Goal: Task Accomplishment & Management: Use online tool/utility

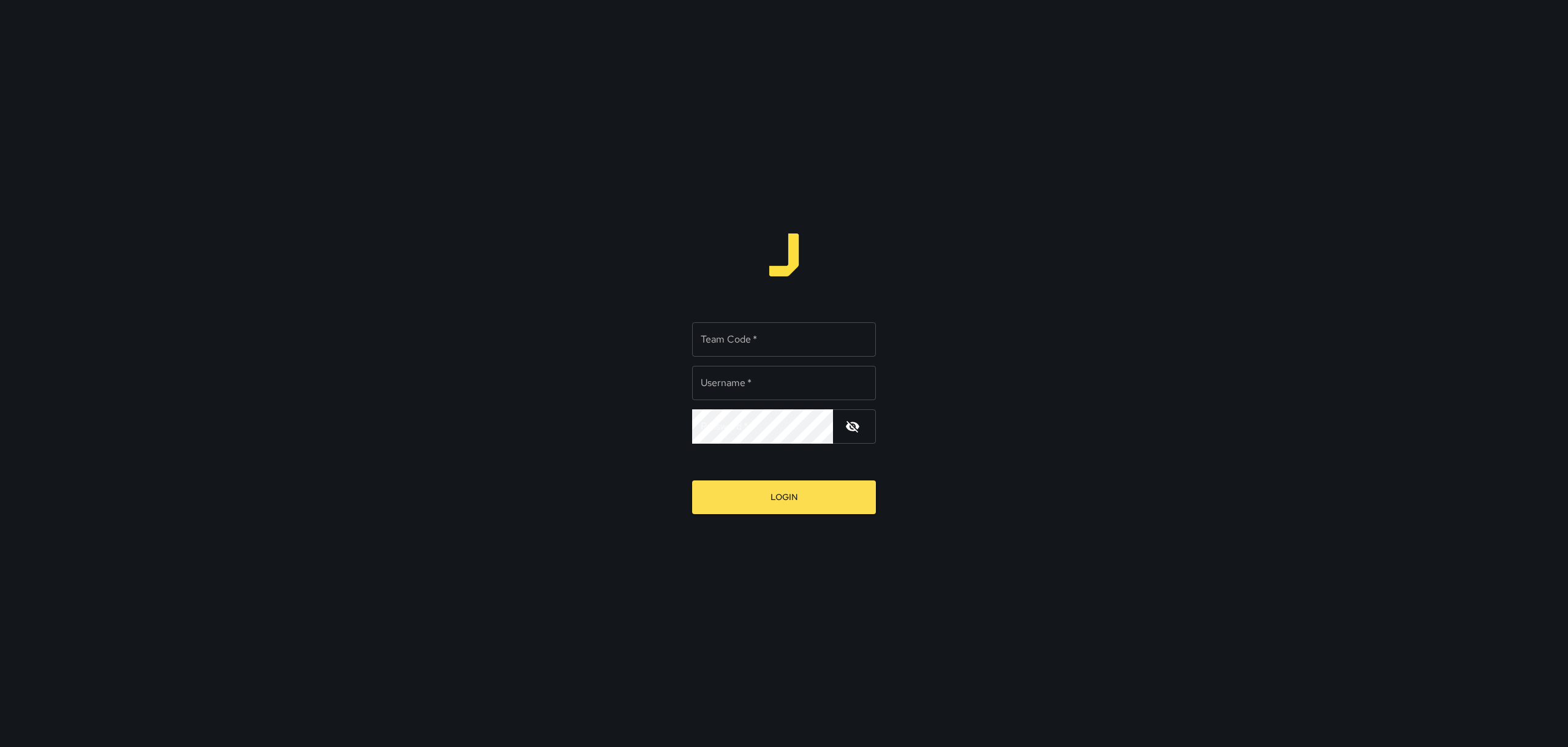
type input "*********"
click at [768, 349] on input "Team Code   *" at bounding box center [784, 339] width 184 height 34
type input "****"
click at [846, 422] on icon "button" at bounding box center [853, 426] width 15 height 15
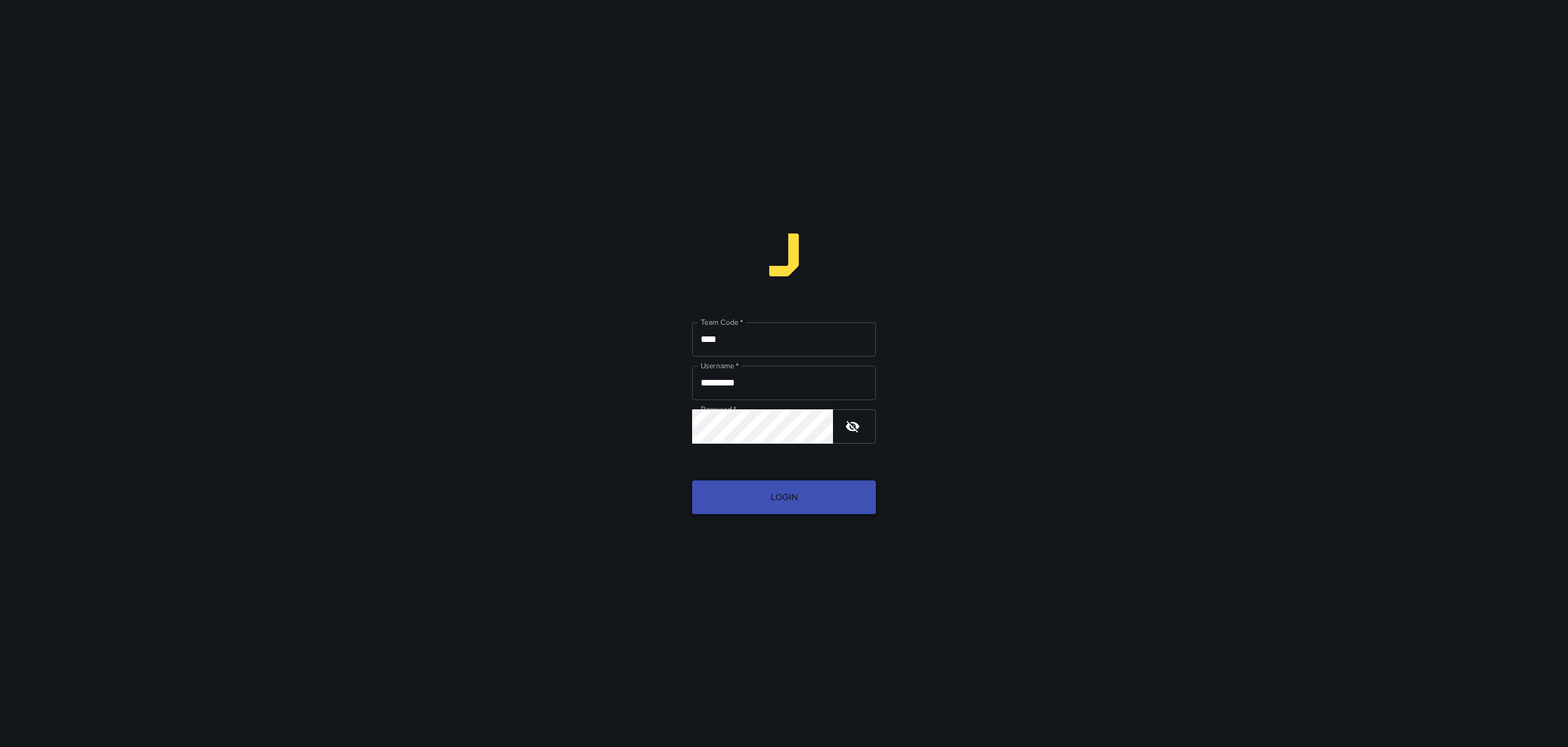
click at [835, 497] on button "Login" at bounding box center [784, 497] width 184 height 33
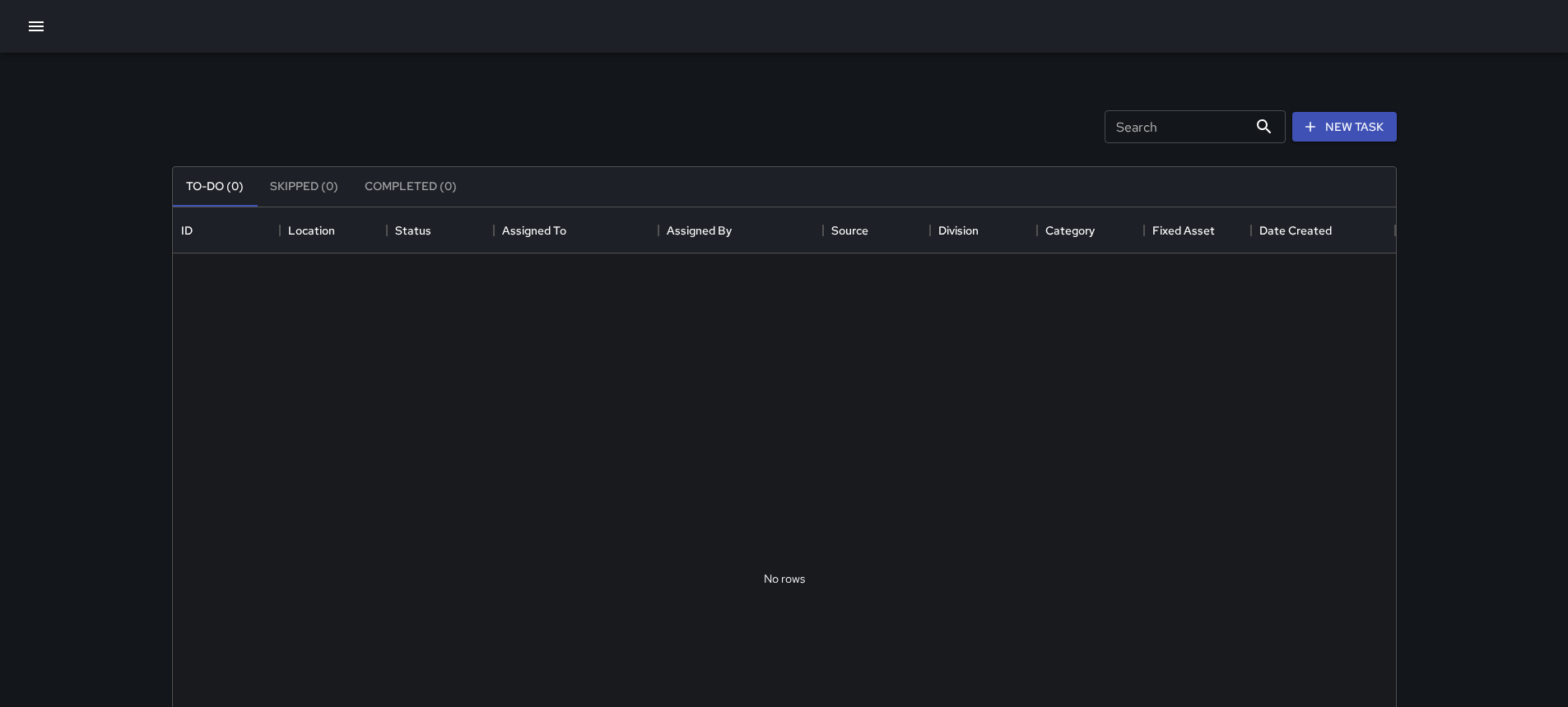
scroll to position [685, 1211]
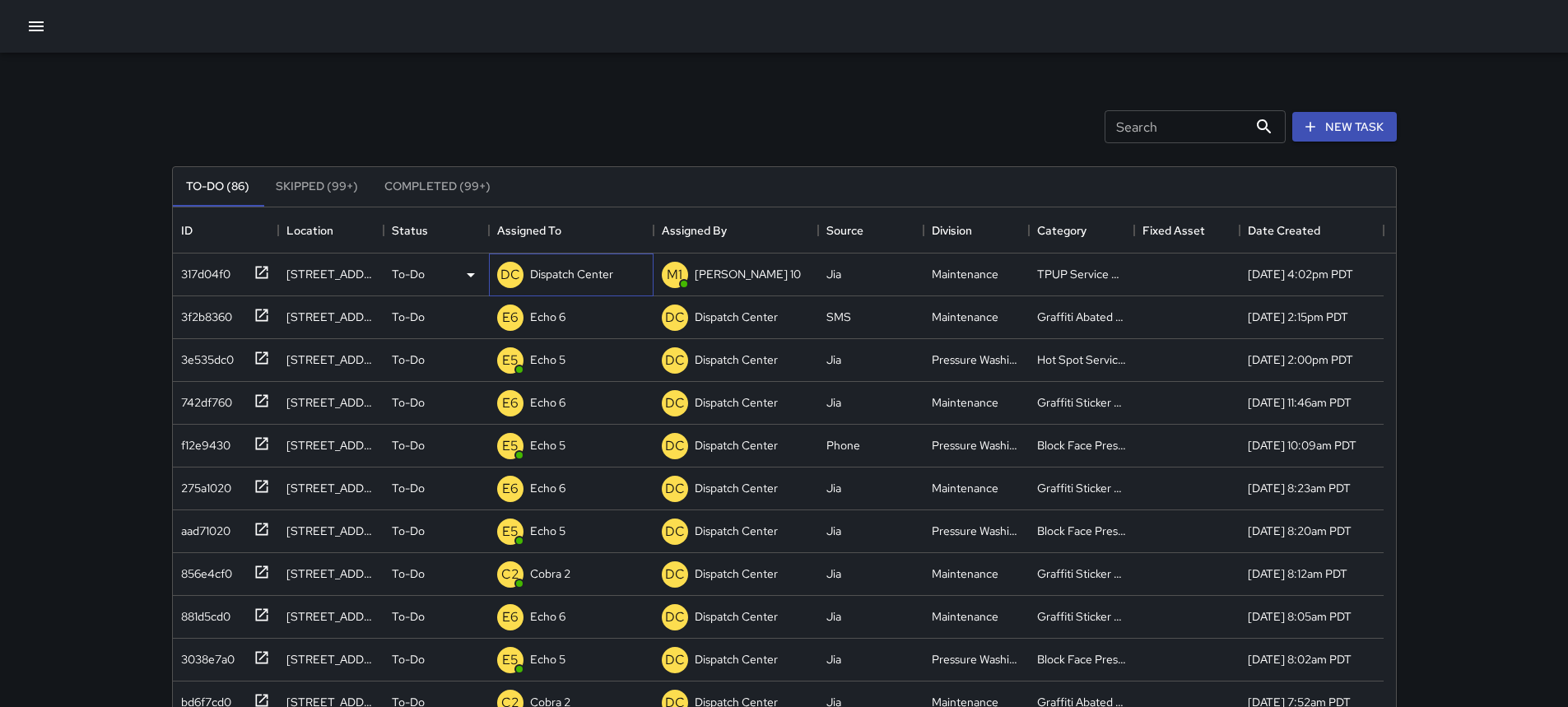
click at [547, 269] on p "Dispatch Center" at bounding box center [571, 274] width 83 height 17
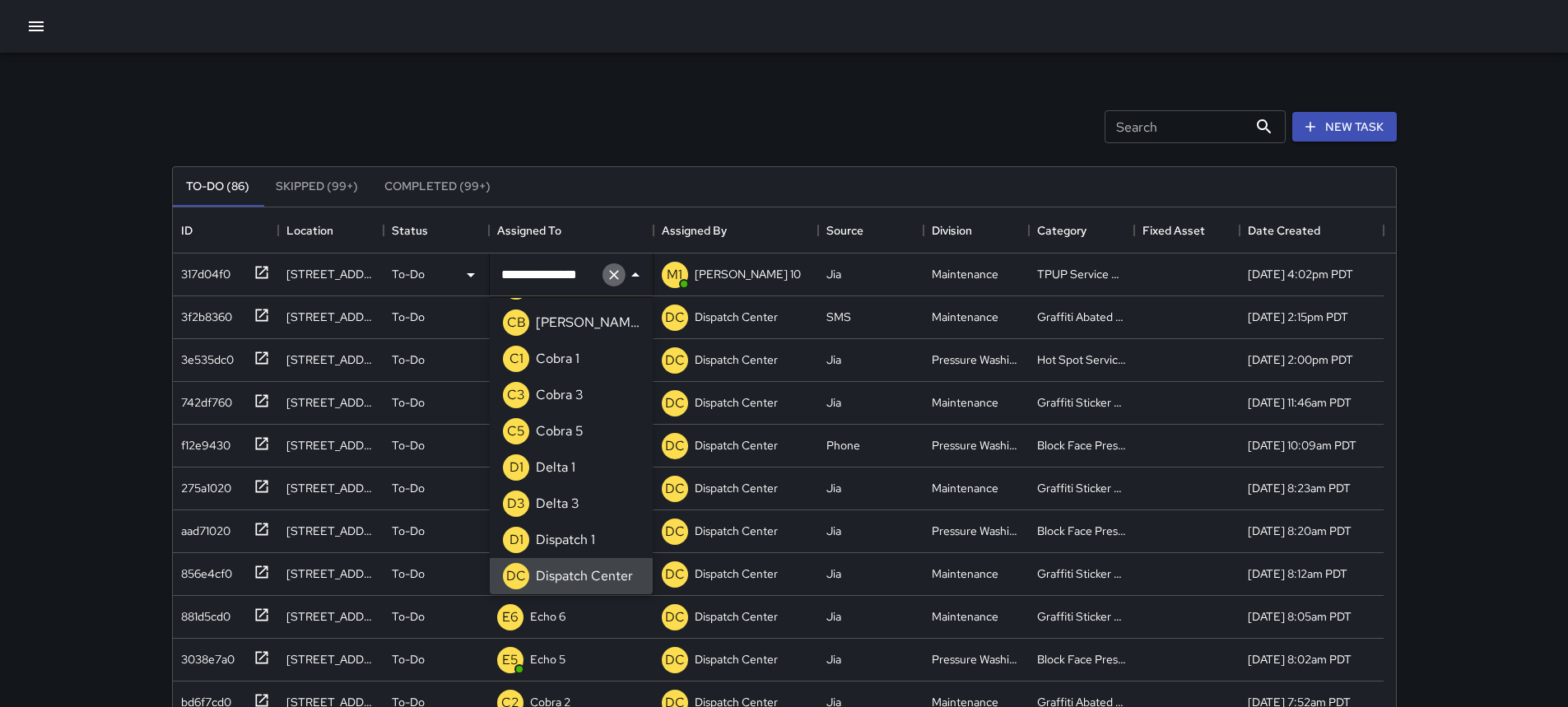
click at [608, 270] on icon "Clear" at bounding box center [614, 275] width 17 height 17
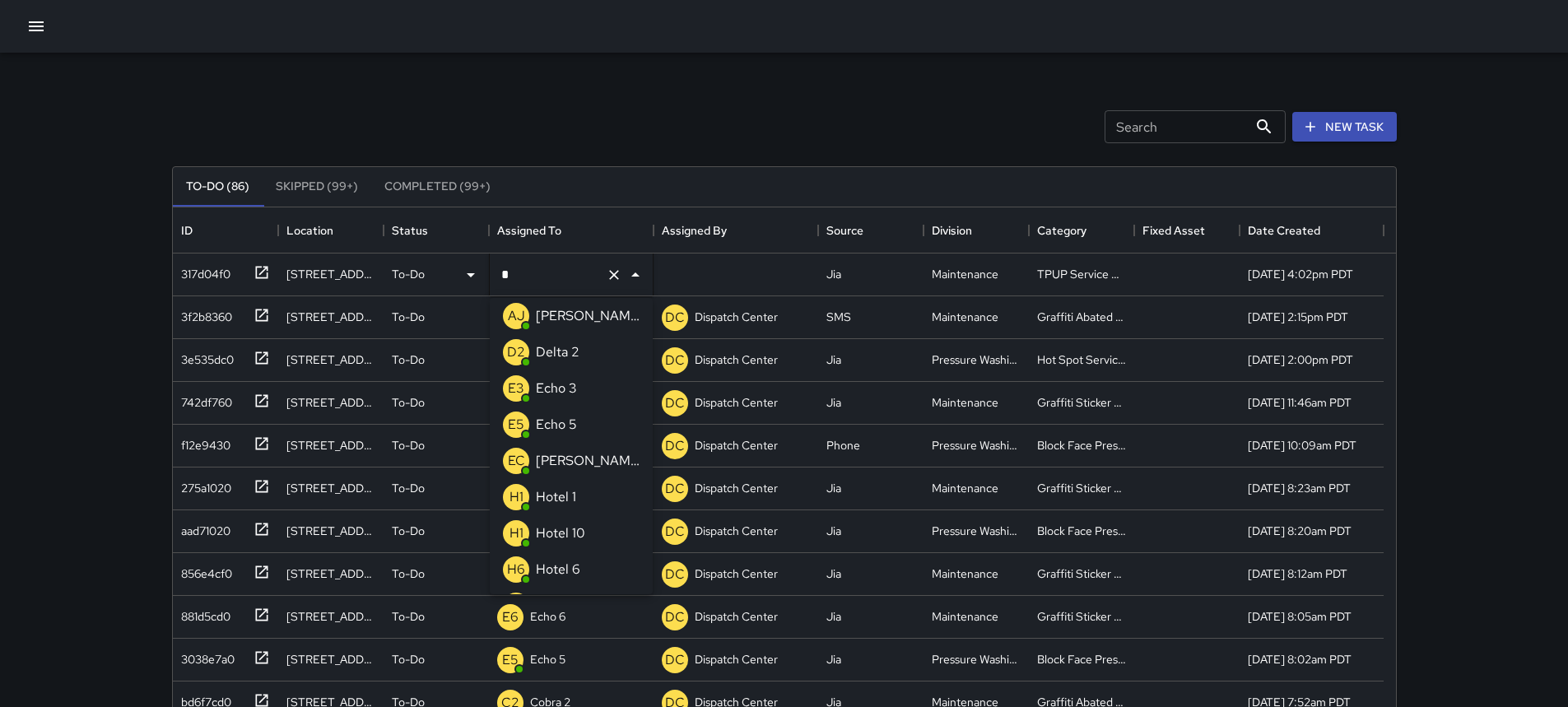
type input "**"
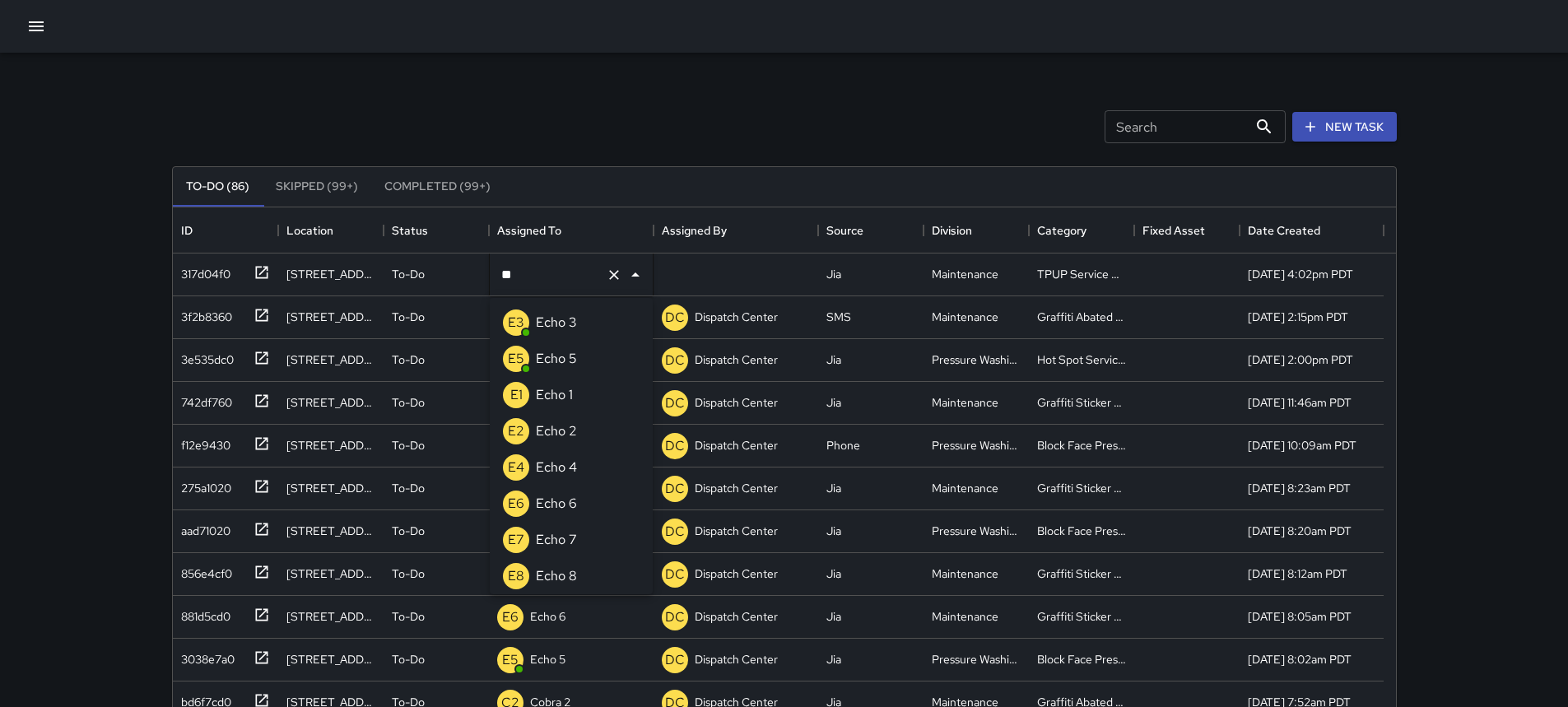
click at [561, 320] on p "Echo 3" at bounding box center [556, 323] width 41 height 20
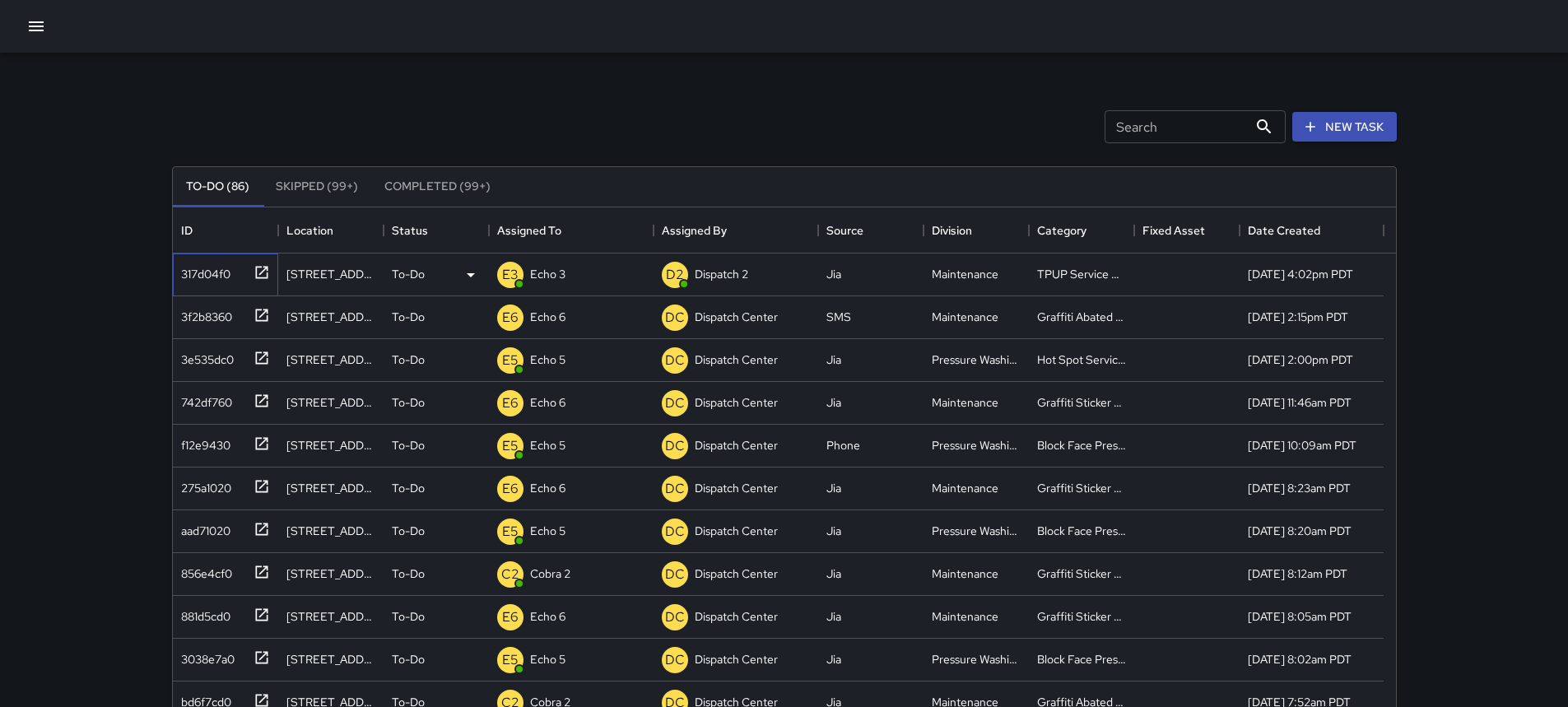
click at [263, 266] on icon at bounding box center [262, 272] width 17 height 17
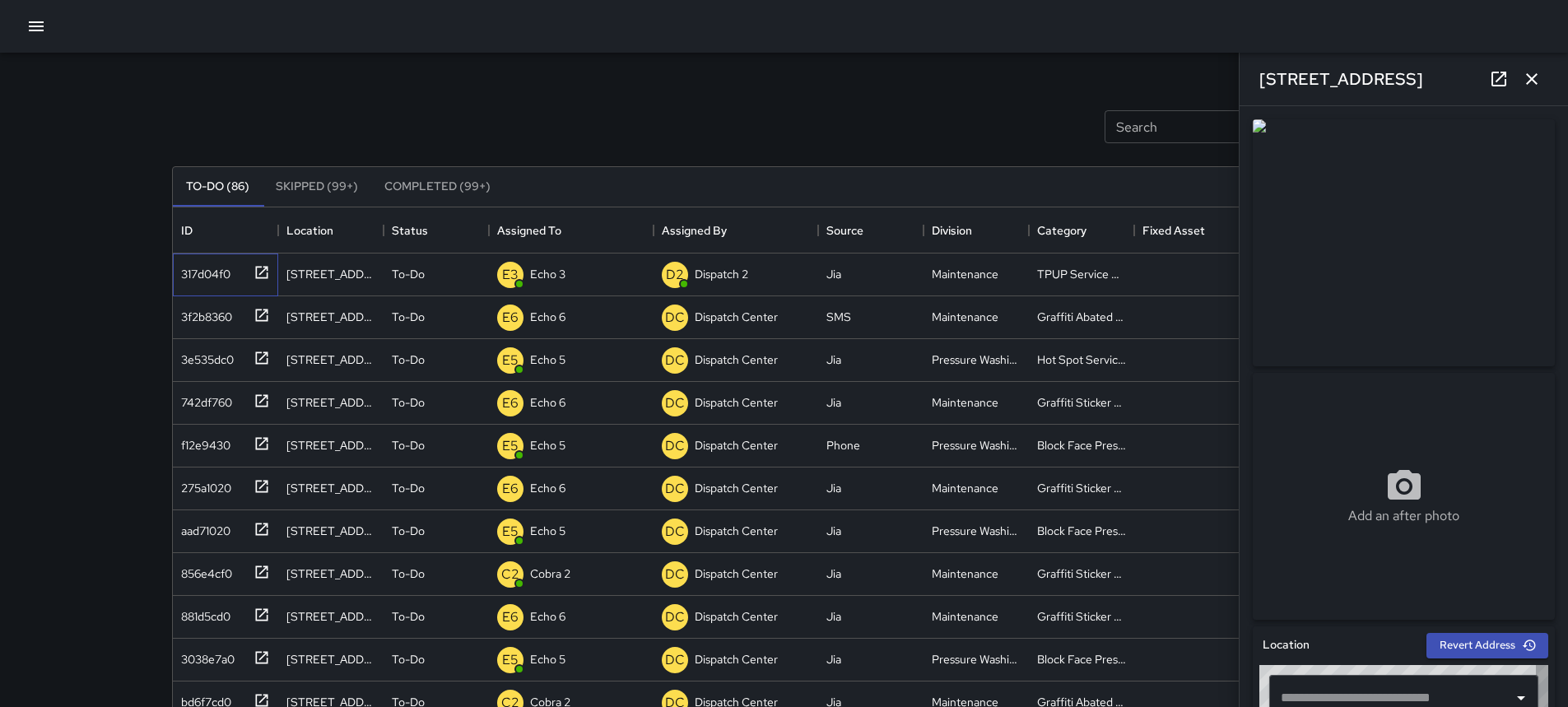
type input "**********"
click at [1537, 86] on icon "button" at bounding box center [1532, 79] width 20 height 20
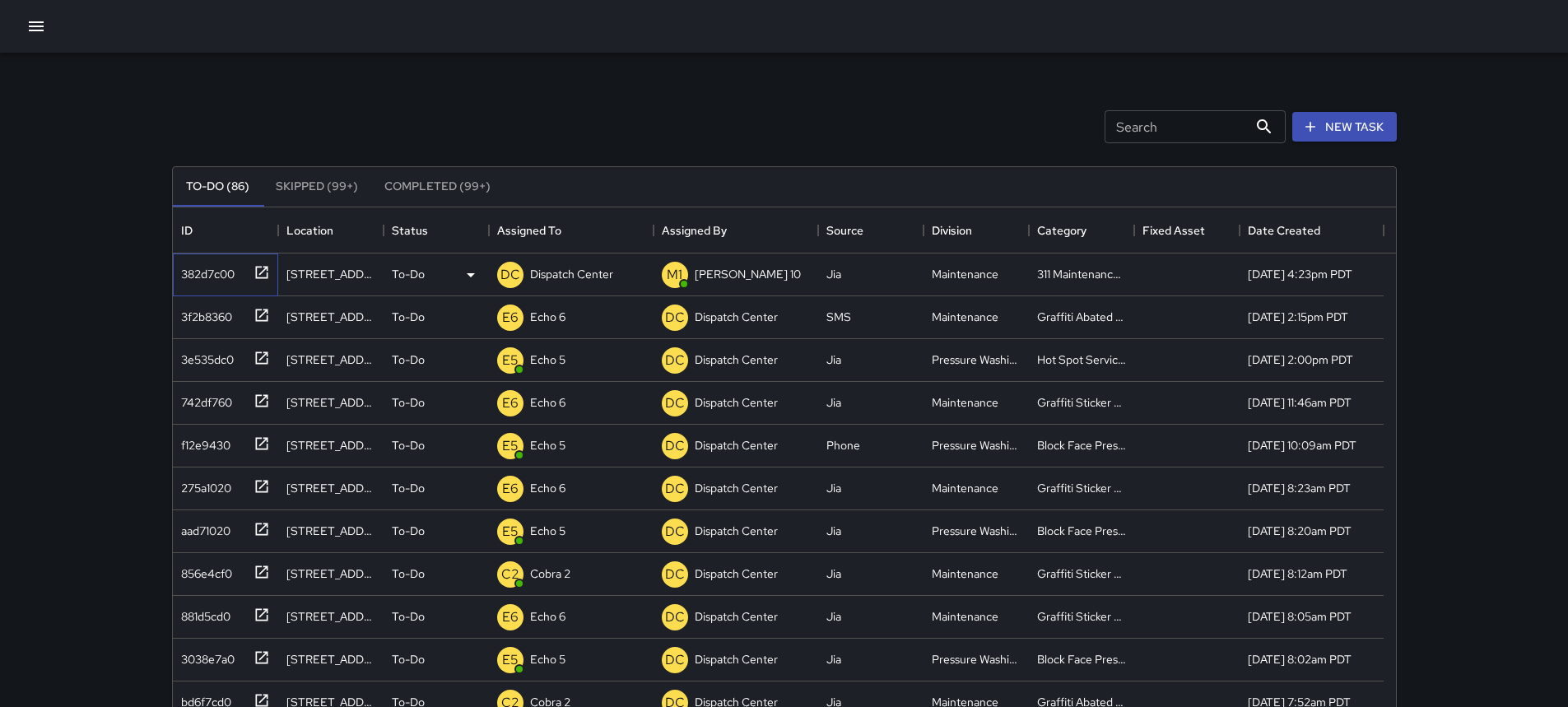
click at [259, 262] on div at bounding box center [258, 271] width 23 height 27
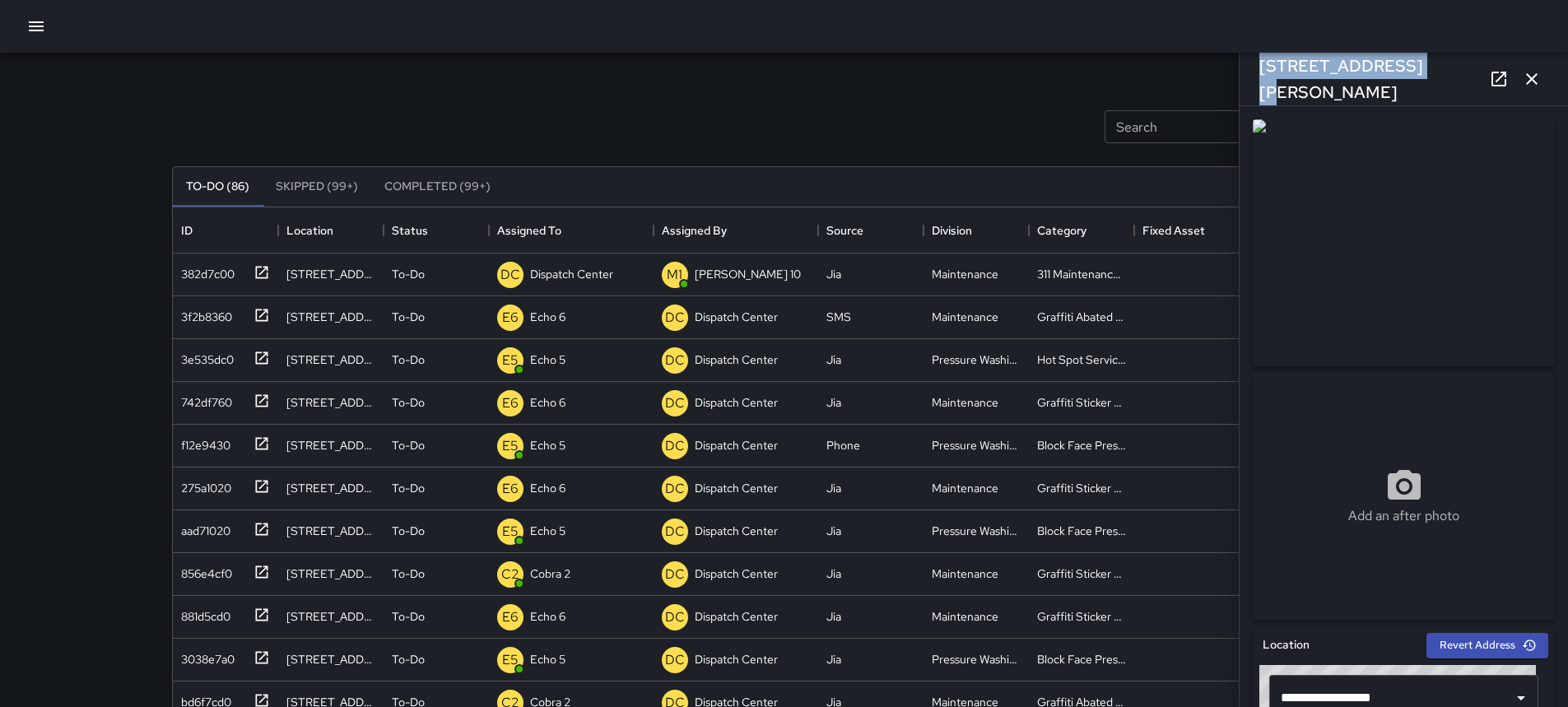
drag, startPoint x: 1407, startPoint y: 78, endPoint x: 1257, endPoint y: 95, distance: 151.0
click at [1257, 95] on div "[STREET_ADDRESS][PERSON_NAME]" at bounding box center [1405, 79] width 329 height 53
copy h6 "[STREET_ADDRESS][PERSON_NAME]"
click at [407, 278] on p "To-Do" at bounding box center [407, 274] width 33 height 17
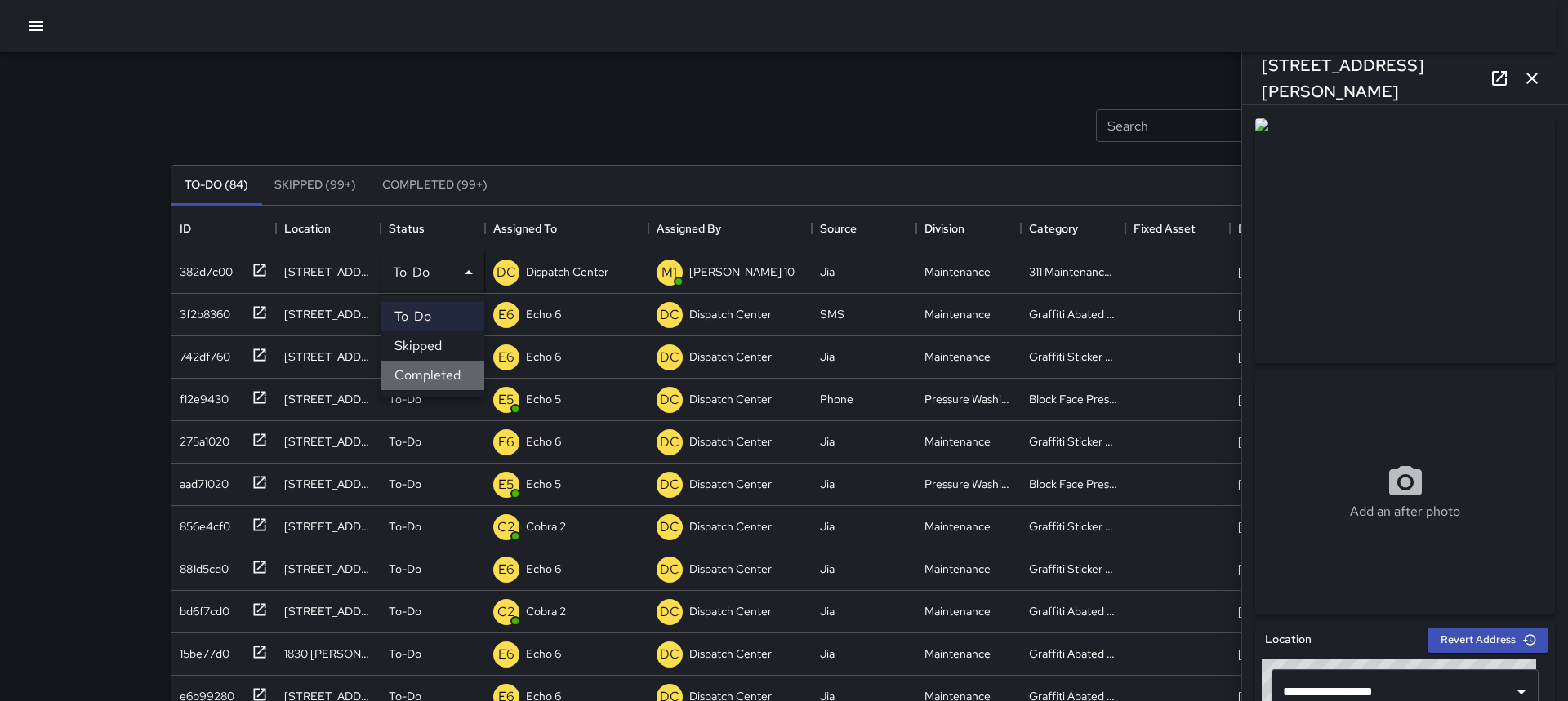
click at [431, 370] on li "Completed" at bounding box center [433, 375] width 103 height 30
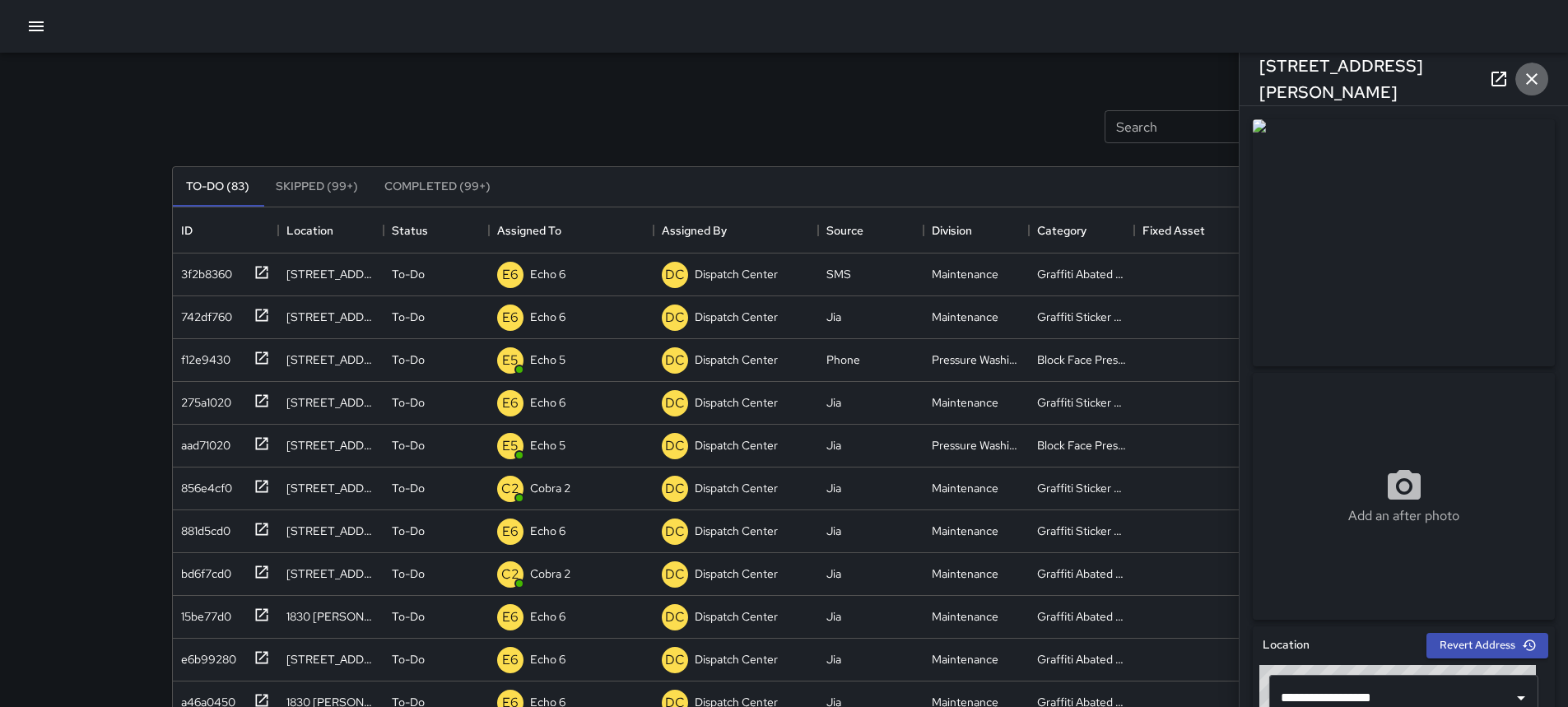
click at [1545, 73] on button "button" at bounding box center [1532, 79] width 33 height 33
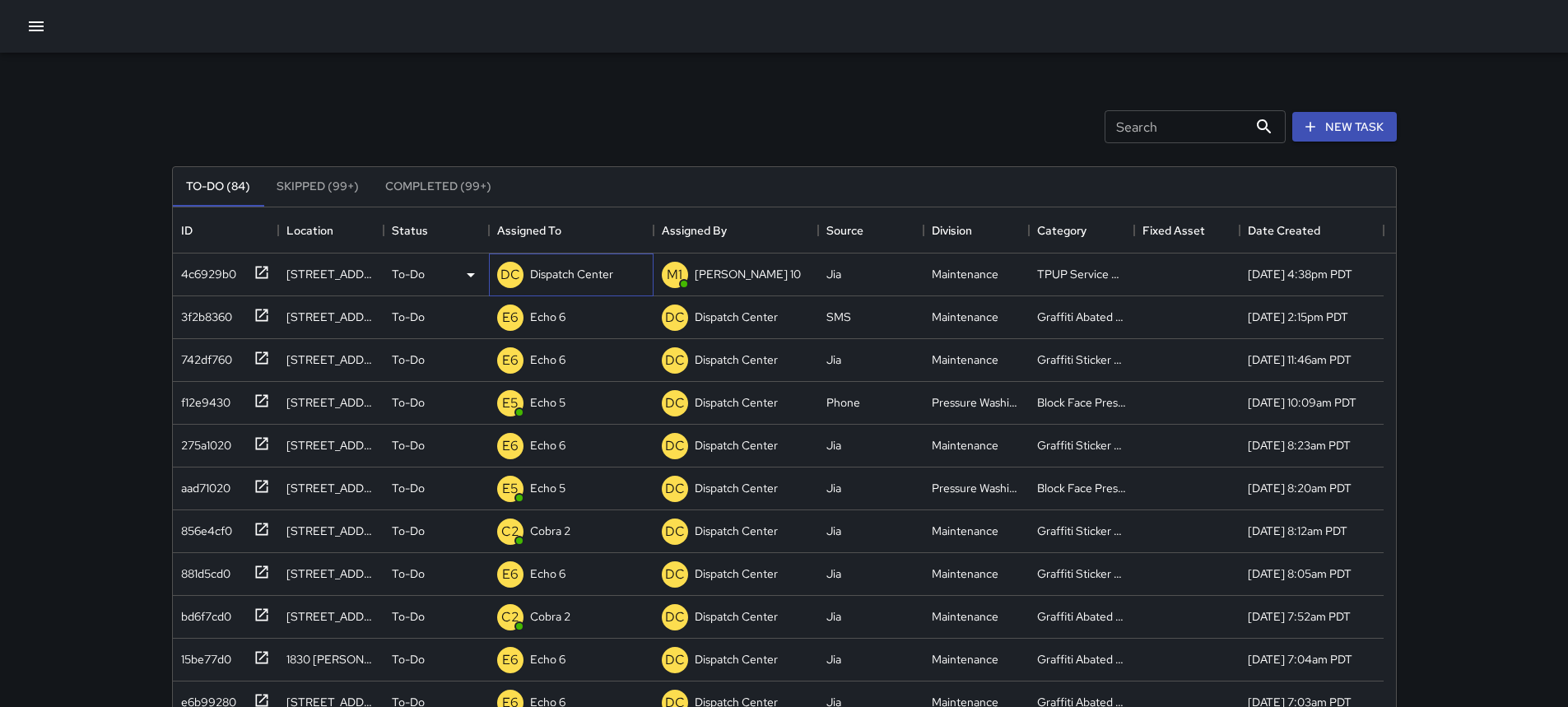
click at [592, 280] on p "Dispatch Center" at bounding box center [571, 274] width 83 height 17
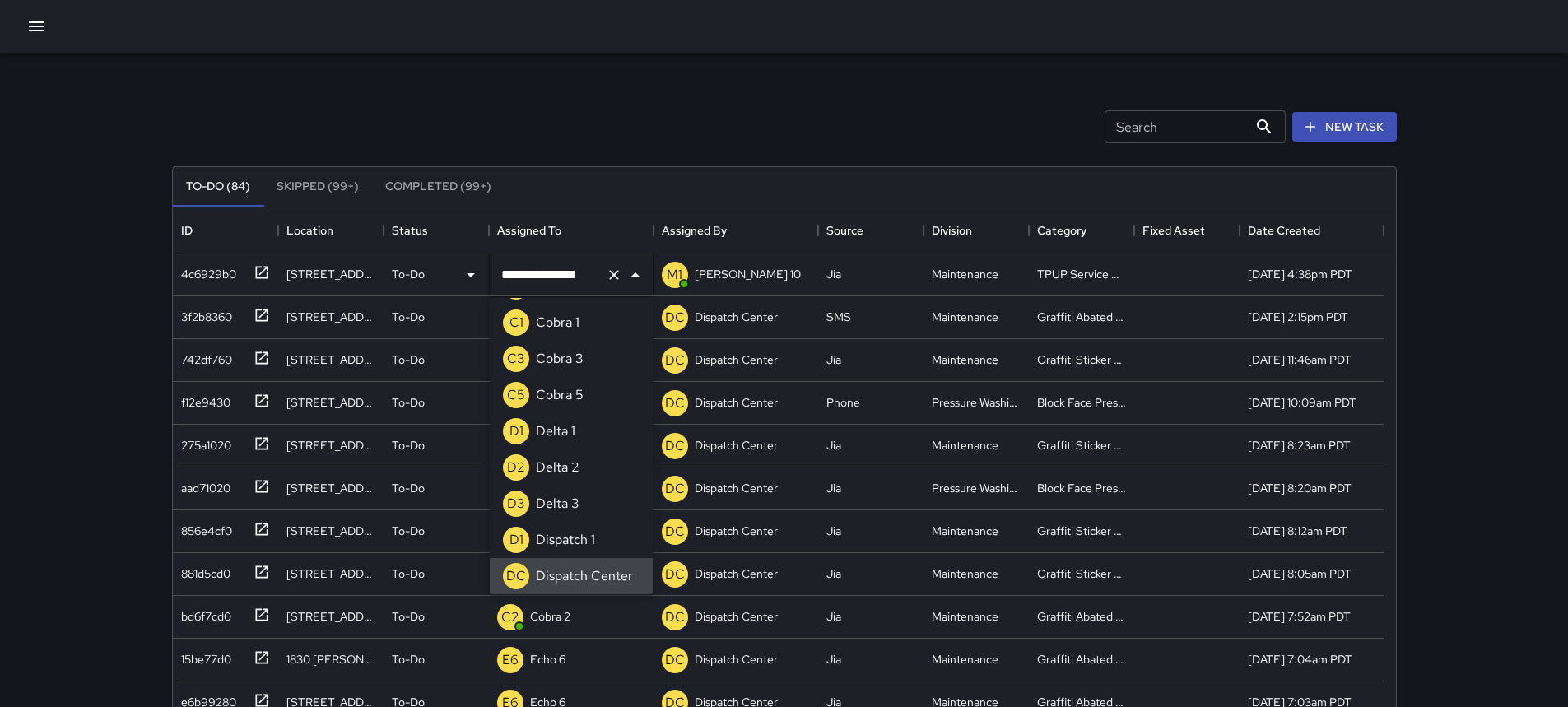
click at [617, 270] on icon "Clear" at bounding box center [614, 275] width 17 height 17
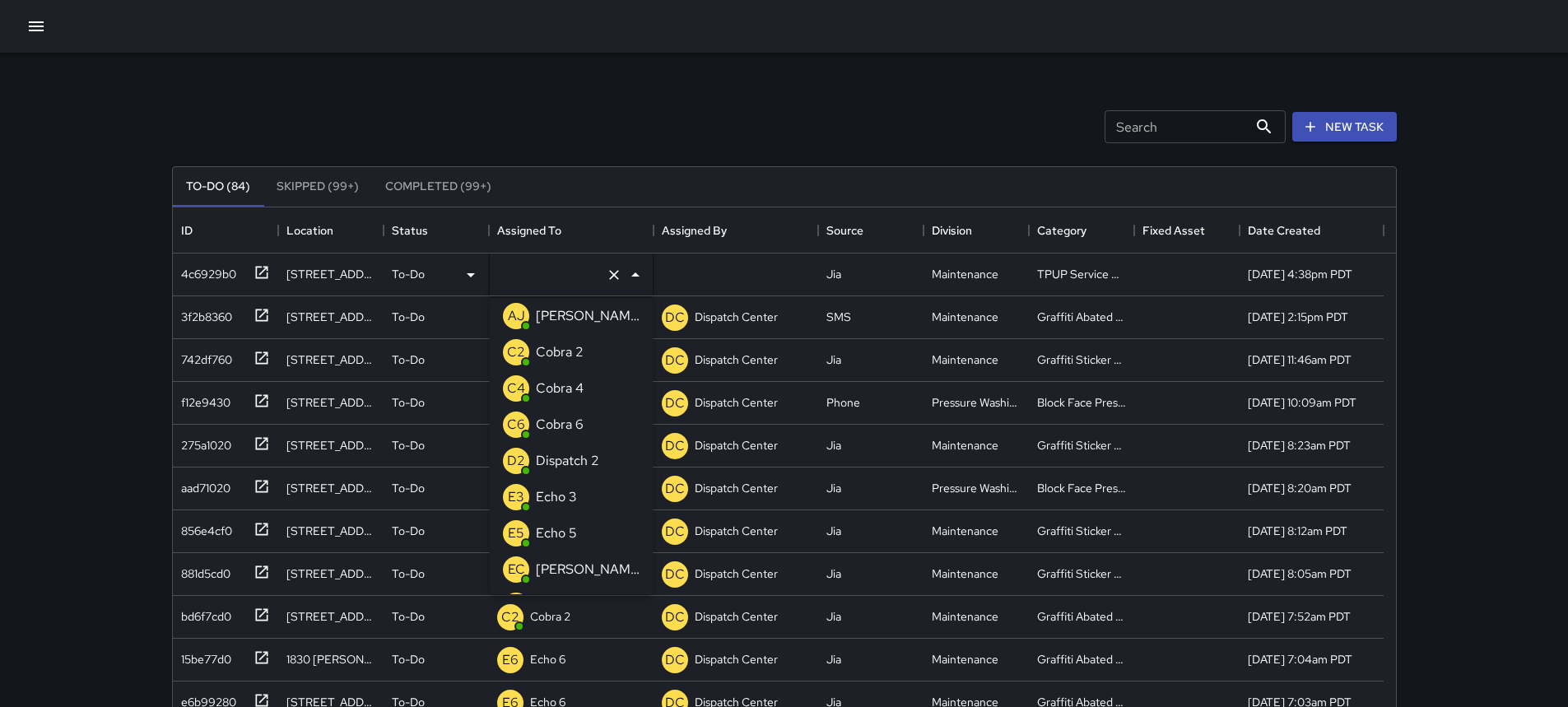
type input "*"
click at [569, 360] on p "Echo 3" at bounding box center [556, 353] width 41 height 20
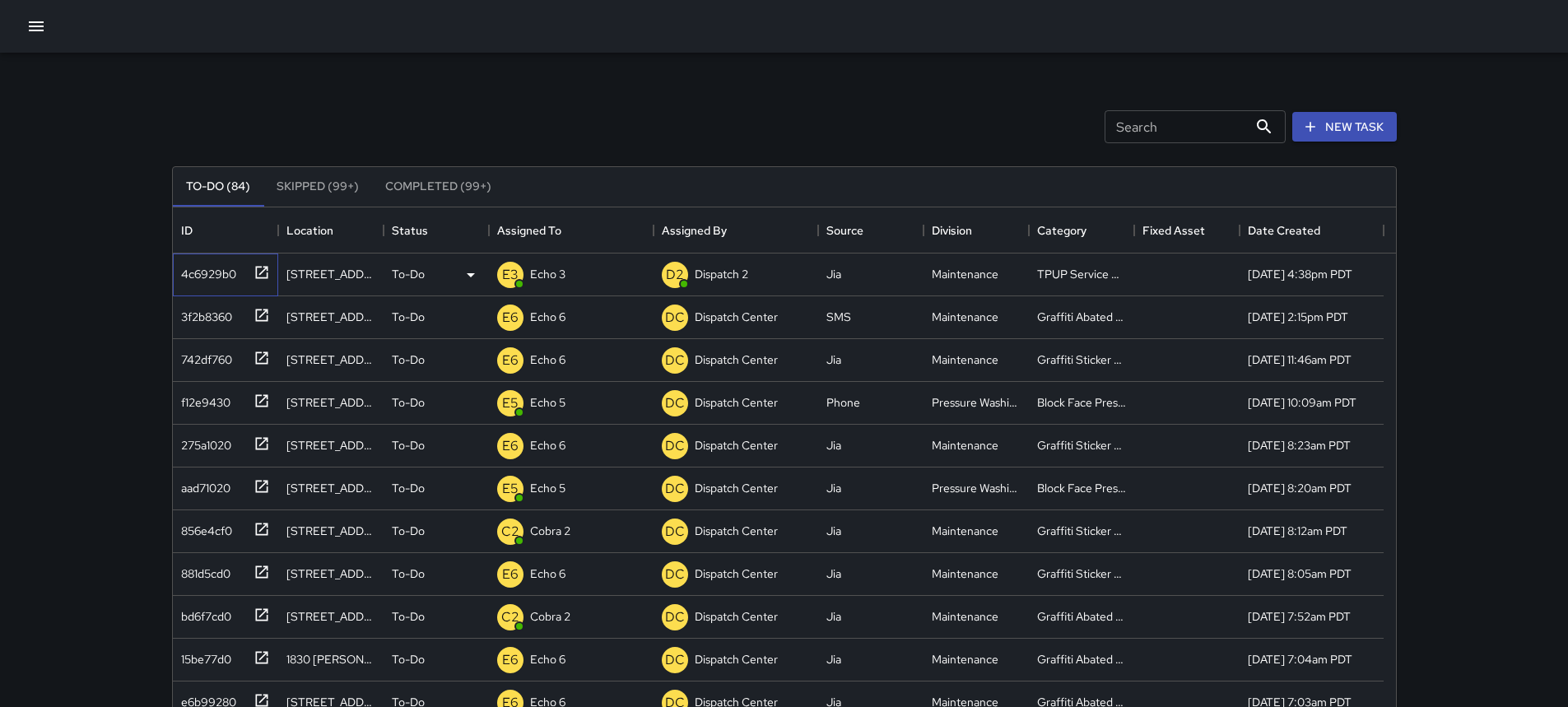
click at [258, 275] on icon at bounding box center [262, 272] width 17 height 17
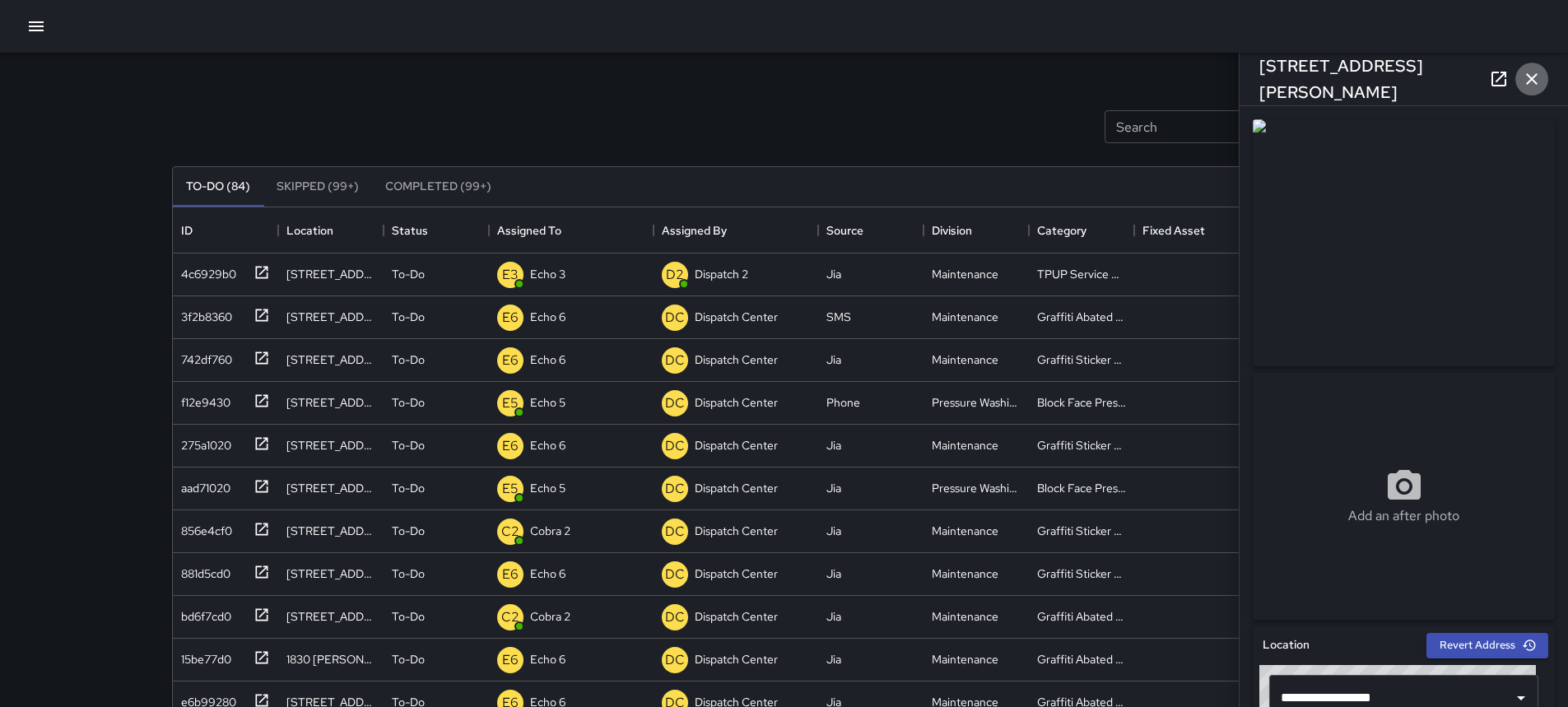
click at [1528, 73] on icon "button" at bounding box center [1532, 79] width 20 height 20
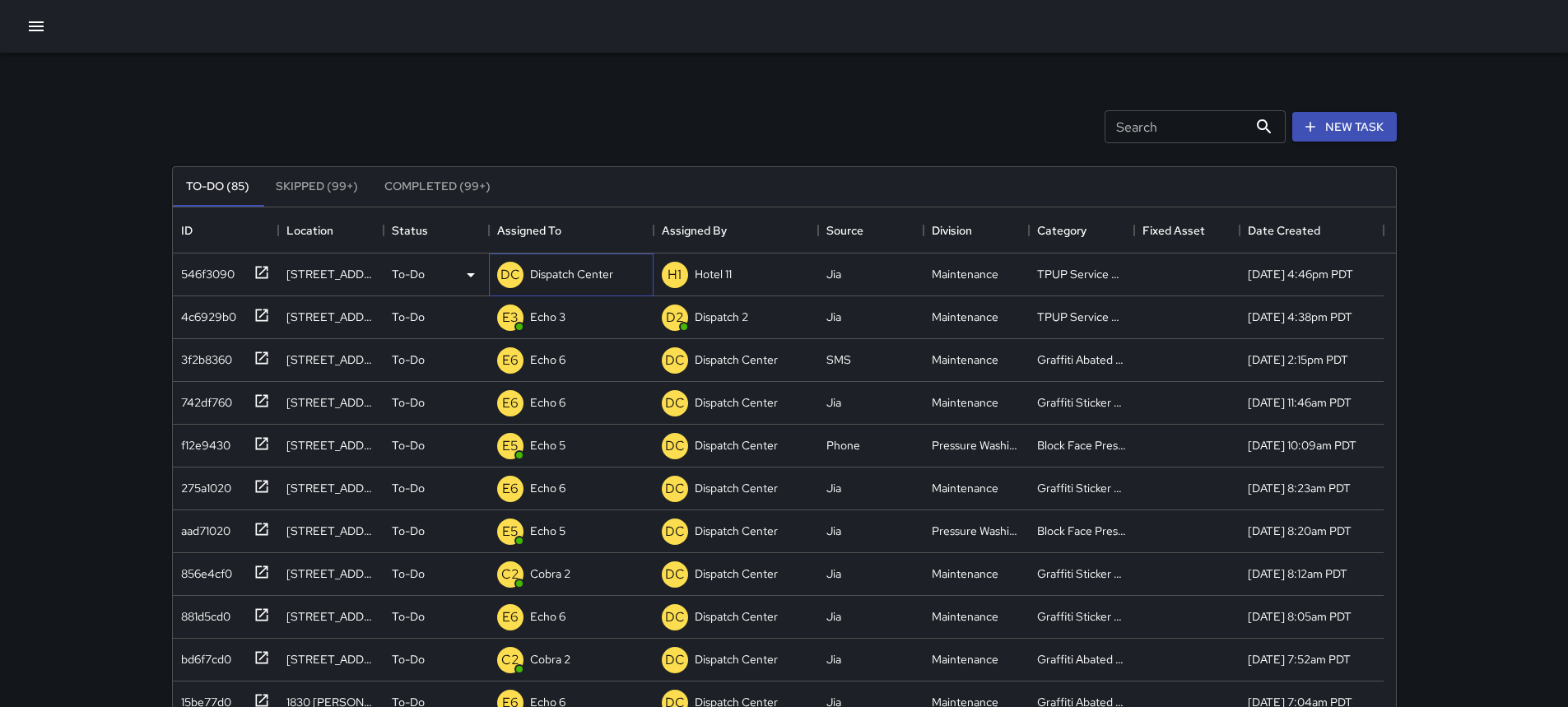
click at [573, 270] on p "Dispatch Center" at bounding box center [571, 274] width 83 height 17
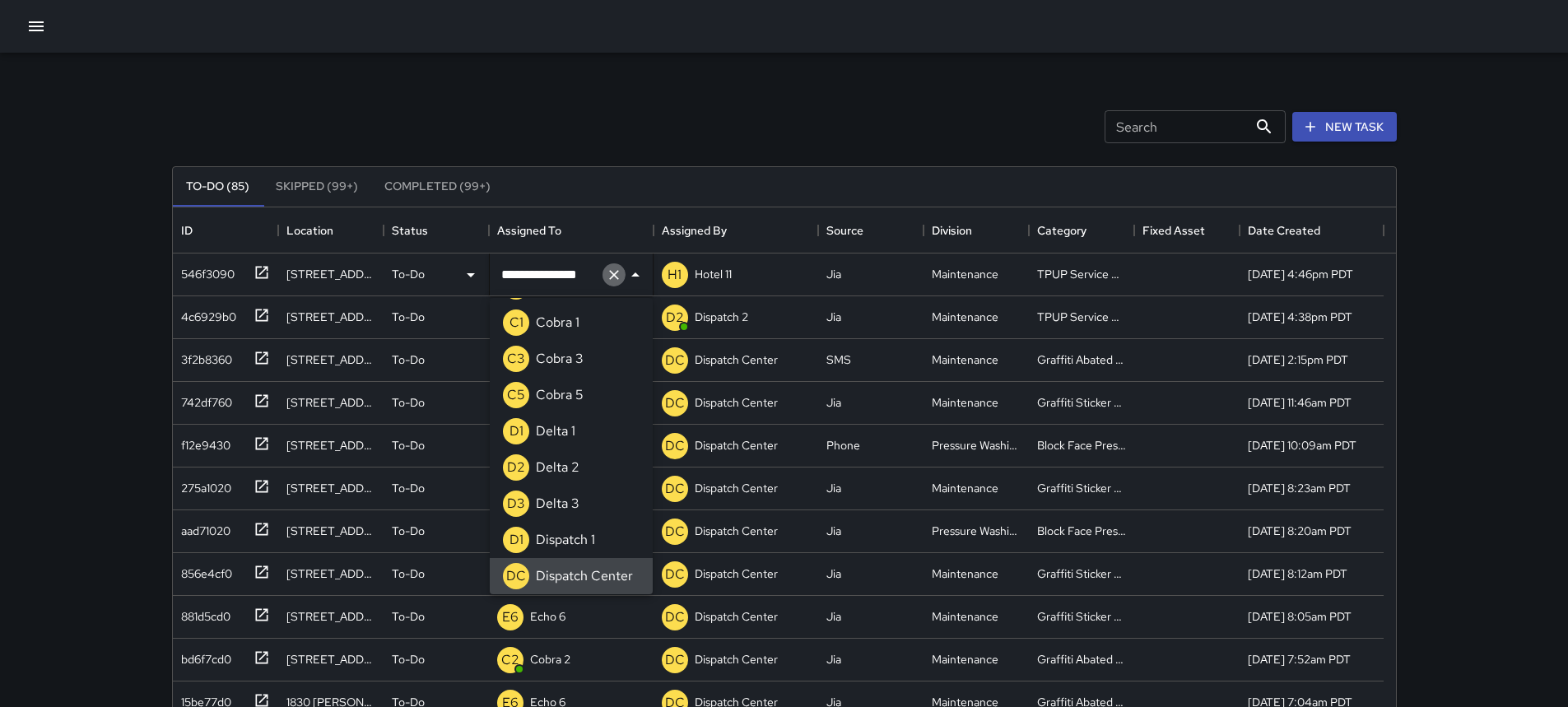
click at [620, 272] on icon "Clear" at bounding box center [614, 275] width 17 height 17
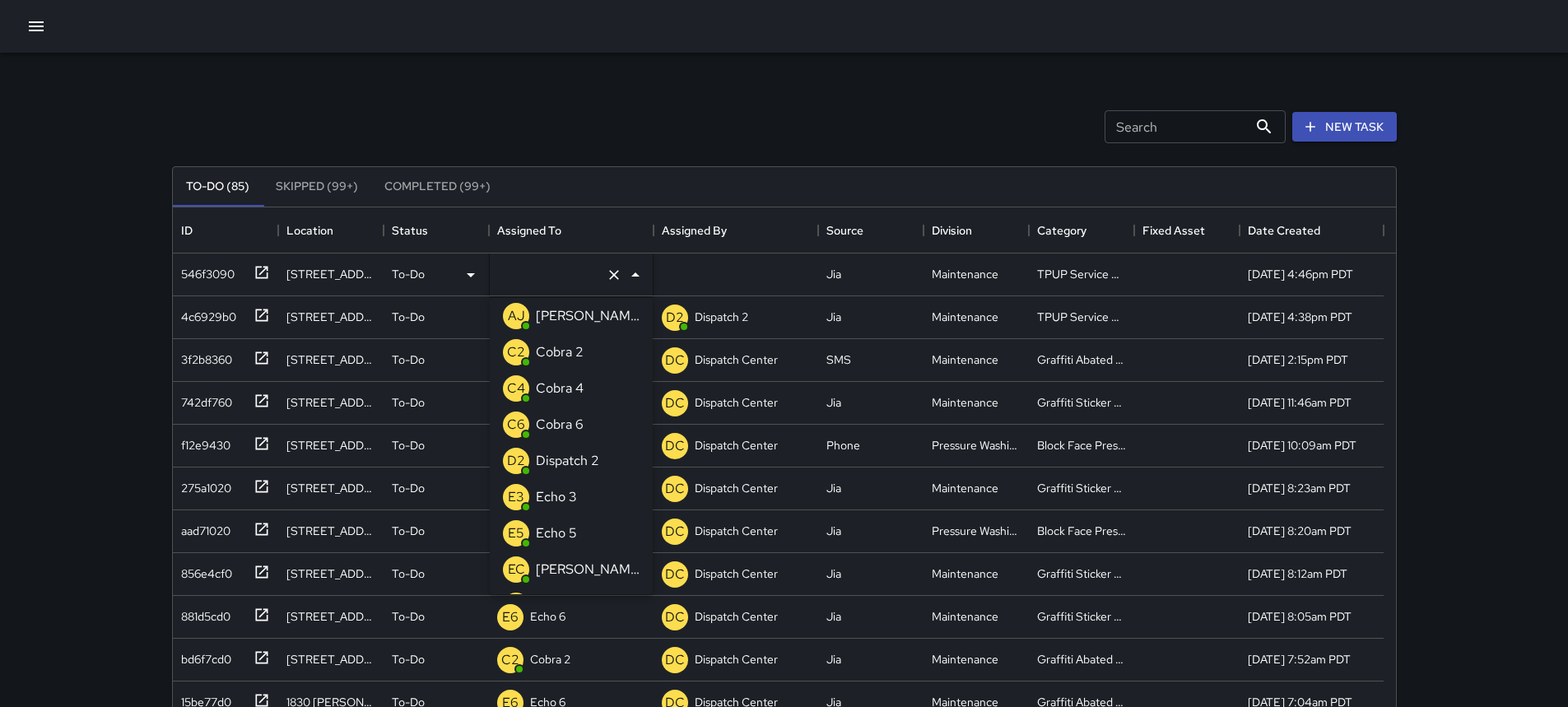
type input "*"
click at [564, 346] on p "Echo 3" at bounding box center [556, 353] width 41 height 20
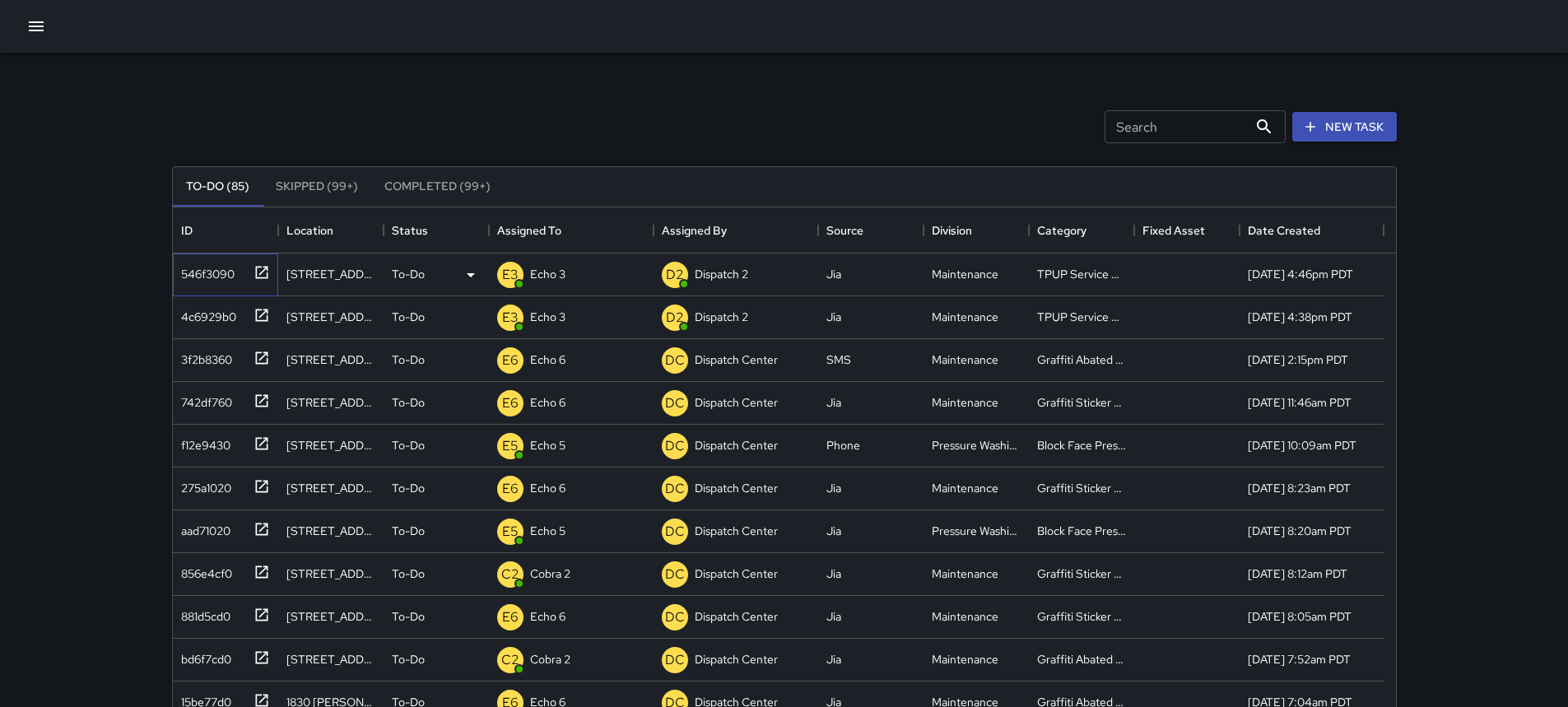
click at [250, 268] on div at bounding box center [258, 271] width 23 height 27
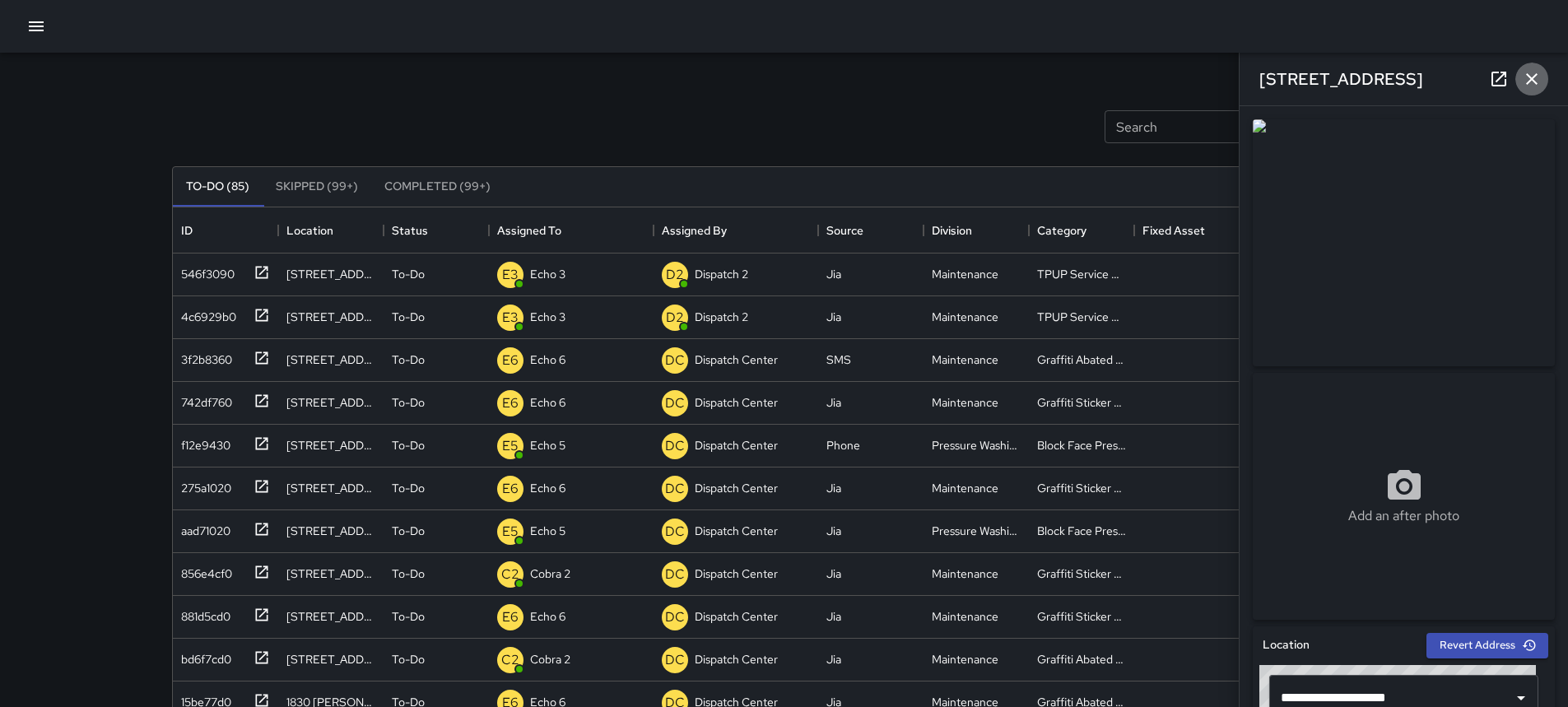
click at [1529, 79] on icon "button" at bounding box center [1532, 79] width 20 height 20
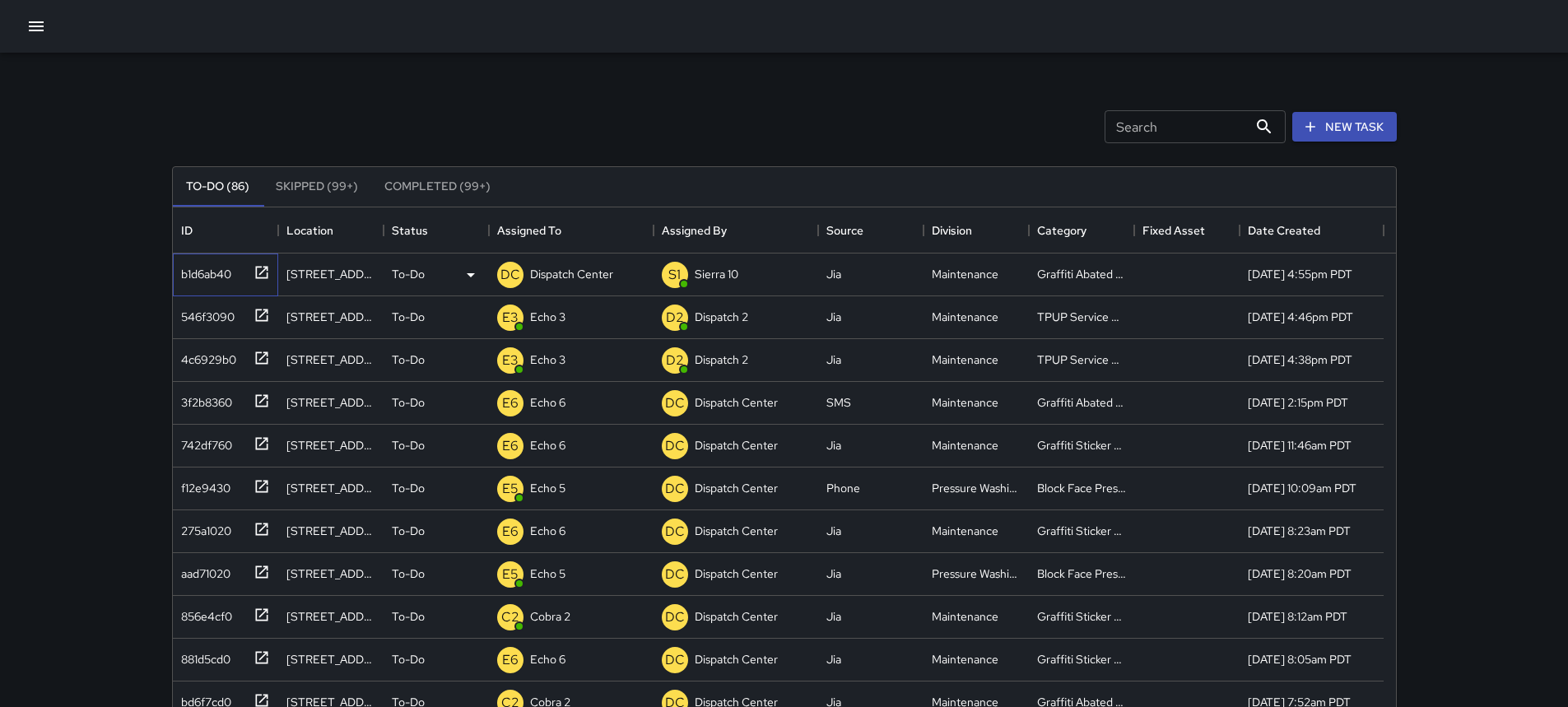
click at [262, 268] on icon at bounding box center [262, 272] width 17 height 17
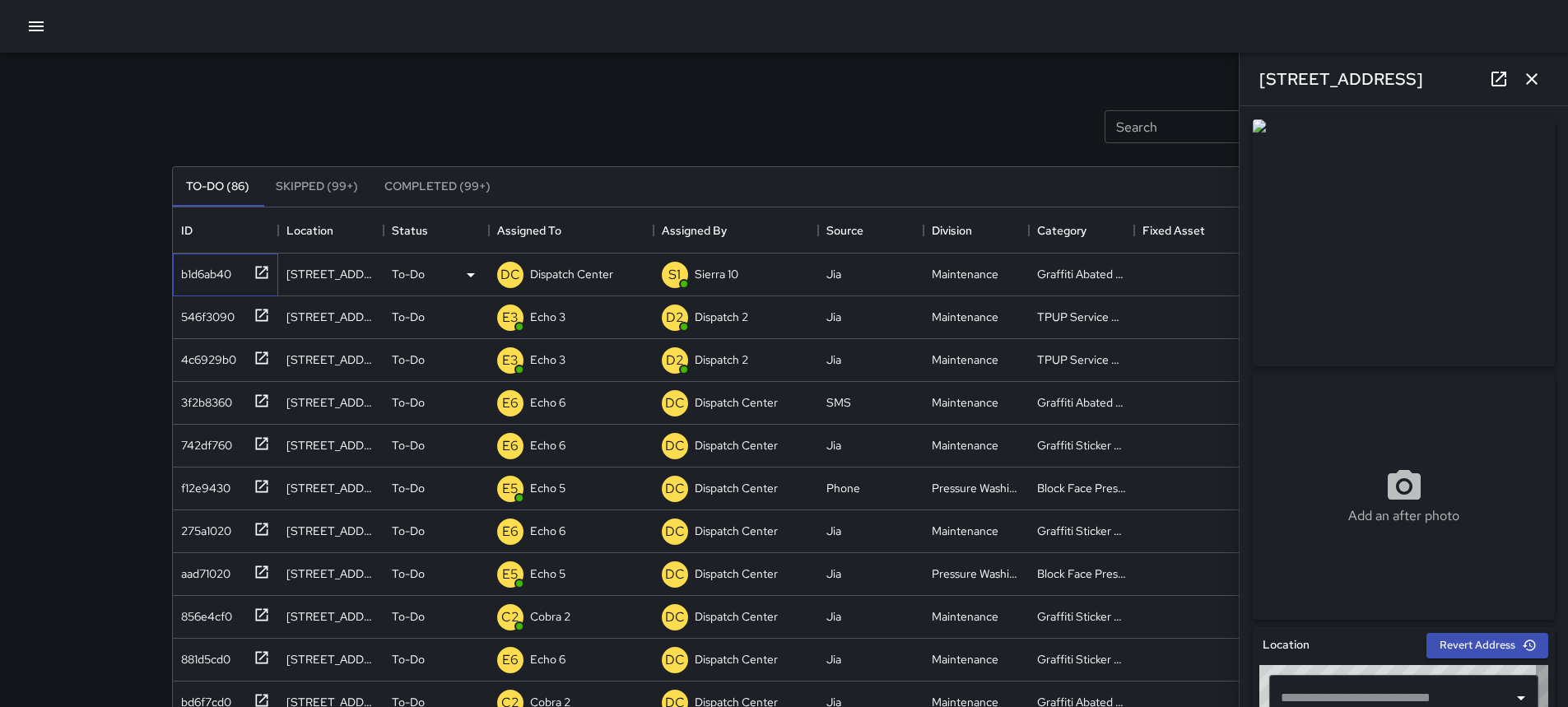
type input "**********"
click at [1540, 83] on icon "button" at bounding box center [1532, 79] width 20 height 20
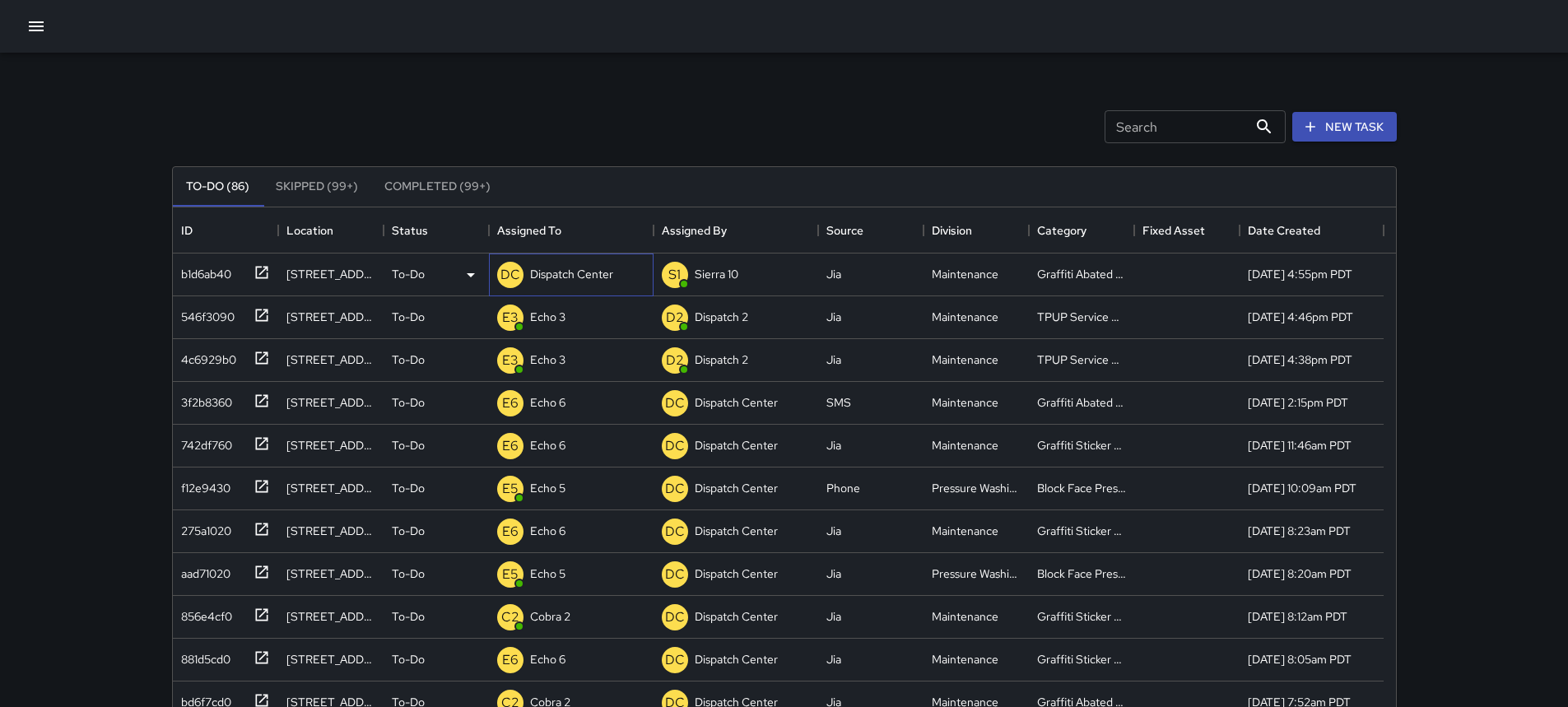
click at [550, 265] on div "Dispatch Center" at bounding box center [572, 274] width 90 height 23
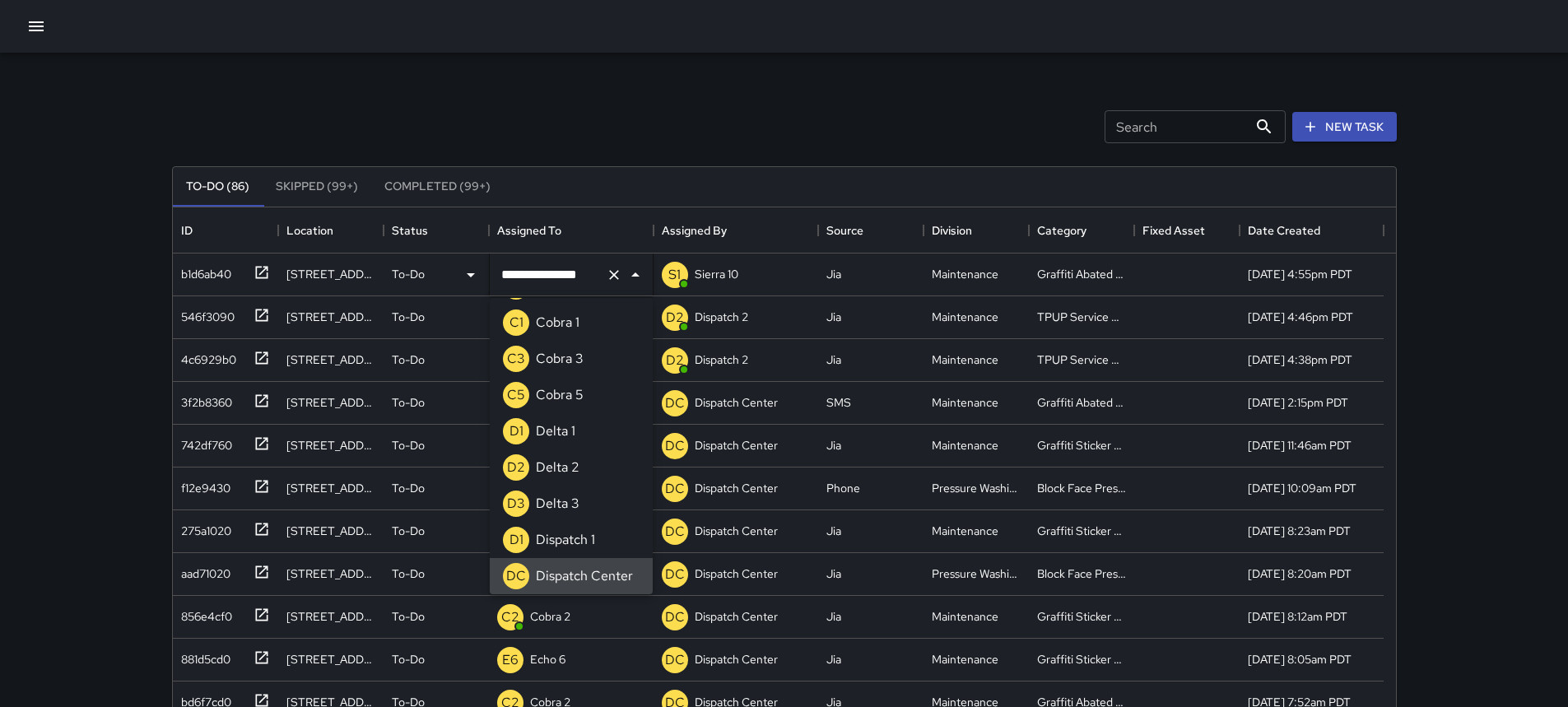
click at [616, 279] on icon "Clear" at bounding box center [614, 275] width 17 height 17
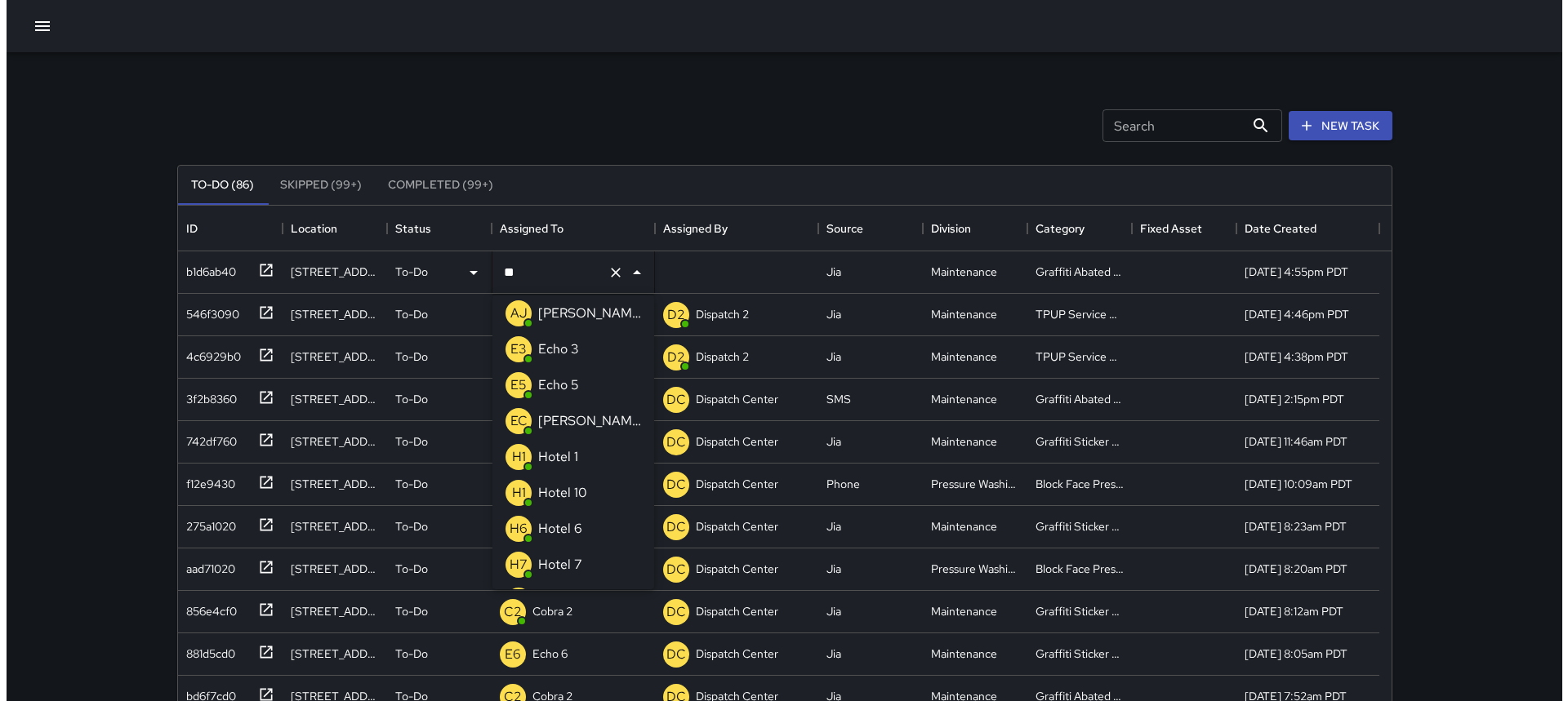
scroll to position [0, 0]
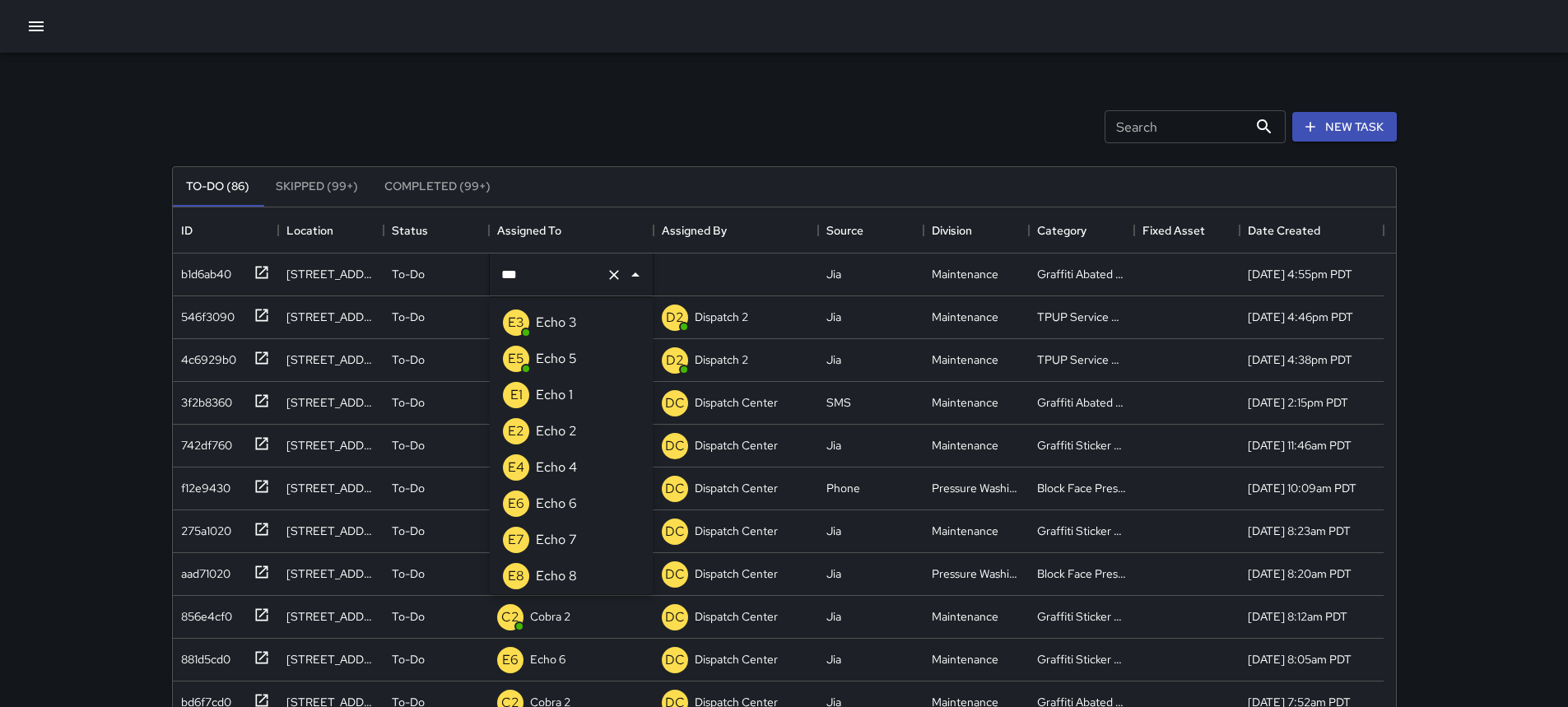
type input "****"
click at [548, 508] on p "Echo 6" at bounding box center [556, 504] width 41 height 20
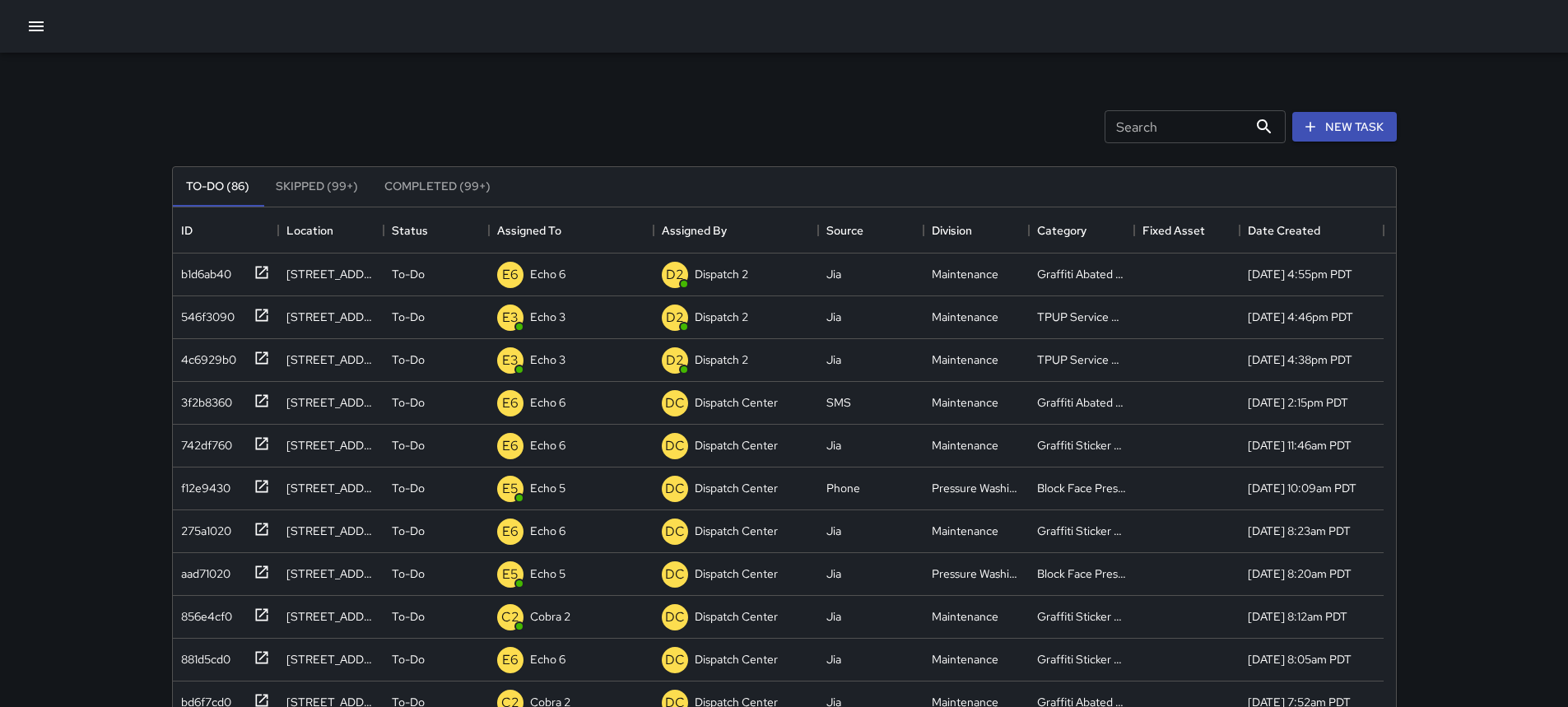
click at [41, 35] on icon "button" at bounding box center [36, 27] width 20 height 20
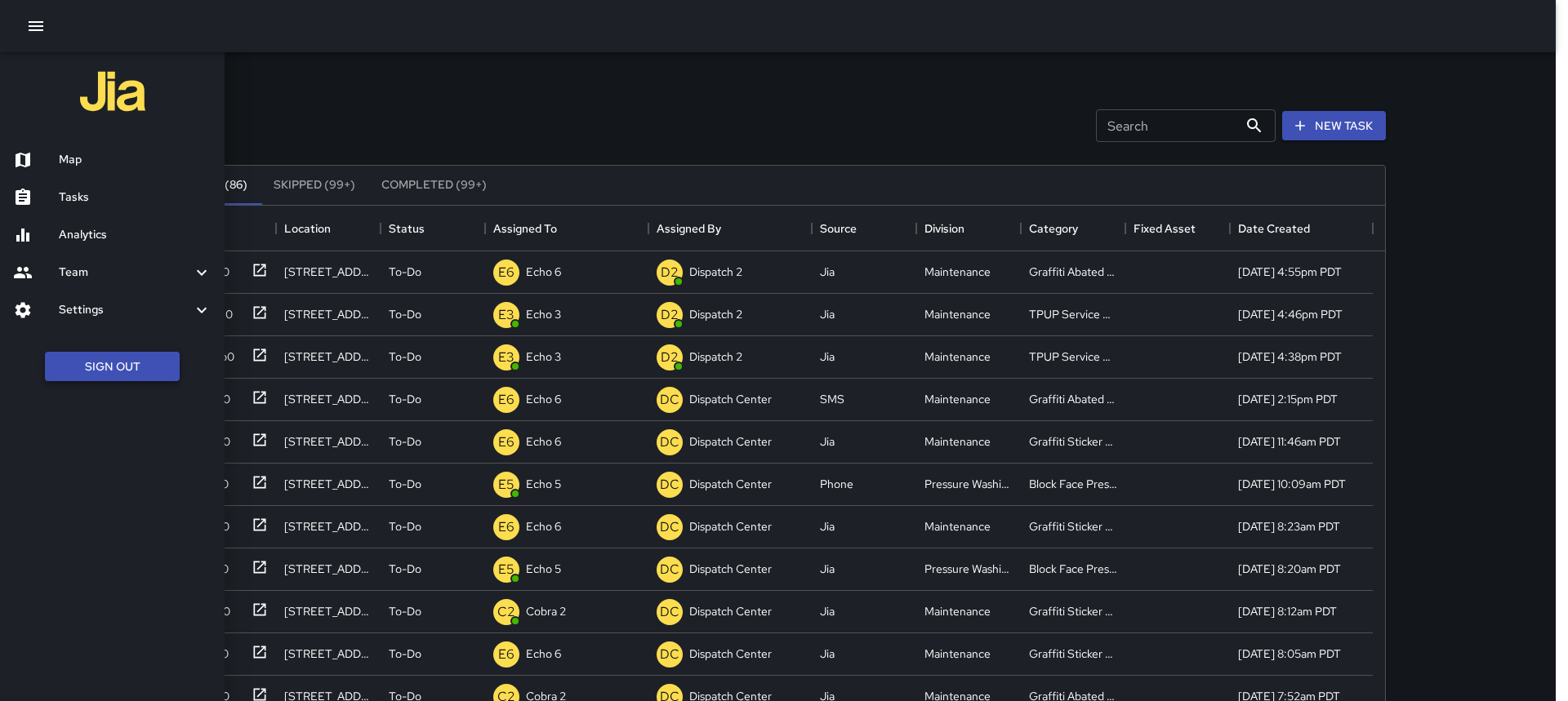
click at [90, 372] on button "Sign Out" at bounding box center [112, 366] width 134 height 31
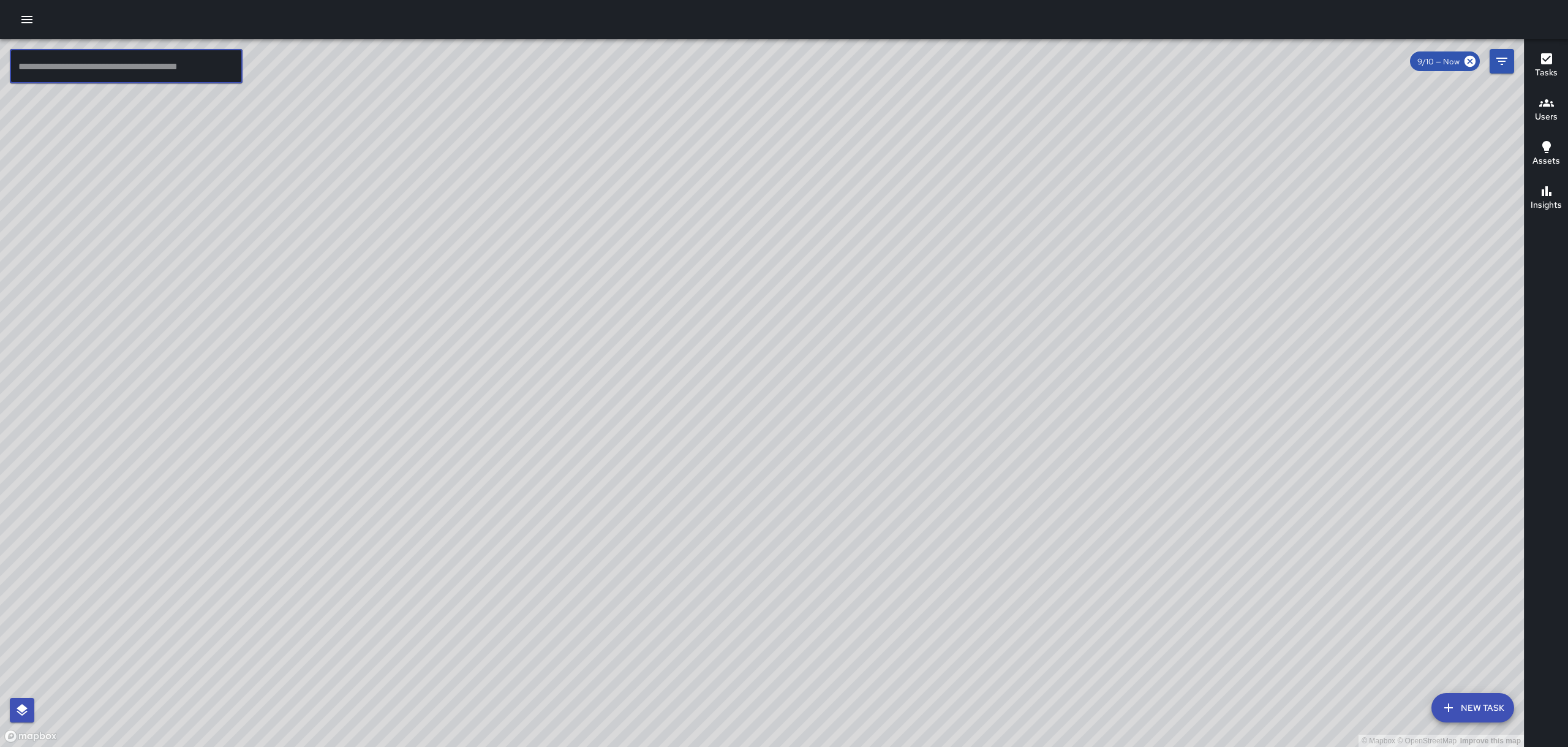
click at [179, 69] on input "text" at bounding box center [126, 66] width 233 height 34
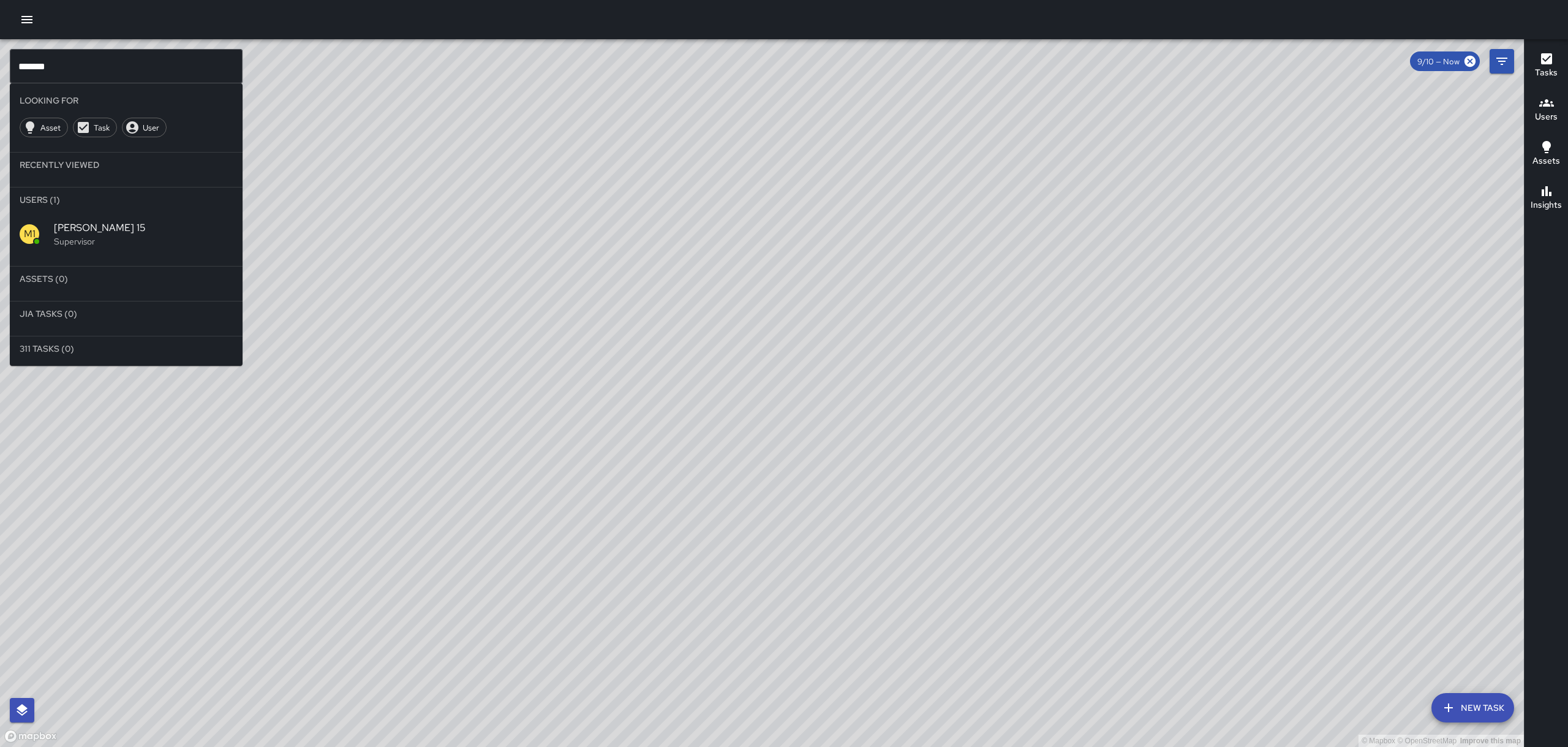
drag, startPoint x: 471, startPoint y: 494, endPoint x: 680, endPoint y: 397, distance: 230.4
click at [680, 397] on div "© Mapbox © OpenStreetMap Improve this map" at bounding box center [762, 393] width 1524 height 708
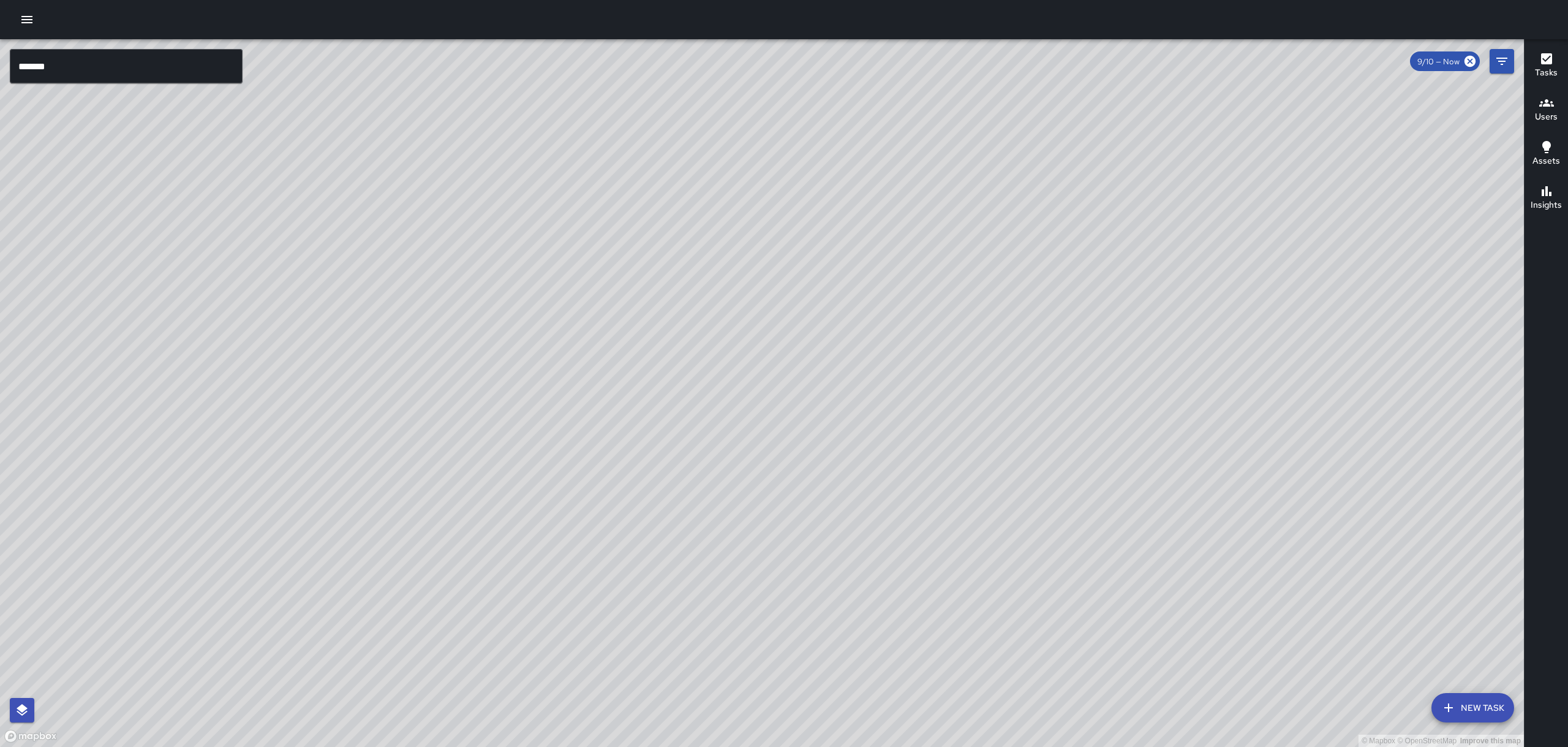
drag, startPoint x: 555, startPoint y: 408, endPoint x: 785, endPoint y: 323, distance: 245.2
click at [785, 323] on div "© Mapbox © OpenStreetMap Improve this map" at bounding box center [762, 393] width 1524 height 708
drag, startPoint x: 413, startPoint y: 305, endPoint x: 264, endPoint y: 571, distance: 304.9
click at [264, 571] on div "© Mapbox © OpenStreetMap Improve this map" at bounding box center [762, 393] width 1524 height 708
drag, startPoint x: 868, startPoint y: 239, endPoint x: 791, endPoint y: 385, distance: 165.1
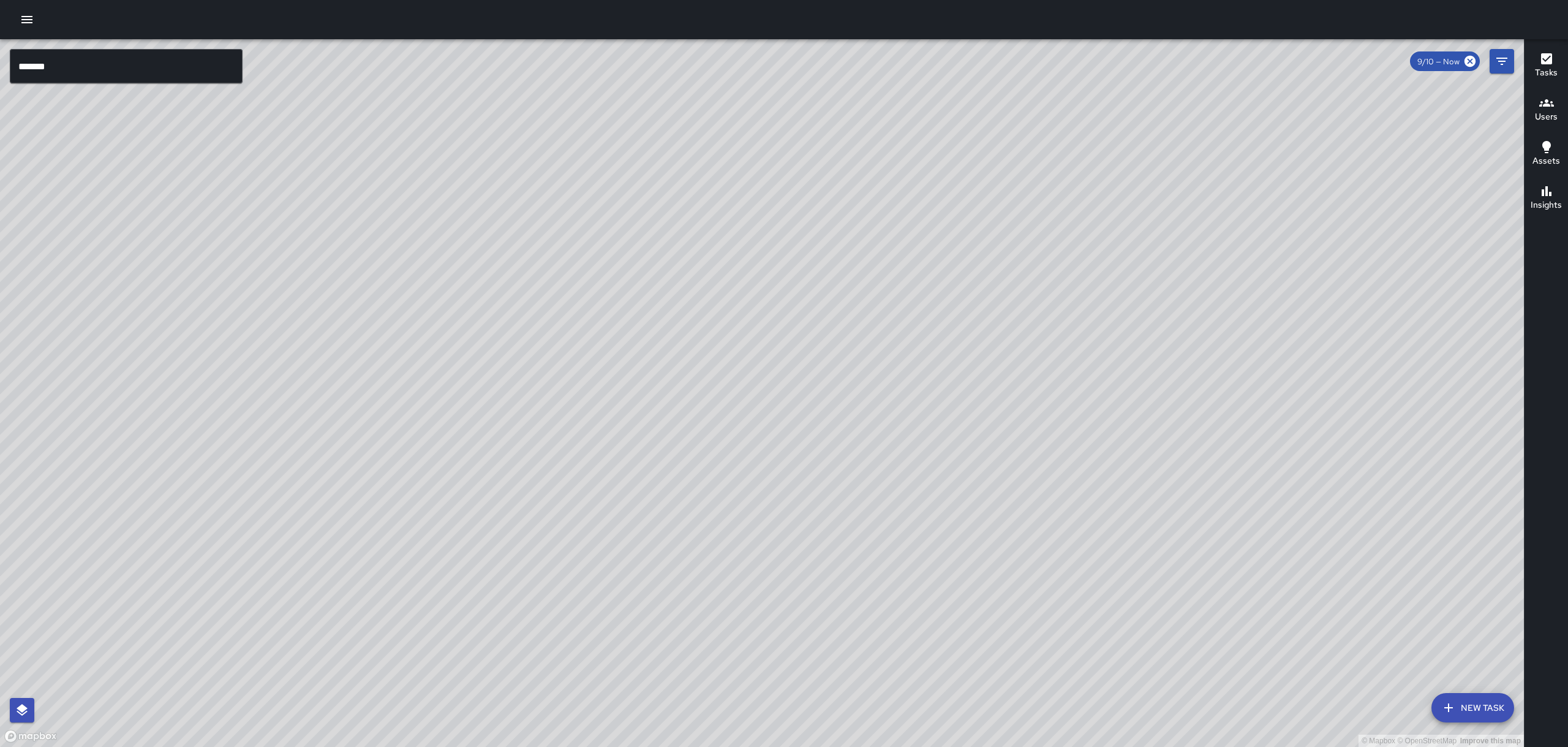
click at [796, 379] on div "© Mapbox © OpenStreetMap Improve this map" at bounding box center [762, 393] width 1524 height 708
drag, startPoint x: 651, startPoint y: 373, endPoint x: 682, endPoint y: 339, distance: 46.0
click at [682, 339] on div "© Mapbox © OpenStreetMap Improve this map" at bounding box center [762, 393] width 1524 height 708
click at [227, 73] on input "*******" at bounding box center [126, 66] width 233 height 34
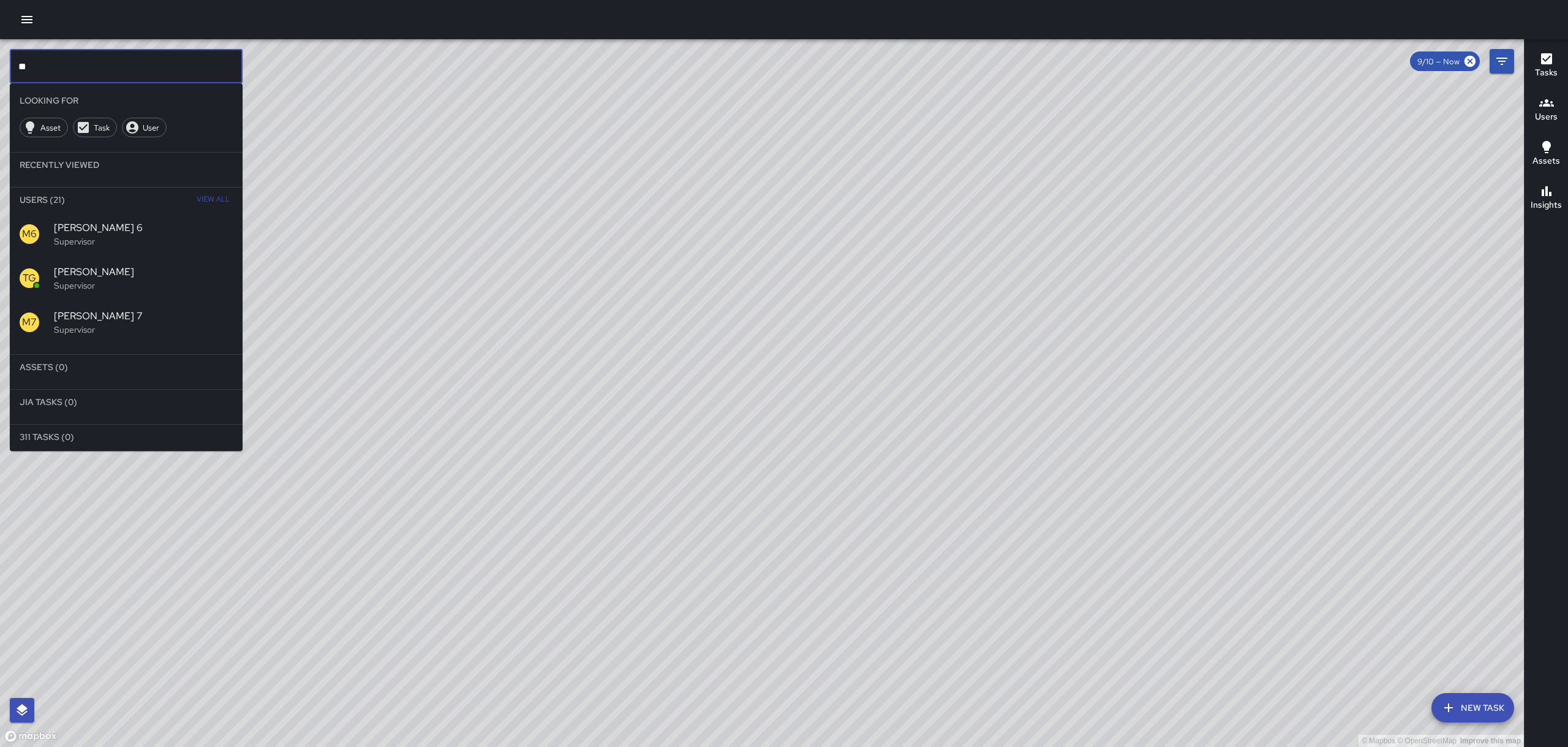
type input "*"
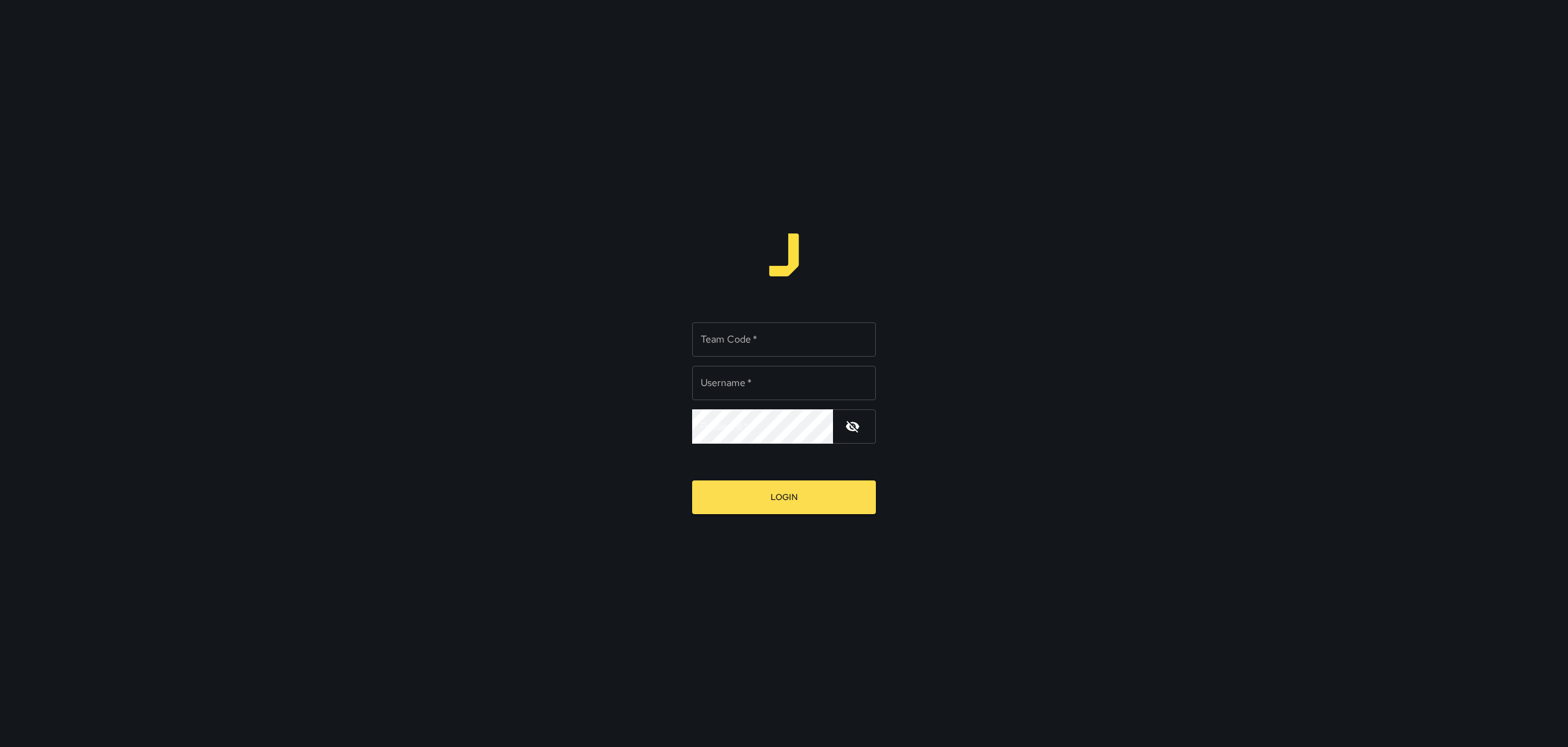
type input "*********"
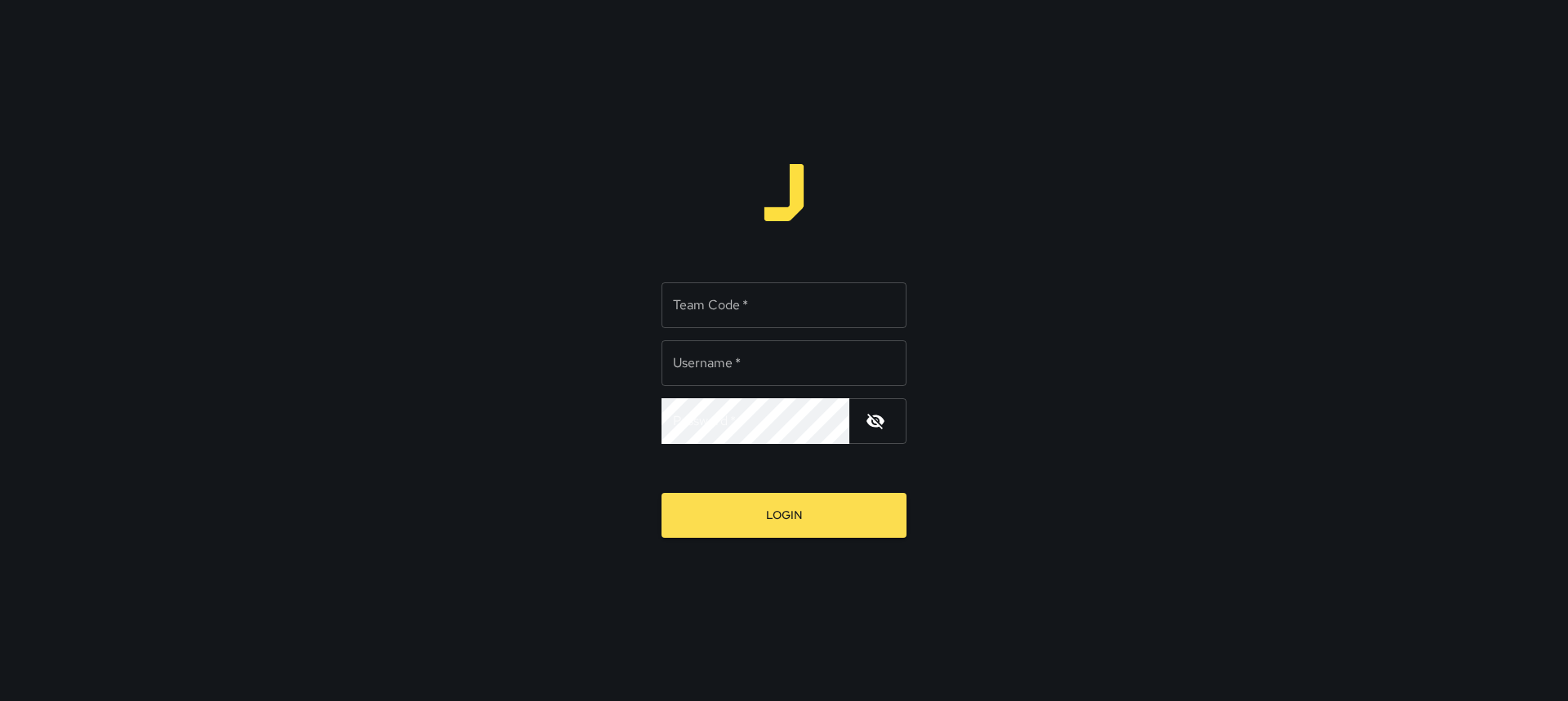
type input "*********"
click at [784, 317] on input "Team Code   *" at bounding box center [784, 305] width 245 height 45
type input "****"
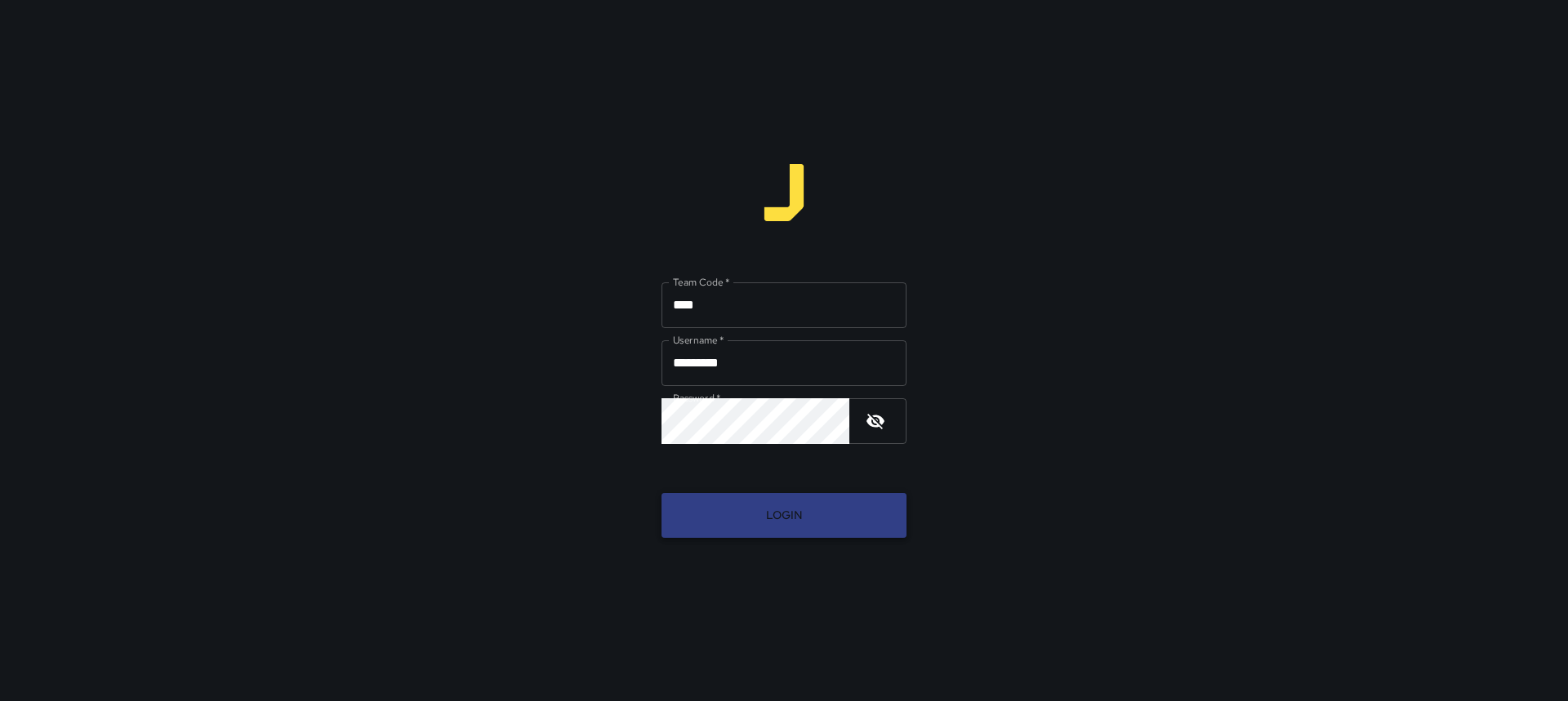
click at [793, 515] on button "Login" at bounding box center [784, 514] width 245 height 44
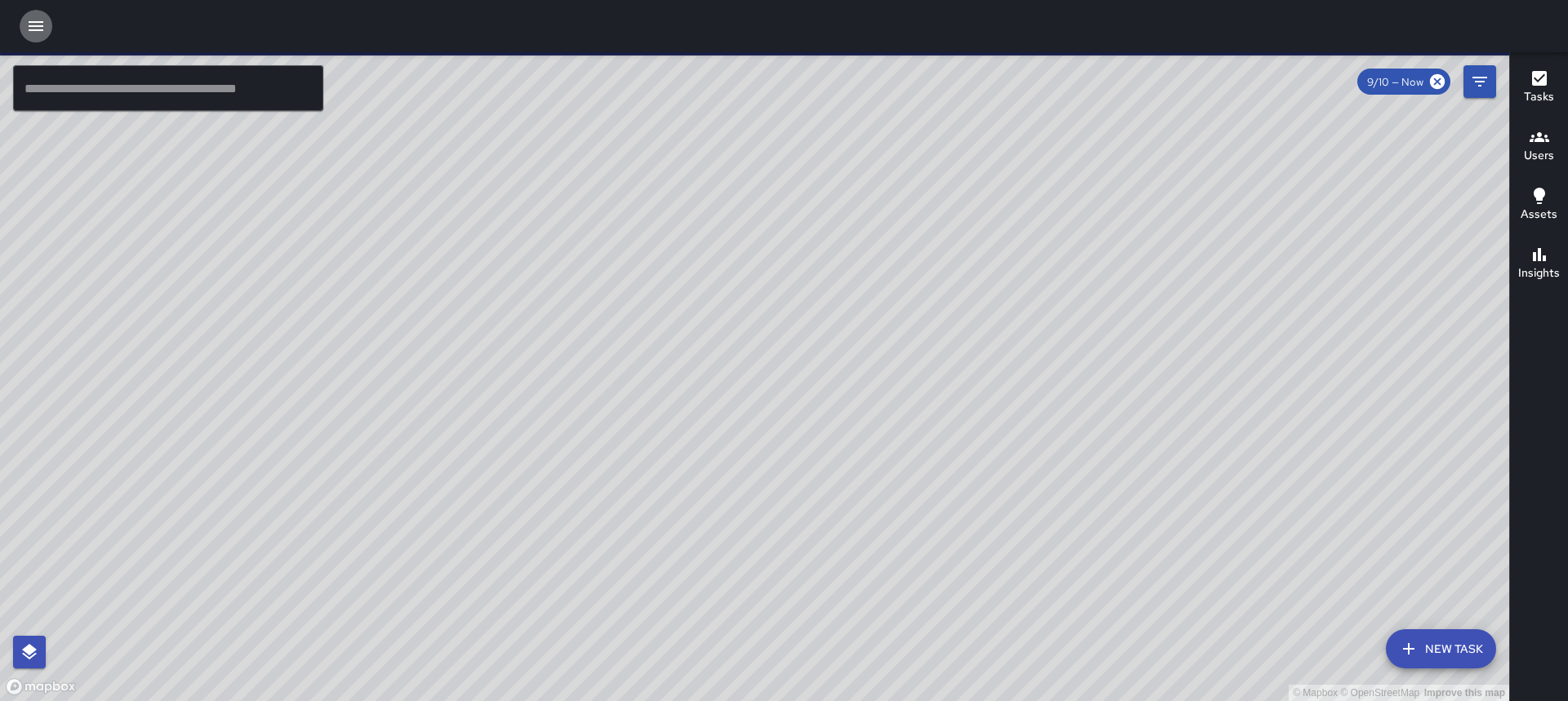
click at [44, 24] on icon "button" at bounding box center [36, 27] width 20 height 20
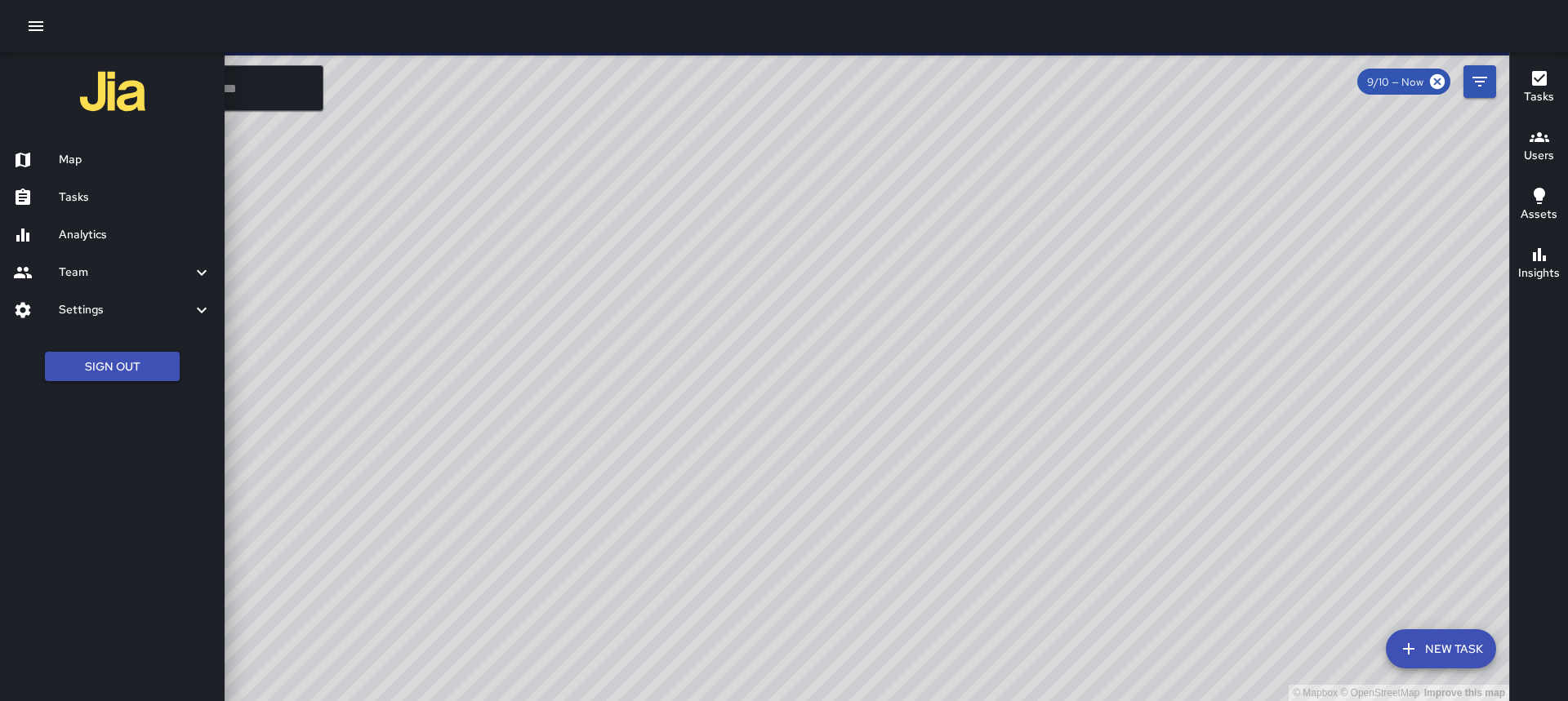
click at [105, 199] on h6 "Tasks" at bounding box center [135, 197] width 153 height 18
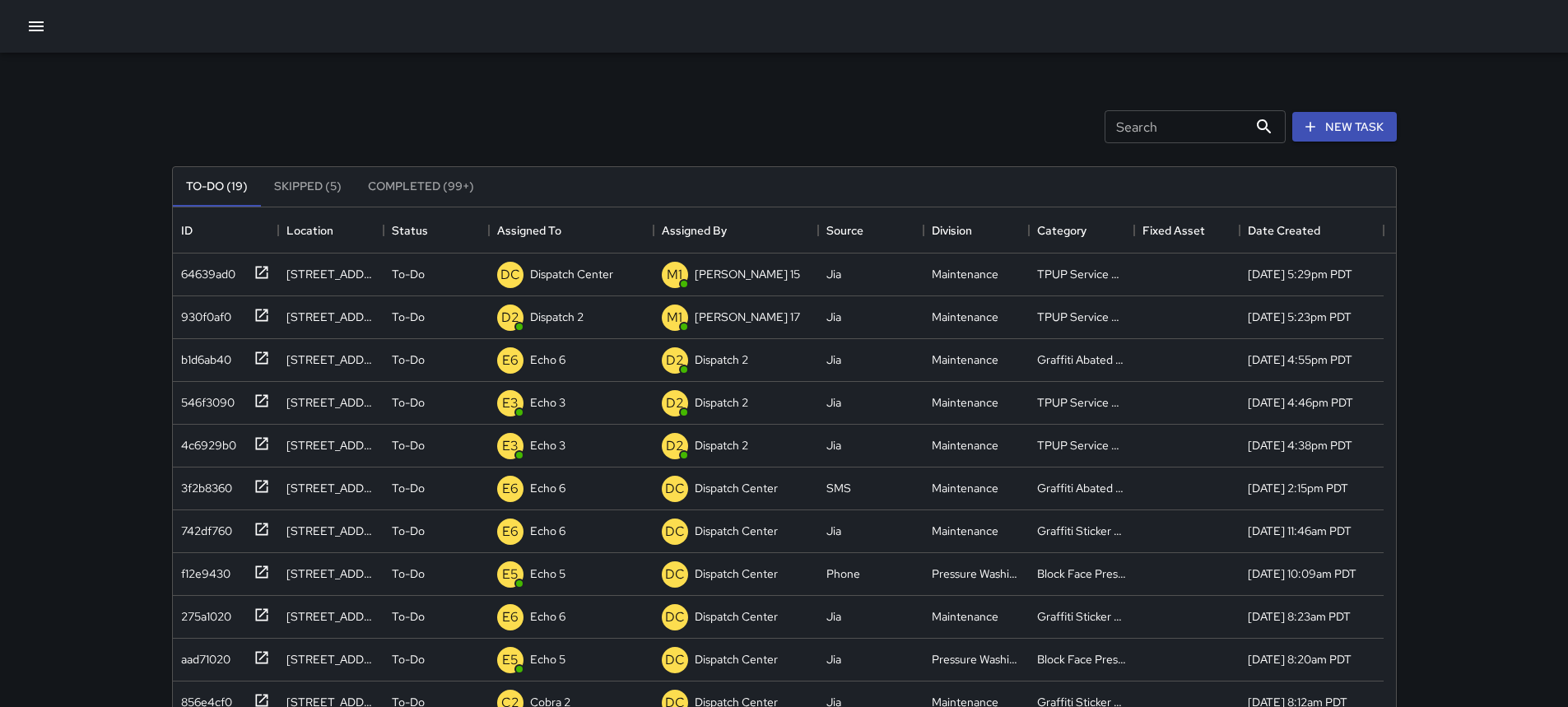
scroll to position [685, 1211]
click at [556, 320] on p "Dispatch 2" at bounding box center [557, 317] width 54 height 17
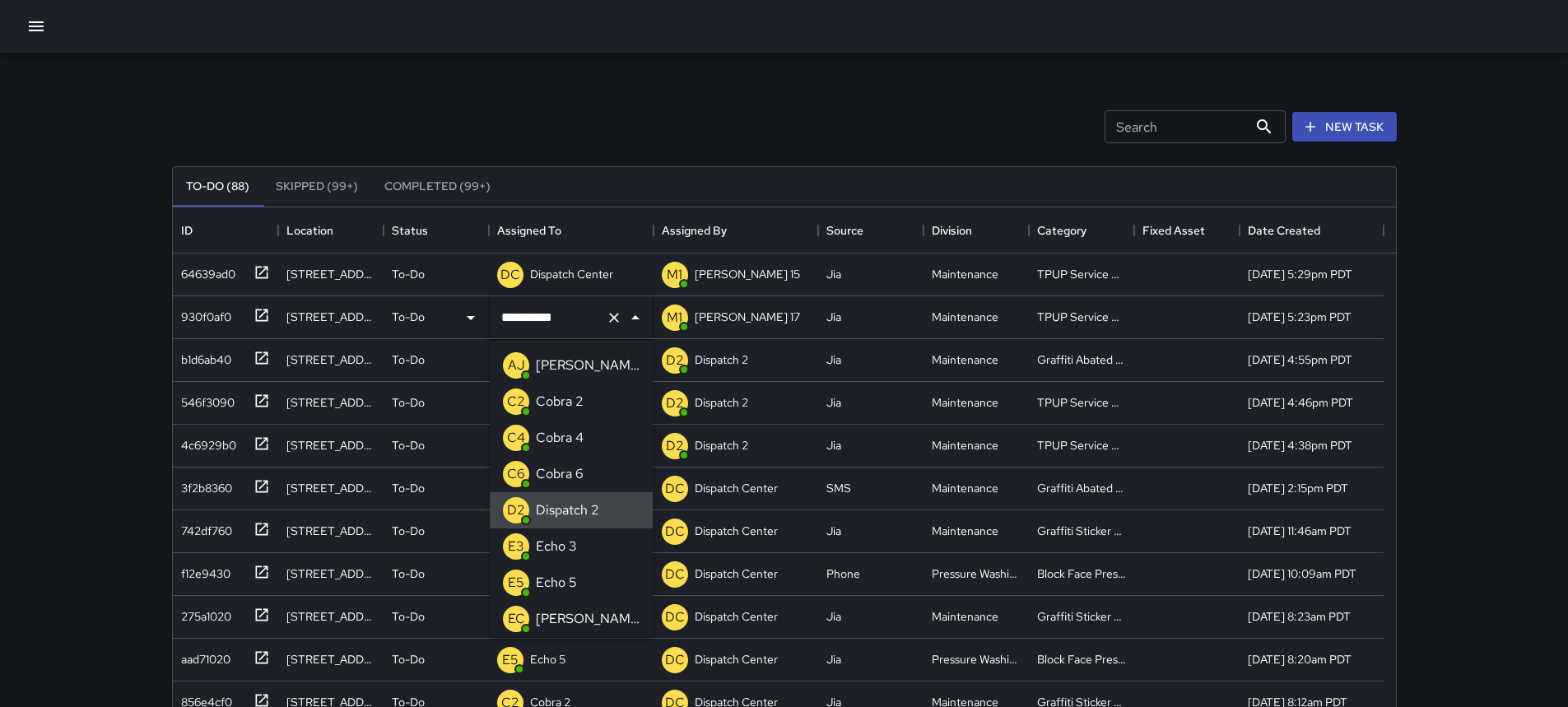
click at [606, 318] on icon "Clear" at bounding box center [614, 318] width 17 height 17
type input "*"
click at [567, 408] on p "Echo 3" at bounding box center [556, 401] width 41 height 20
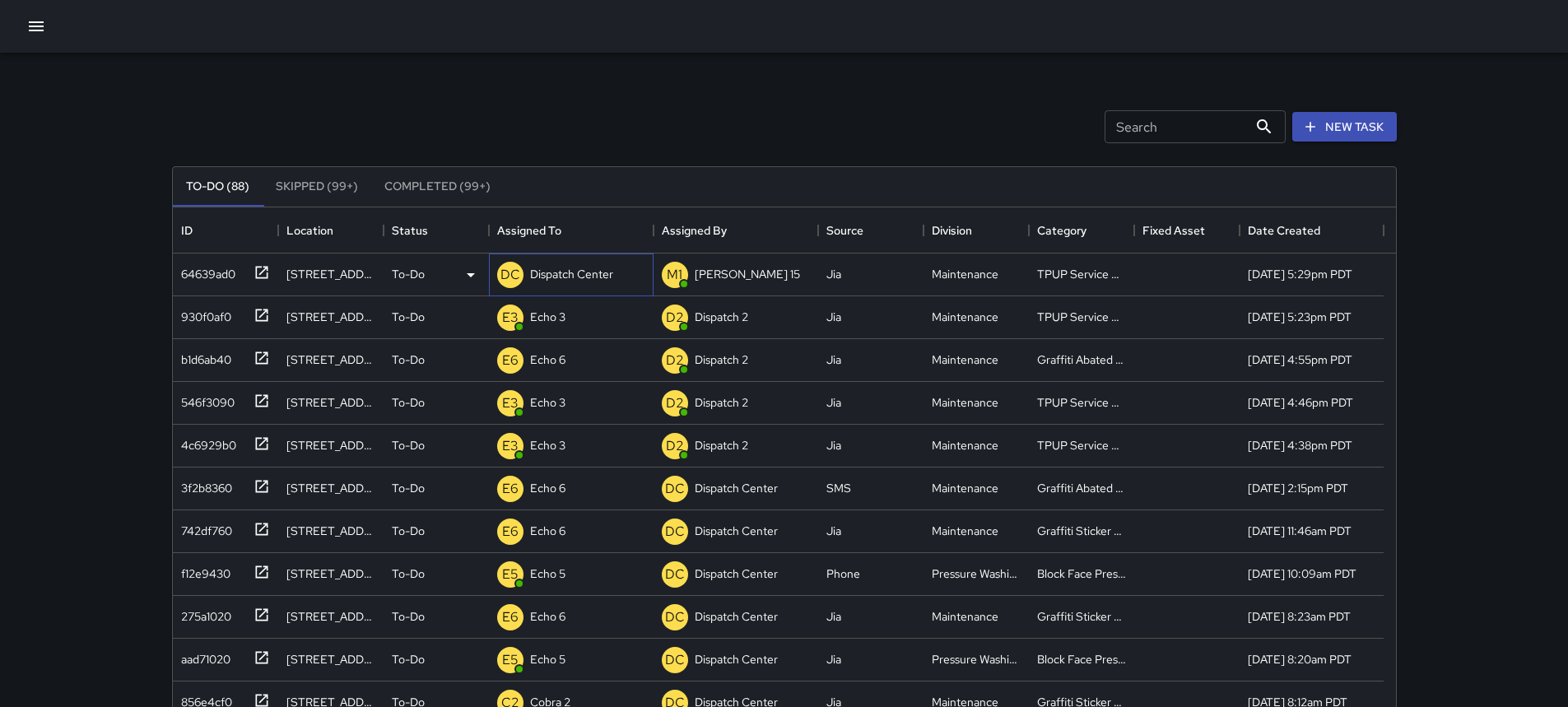
click at [583, 275] on p "Dispatch Center" at bounding box center [571, 274] width 83 height 17
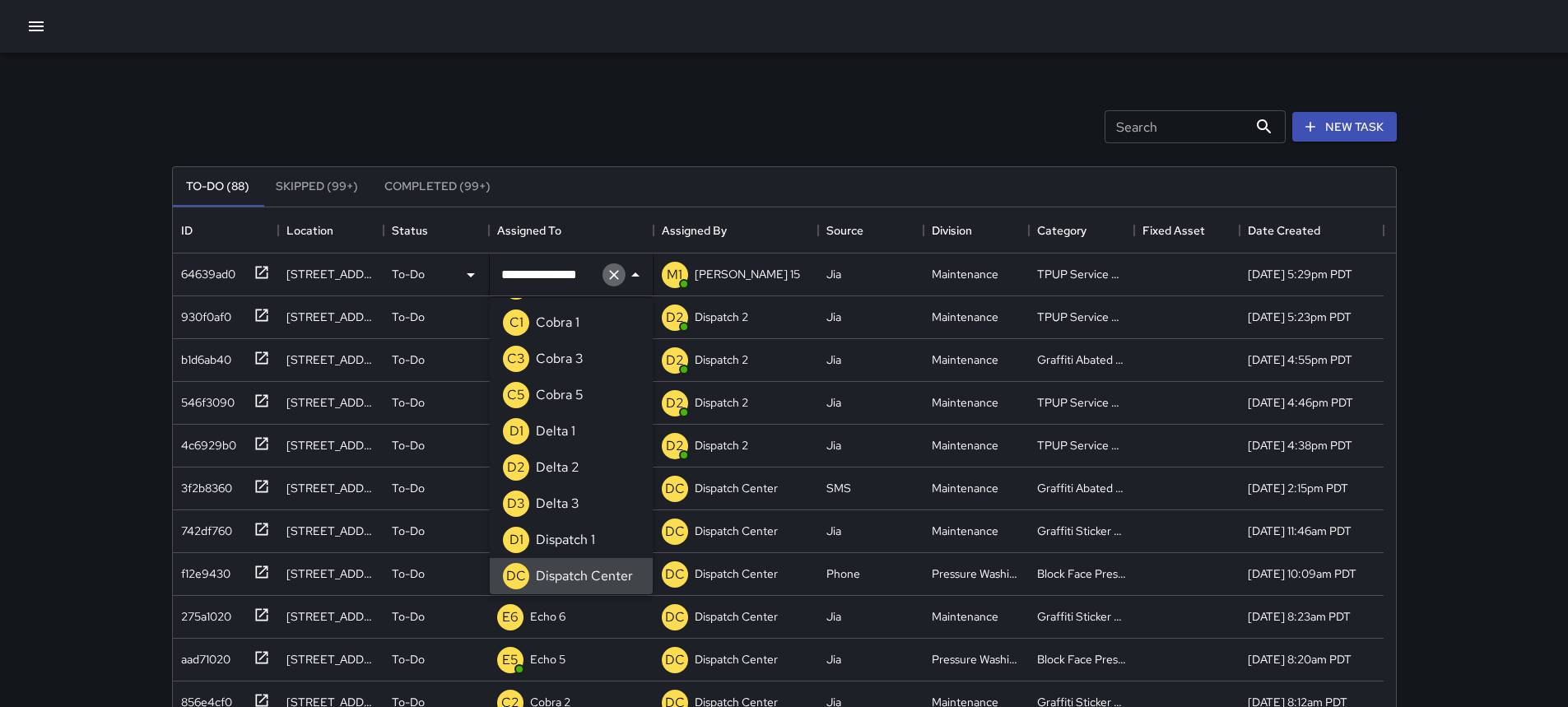
click at [608, 277] on icon "Clear" at bounding box center [614, 275] width 17 height 17
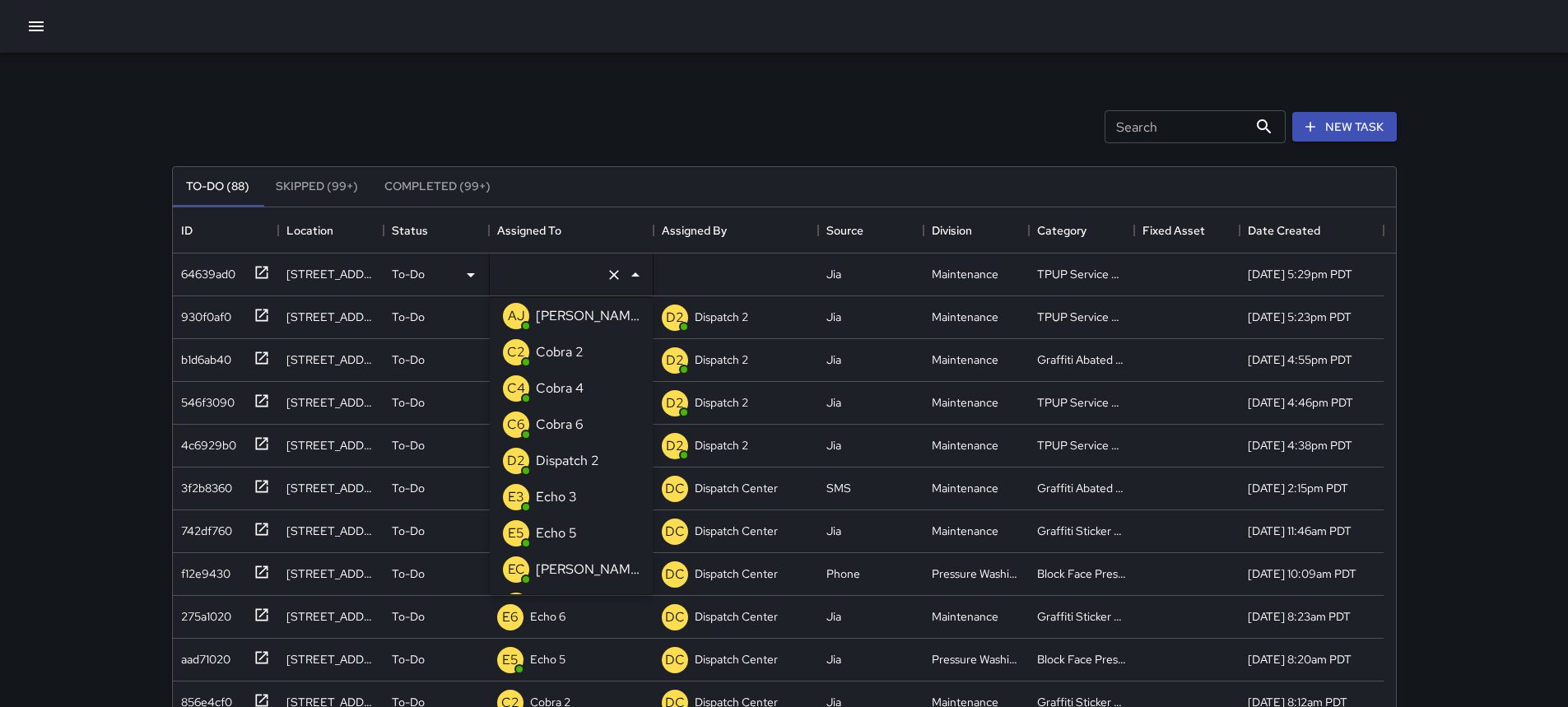
type input "*"
click at [577, 350] on p "Echo 3" at bounding box center [556, 353] width 41 height 20
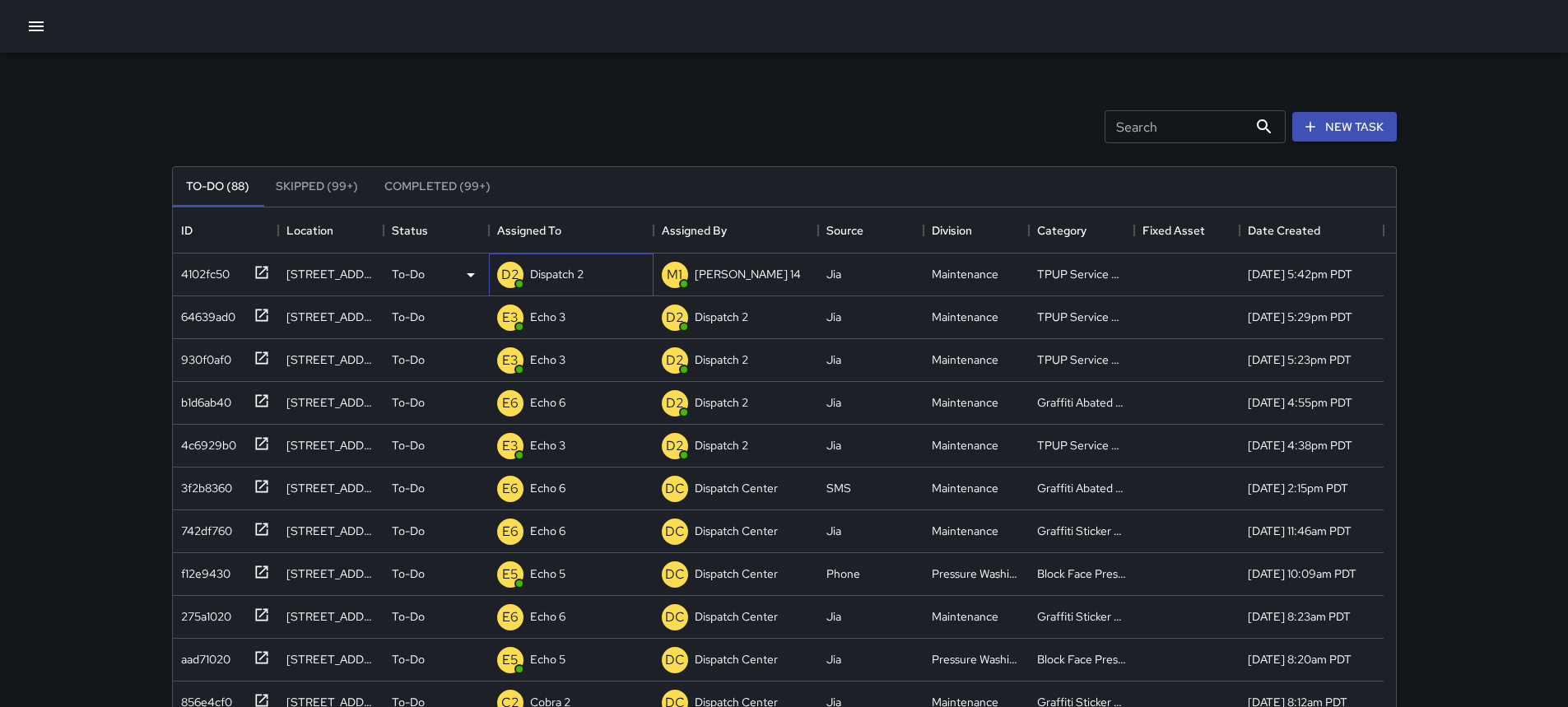
click at [543, 278] on p "Dispatch 2" at bounding box center [557, 274] width 54 height 17
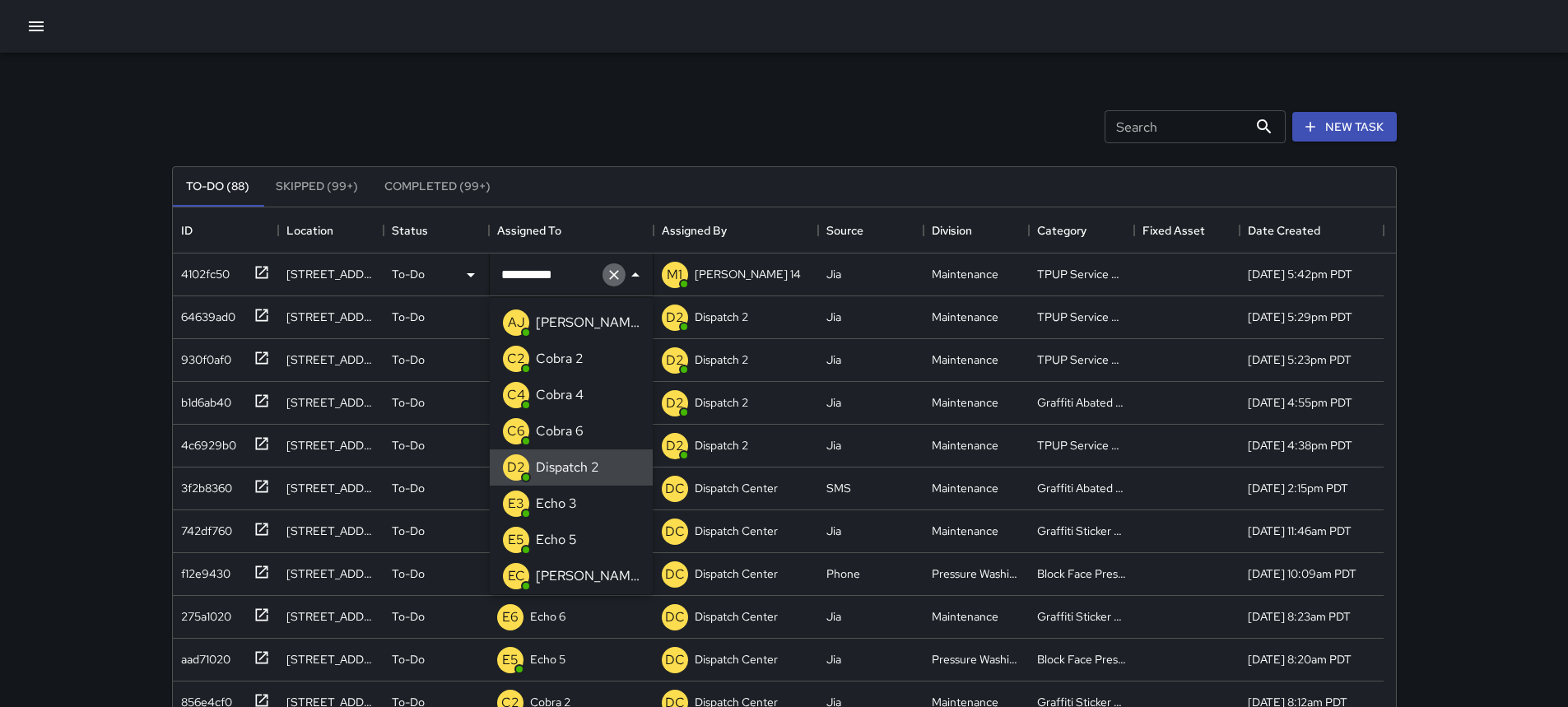
click at [613, 277] on icon "Clear" at bounding box center [615, 275] width 10 height 10
type input "*"
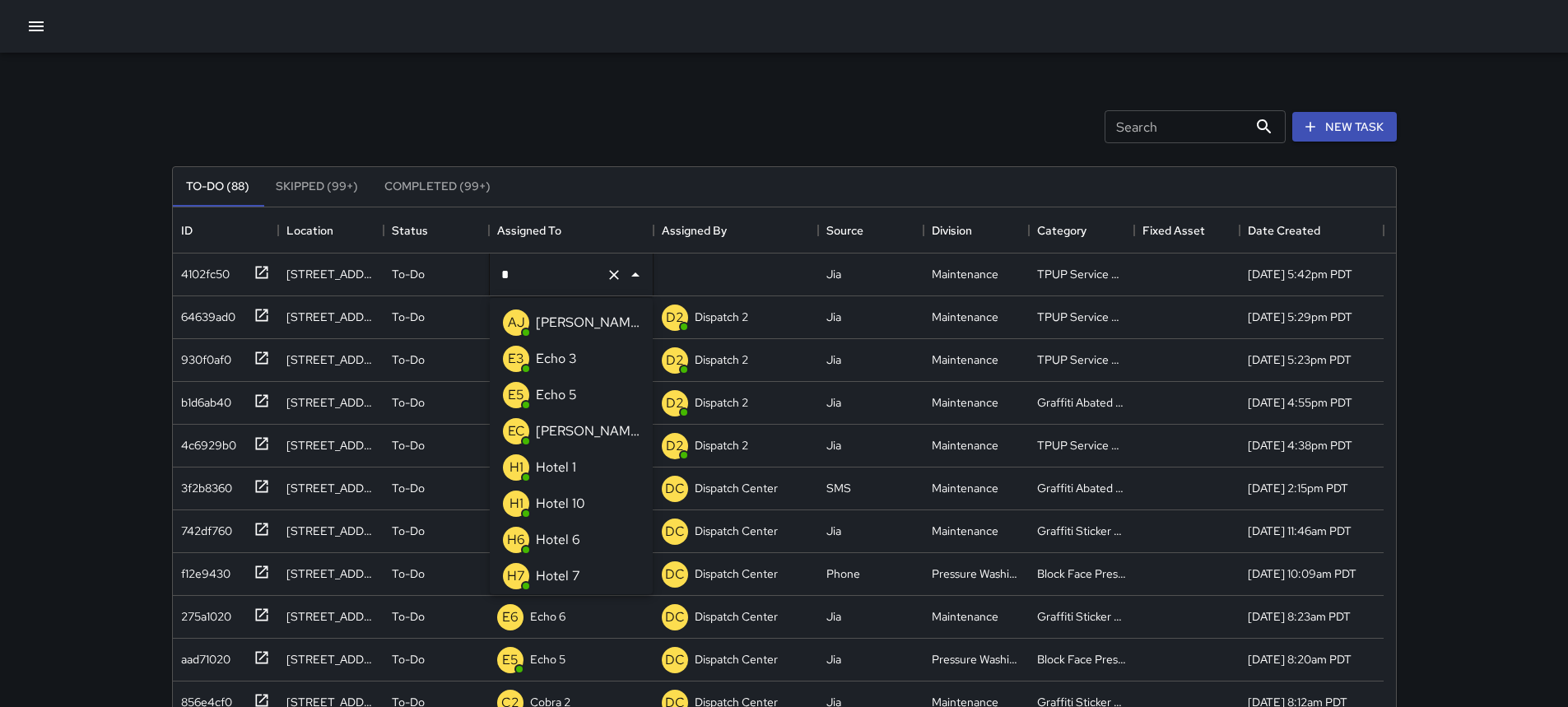
click at [560, 365] on p "Echo 3" at bounding box center [556, 358] width 41 height 20
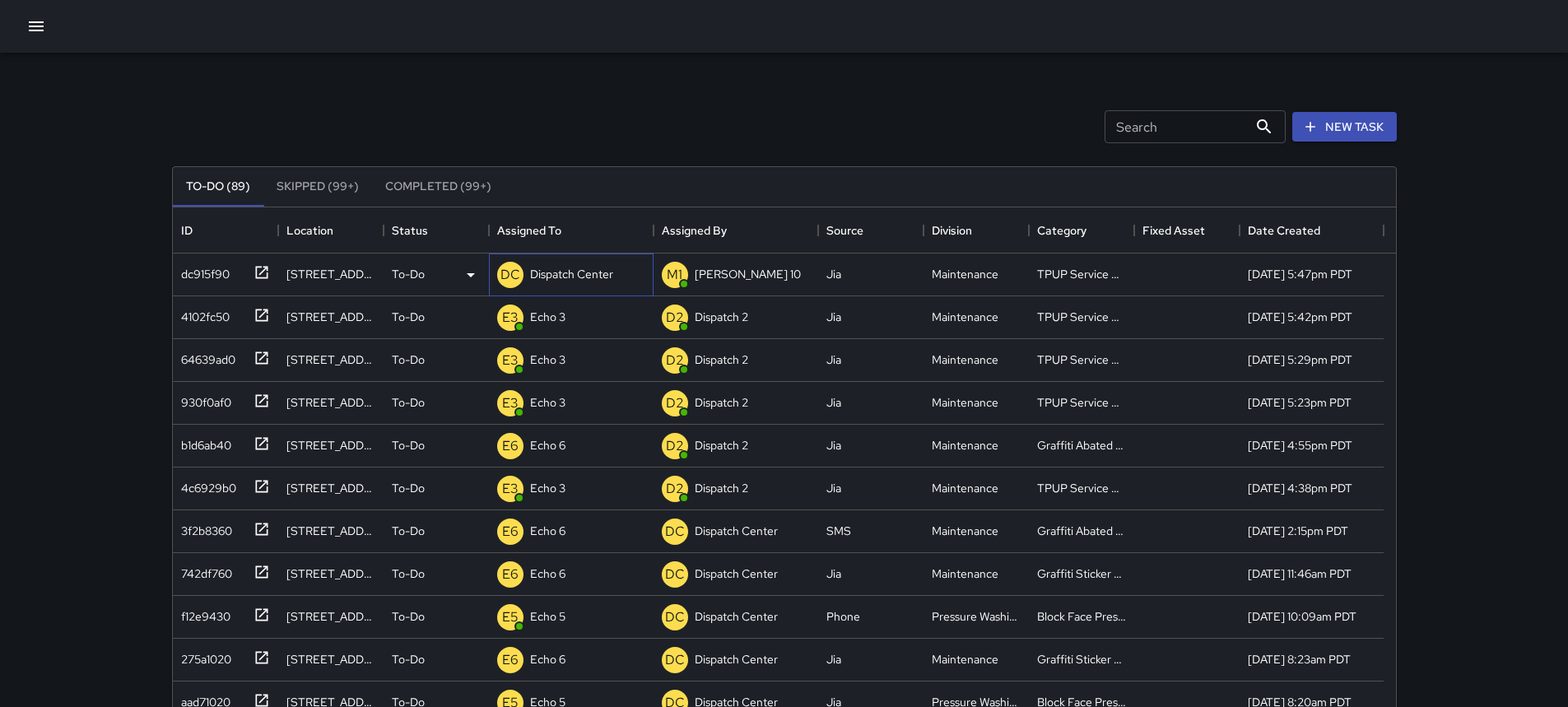
click at [587, 269] on p "Dispatch Center" at bounding box center [571, 274] width 83 height 17
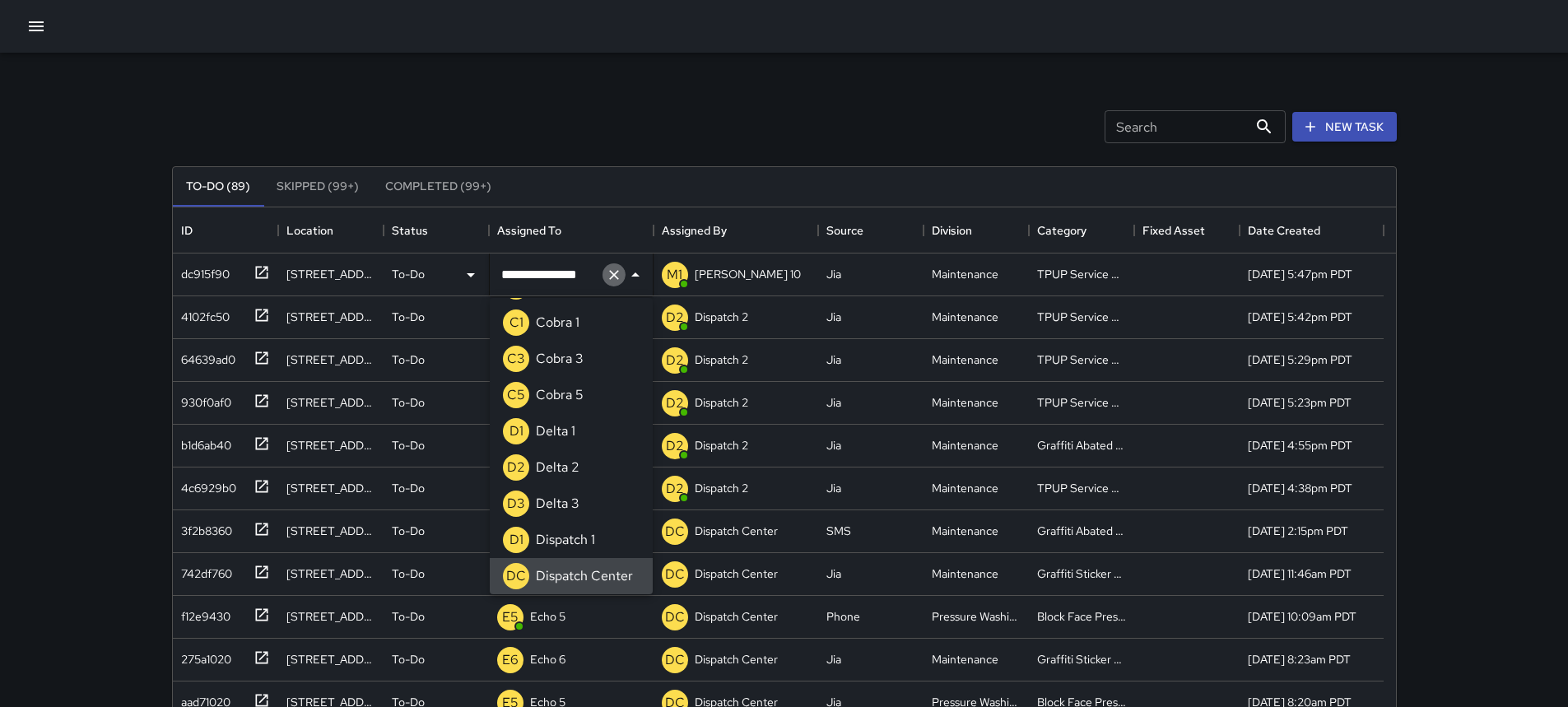
click at [620, 278] on icon "Clear" at bounding box center [614, 275] width 17 height 17
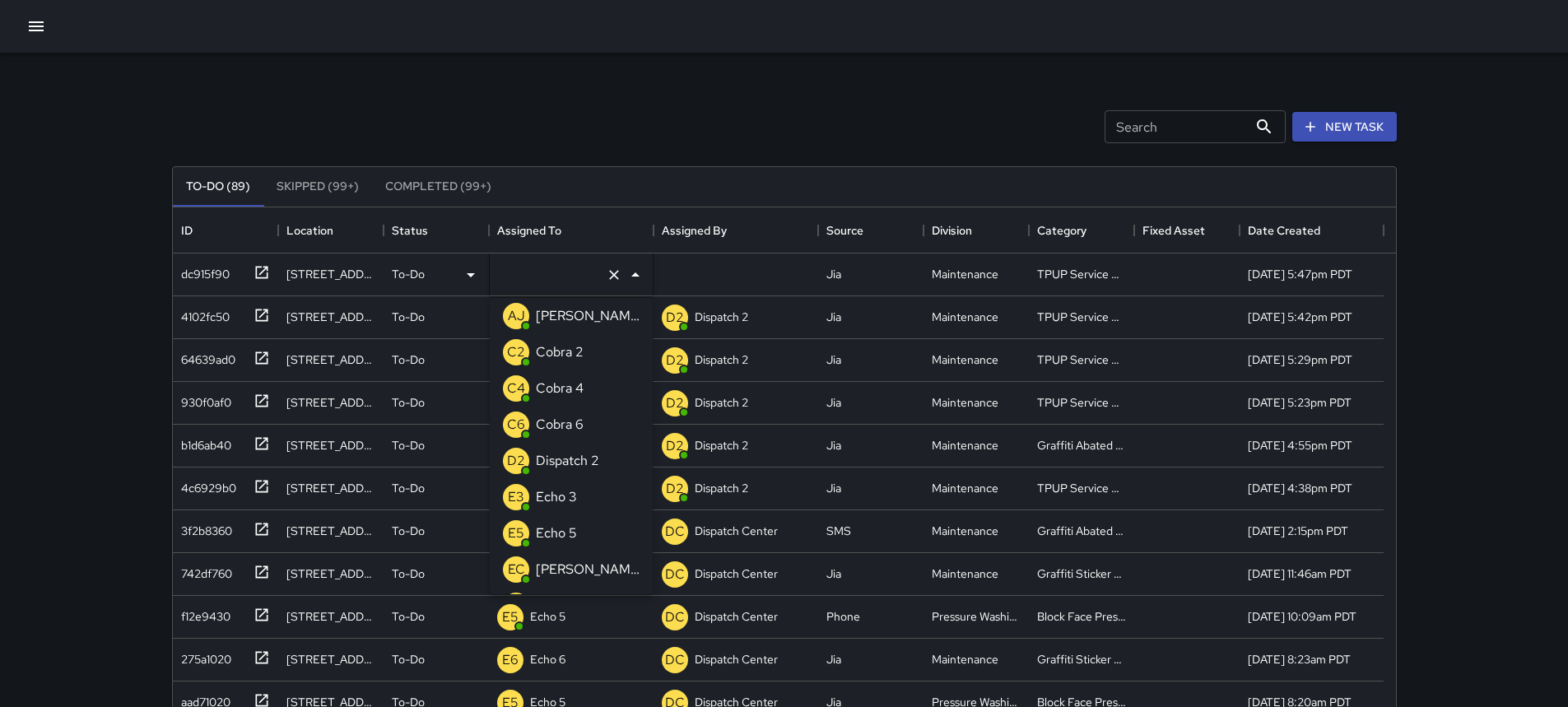
type input "*"
click at [580, 342] on div "Echo 3" at bounding box center [557, 353] width 48 height 26
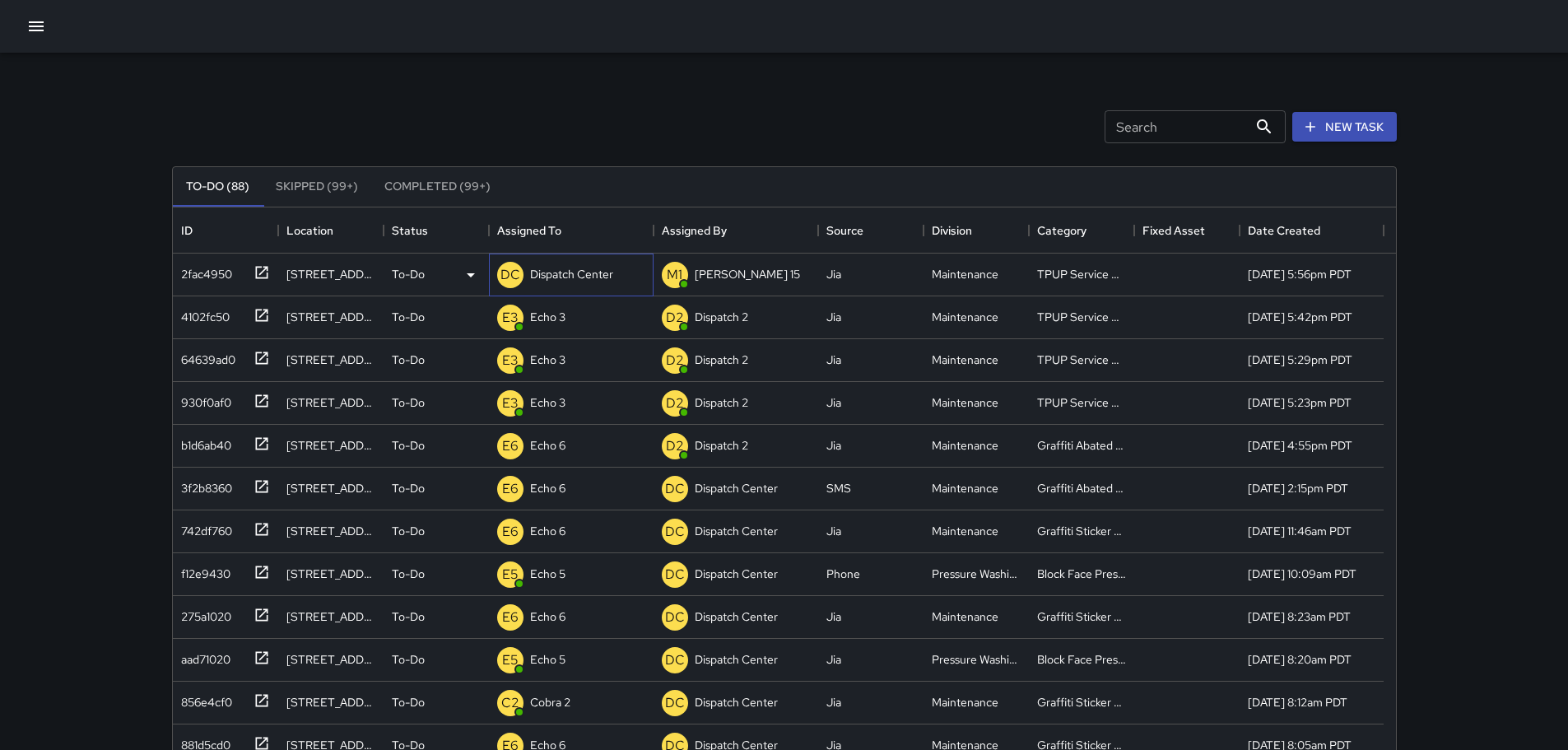
click at [572, 277] on p "Dispatch Center" at bounding box center [571, 274] width 83 height 17
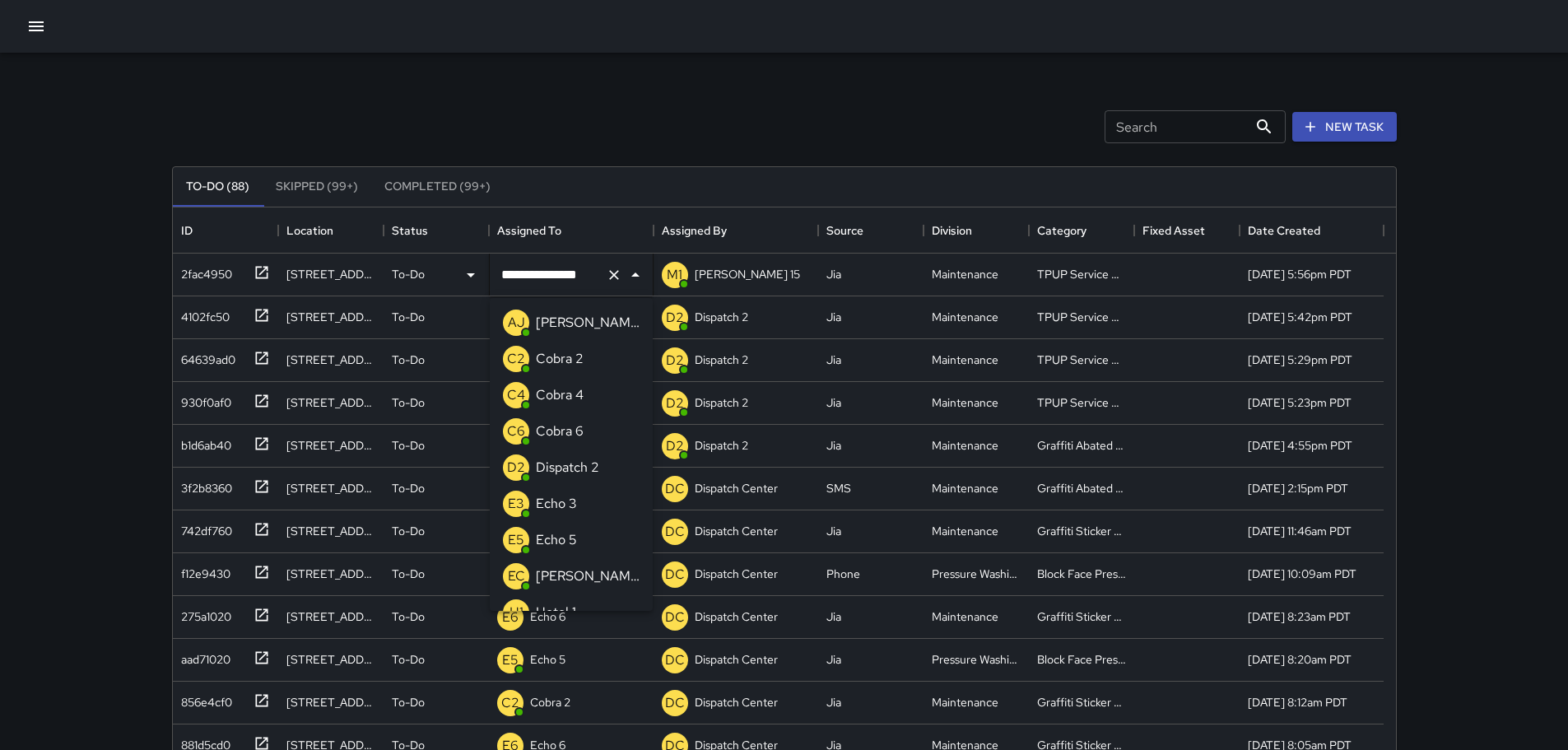
scroll to position [1107, 0]
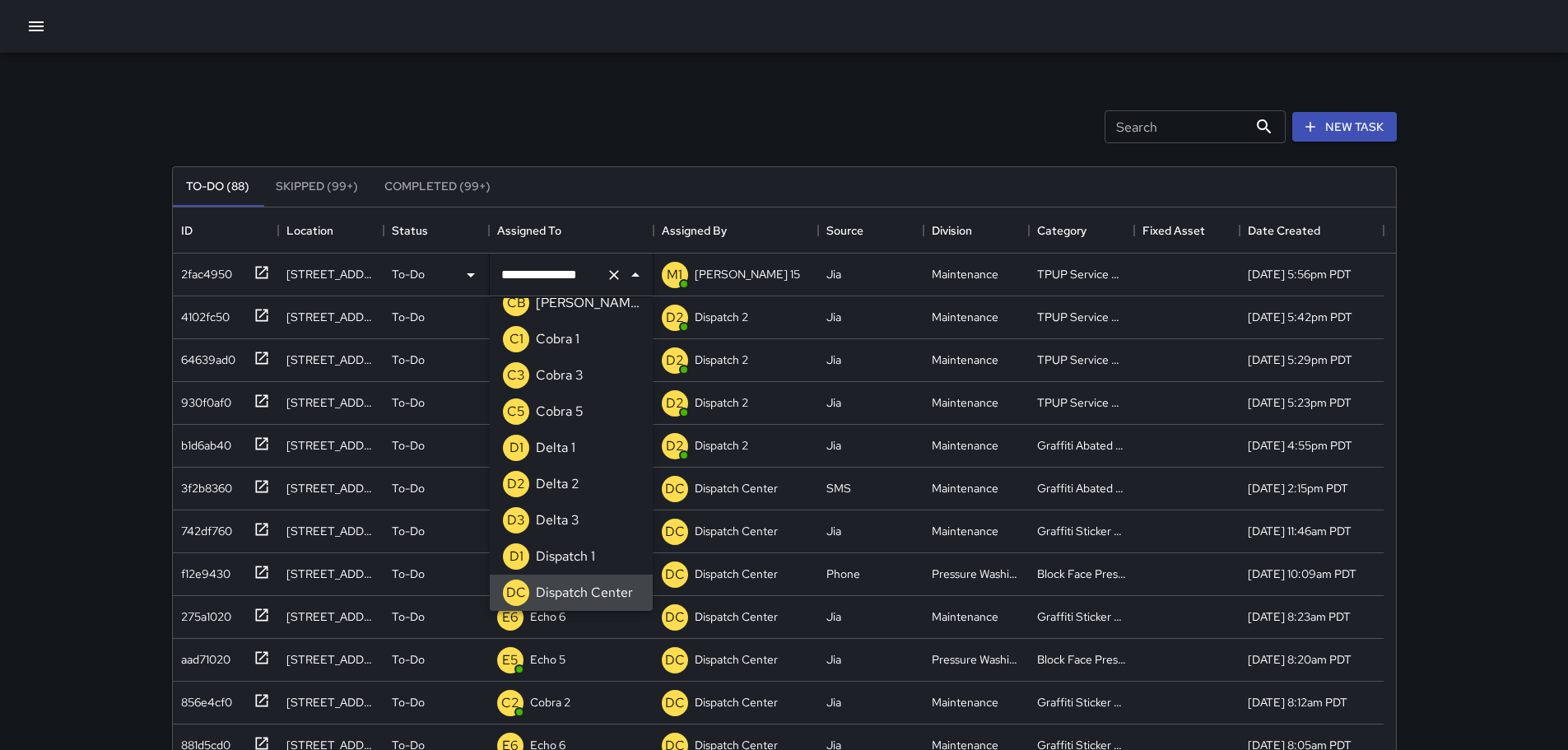
click at [621, 269] on icon "Clear" at bounding box center [614, 275] width 17 height 17
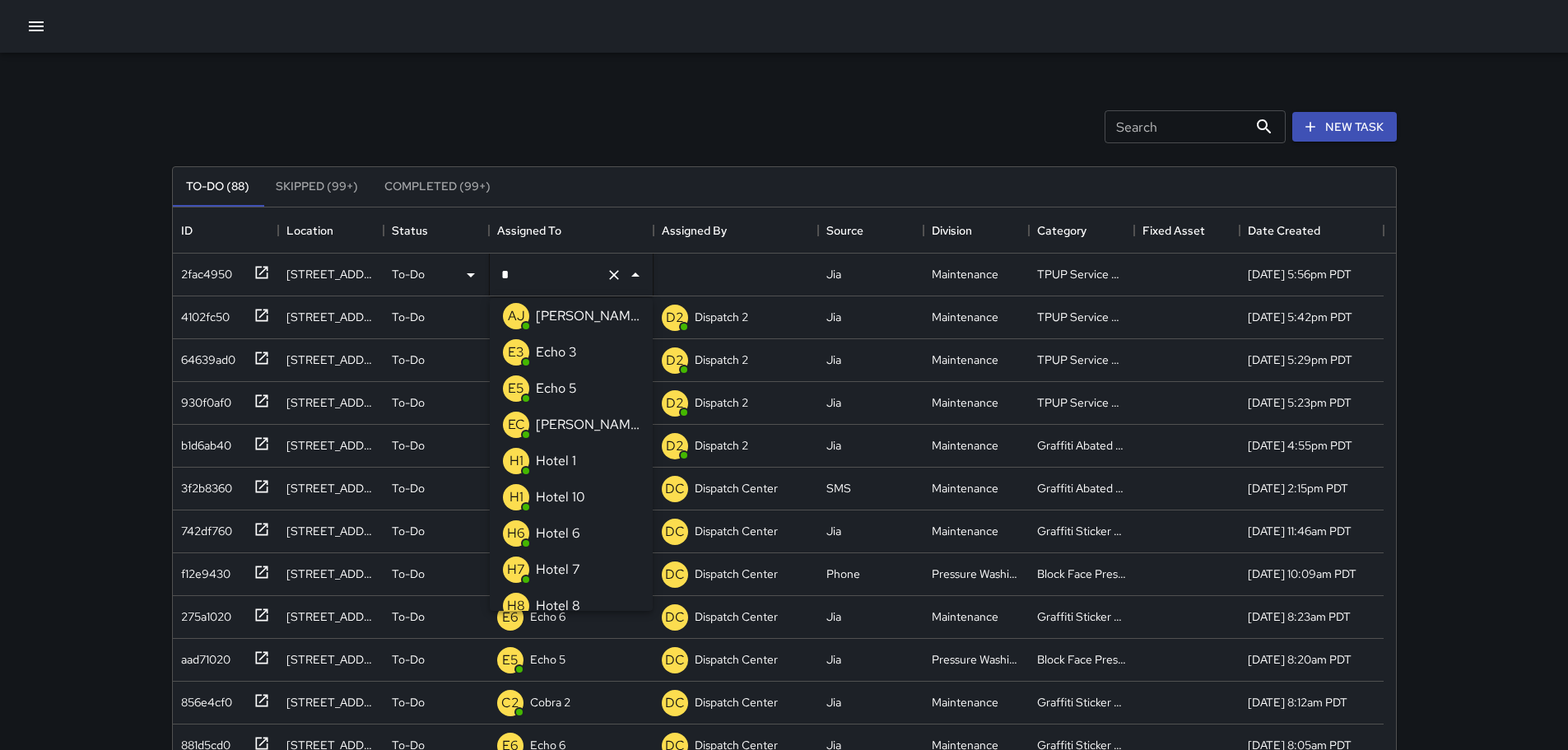
type input "**"
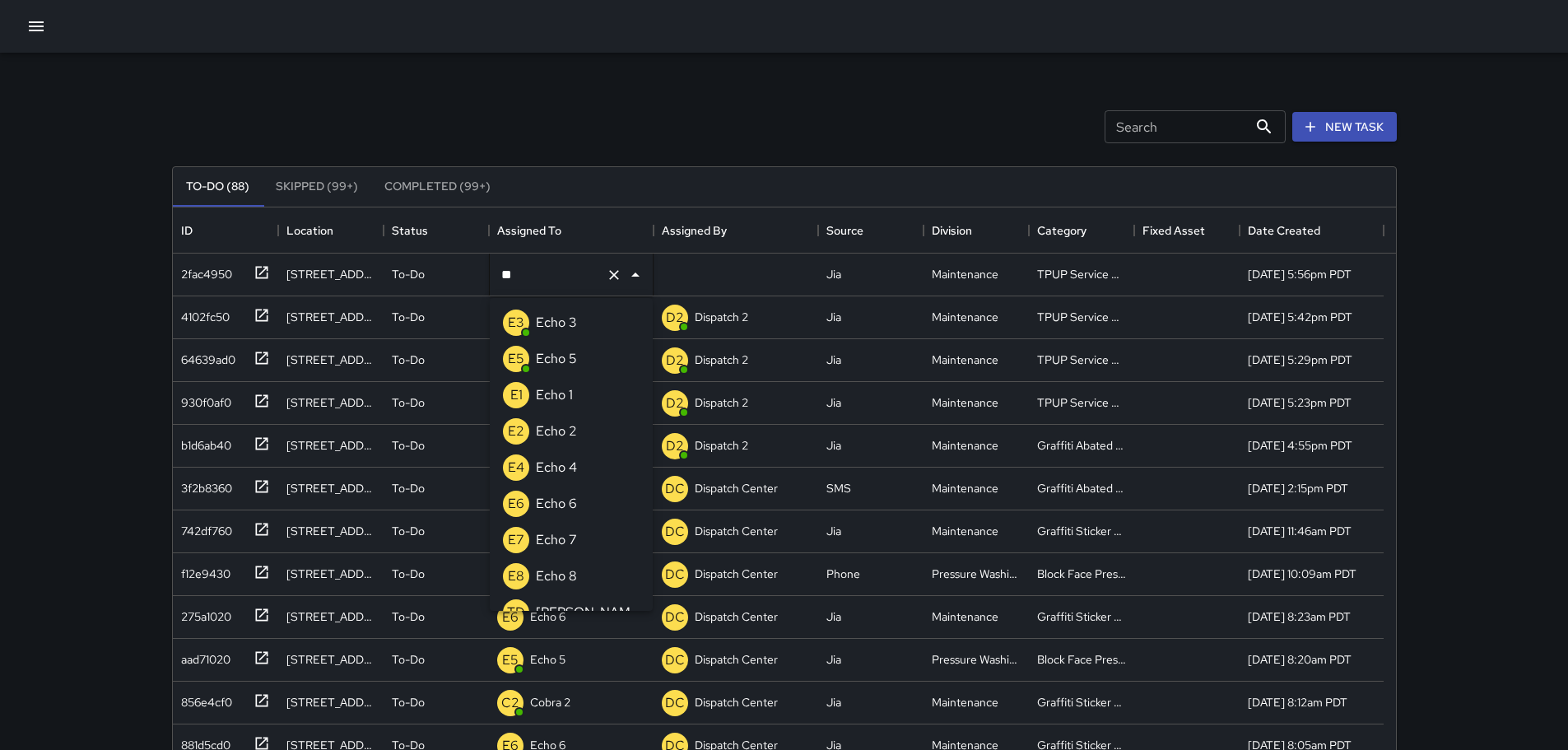
click at [583, 320] on li "E3 Echo 3" at bounding box center [572, 323] width 163 height 36
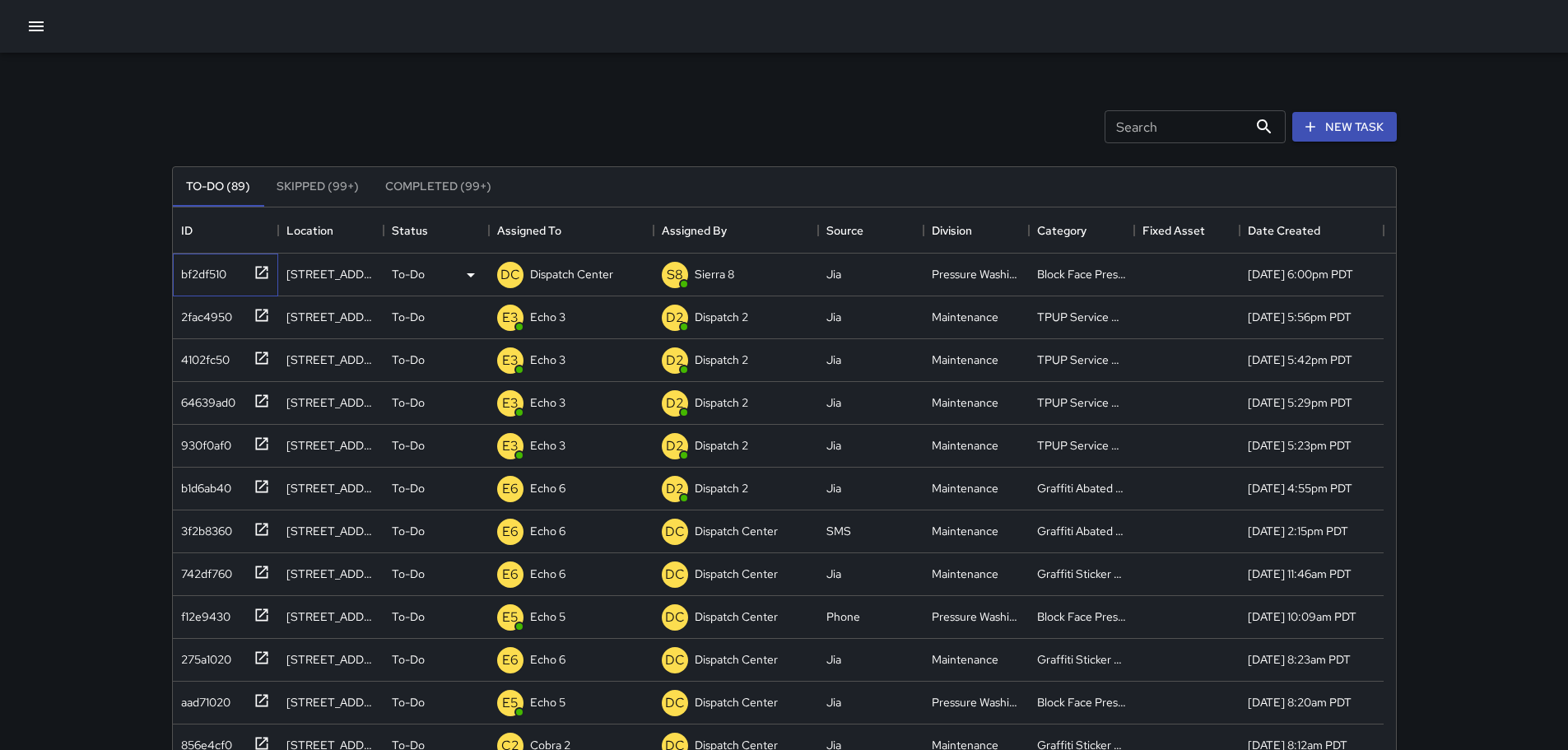
click at [259, 268] on icon at bounding box center [262, 272] width 17 height 17
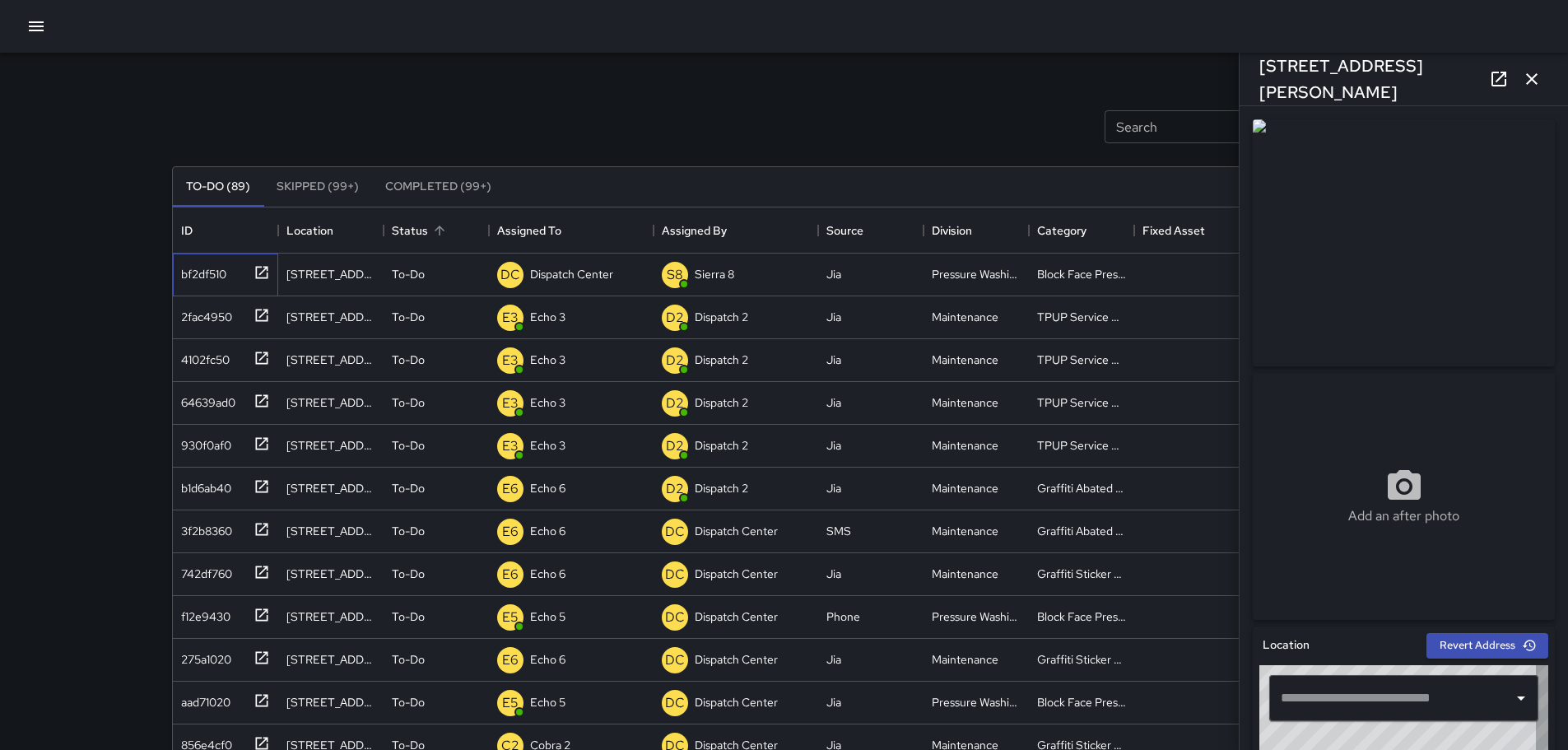
type input "**********"
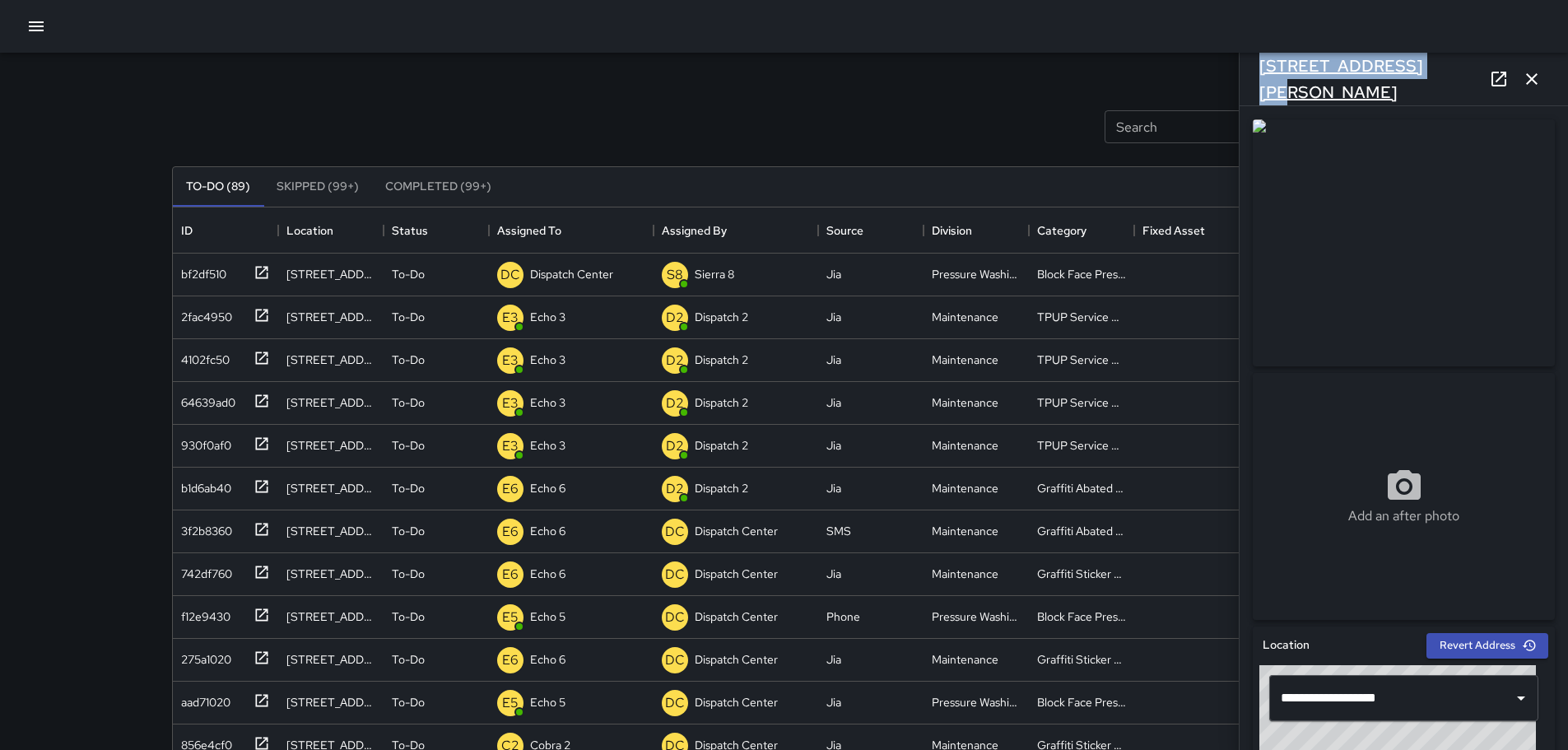
drag, startPoint x: 1434, startPoint y: 82, endPoint x: 1263, endPoint y: 91, distance: 171.2
click at [1263, 91] on div "2100 Webster Street" at bounding box center [1405, 79] width 329 height 53
copy h6 "2100 Webster Street"
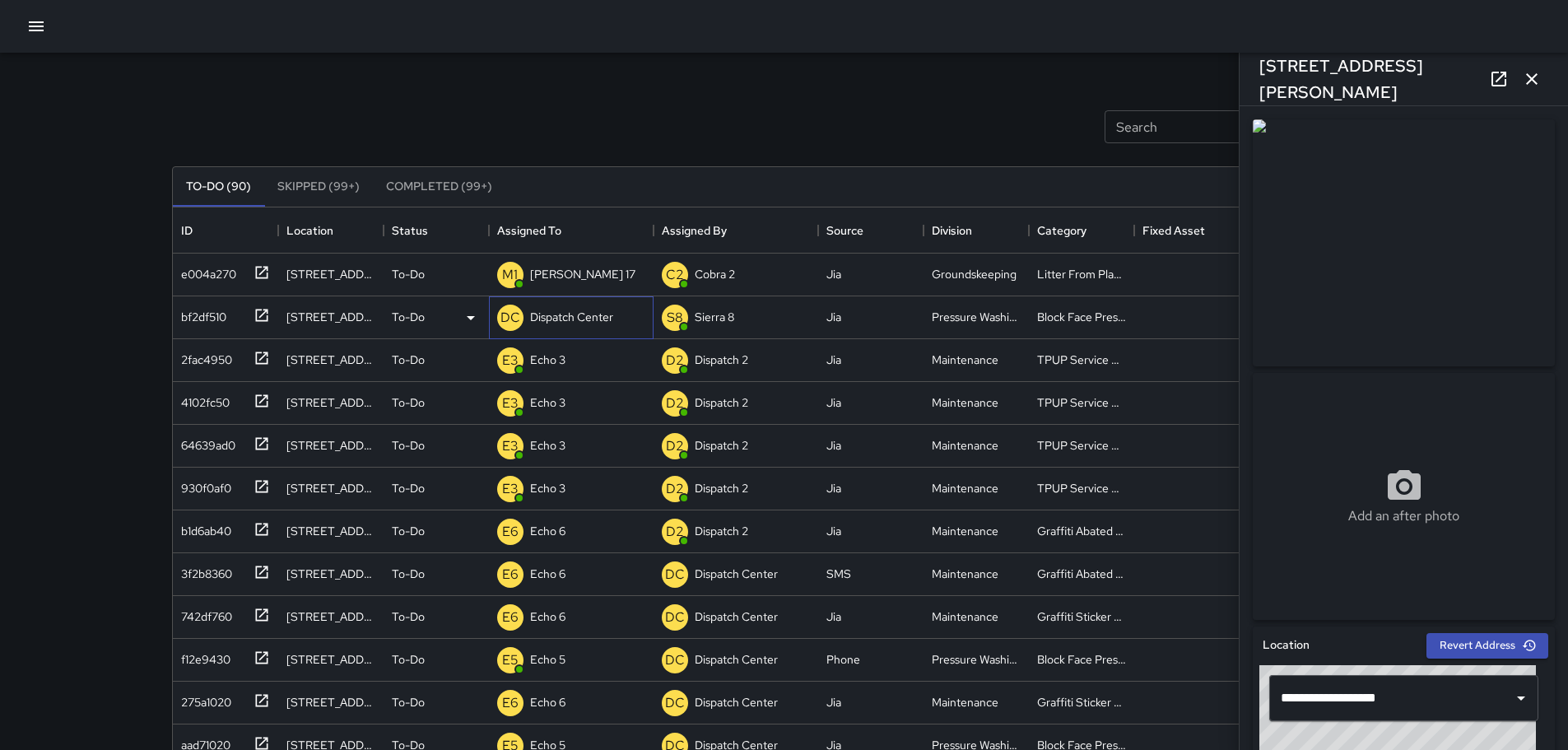
click at [567, 316] on p "Dispatch Center" at bounding box center [571, 317] width 83 height 17
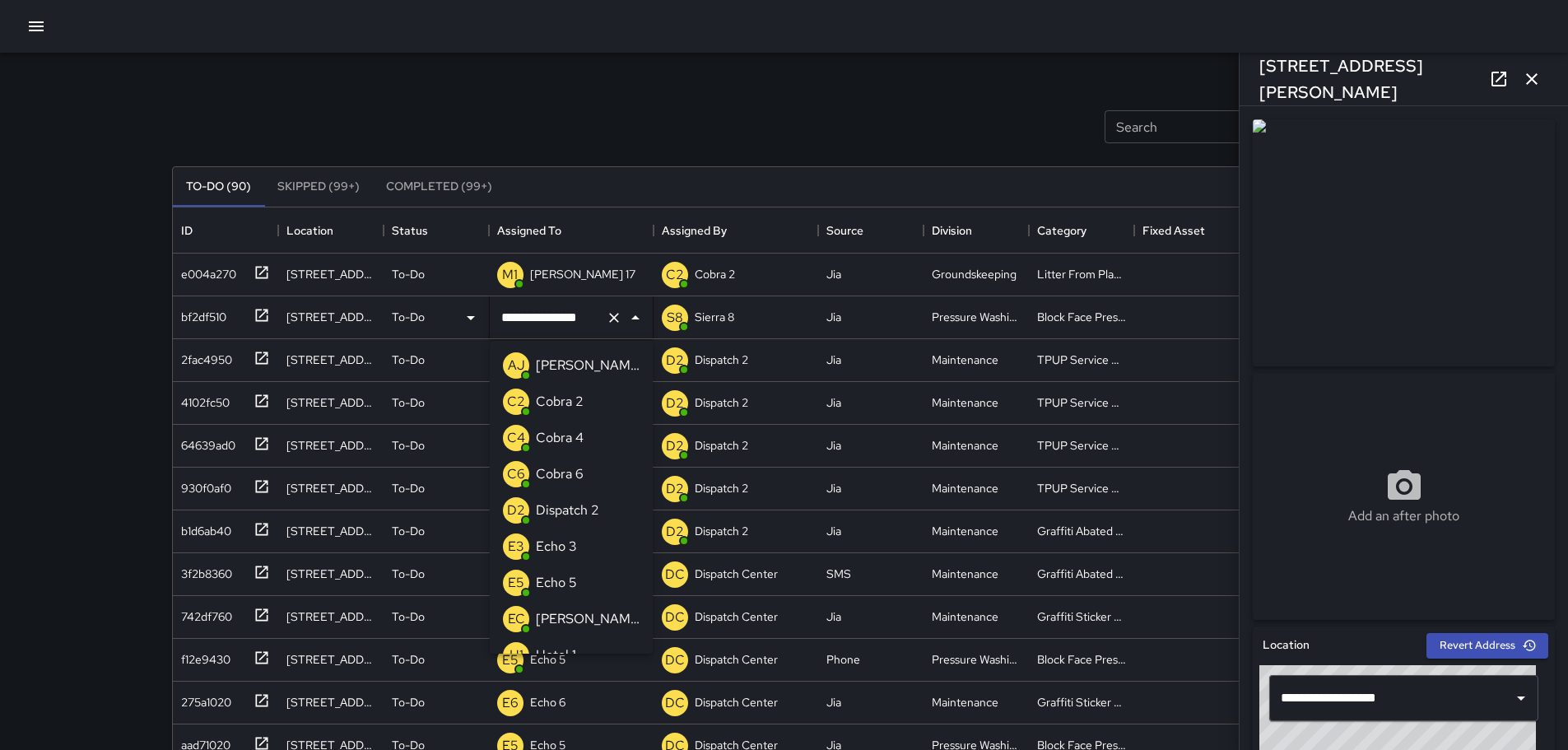
scroll to position [1107, 0]
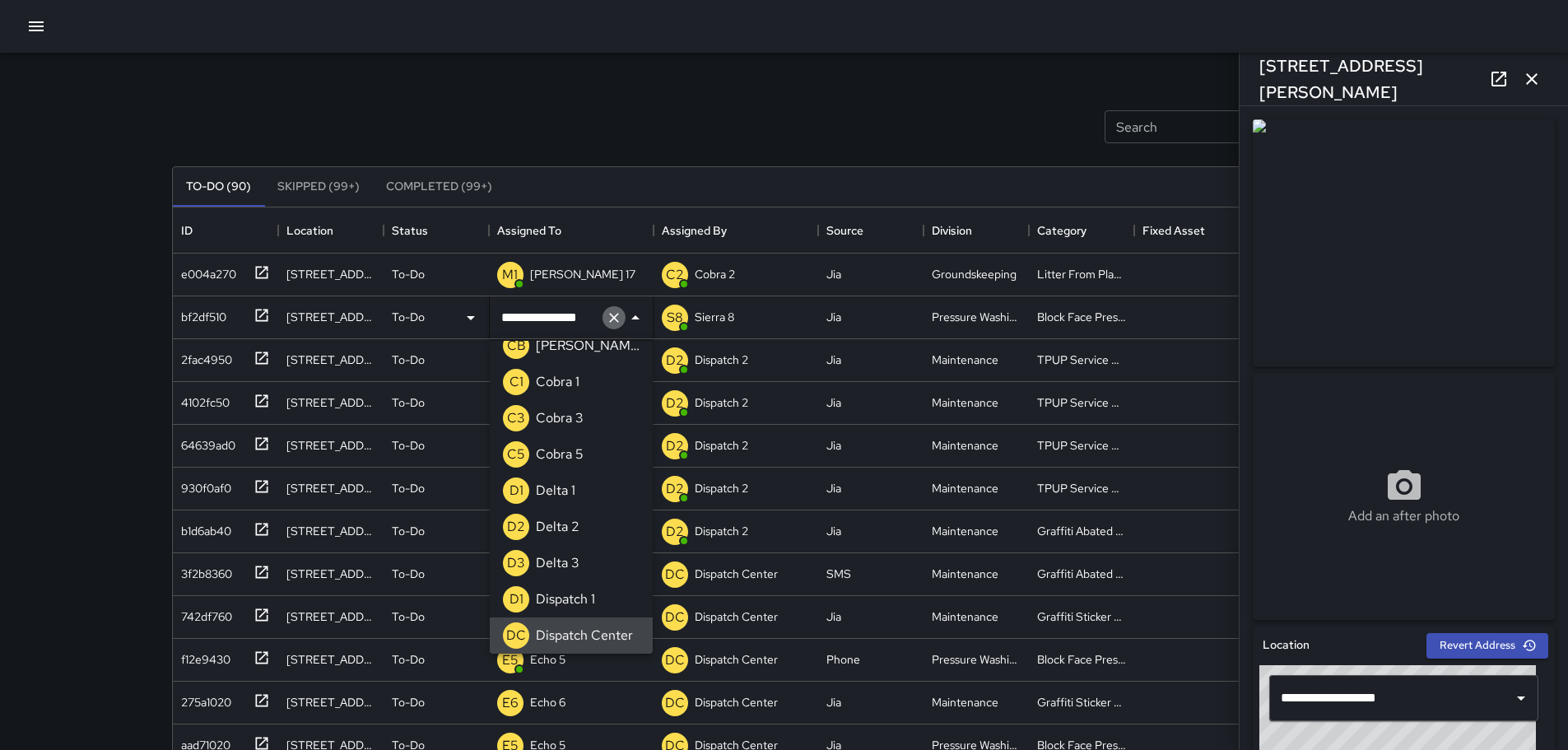
click at [607, 318] on icon "Clear" at bounding box center [614, 318] width 17 height 17
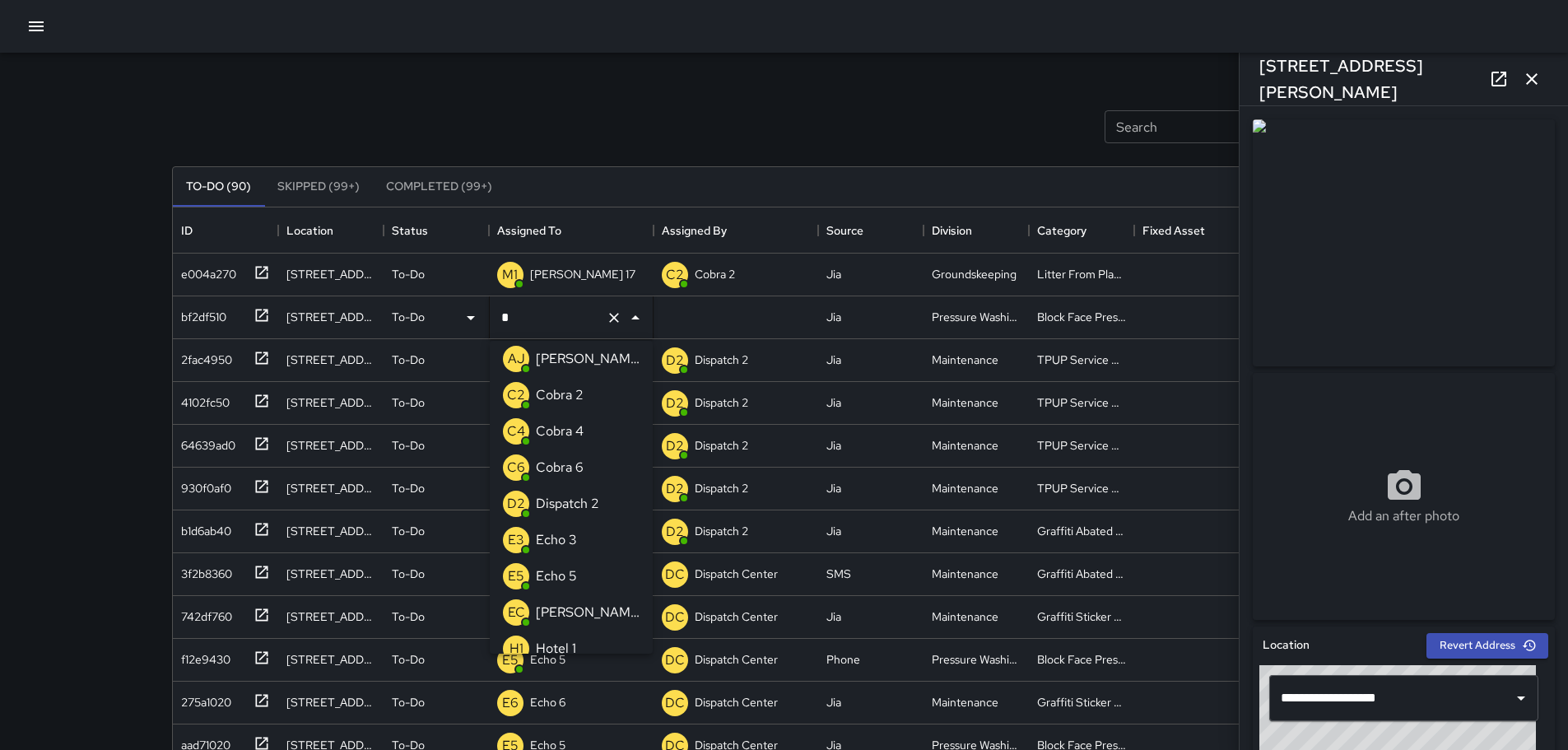
scroll to position [0, 0]
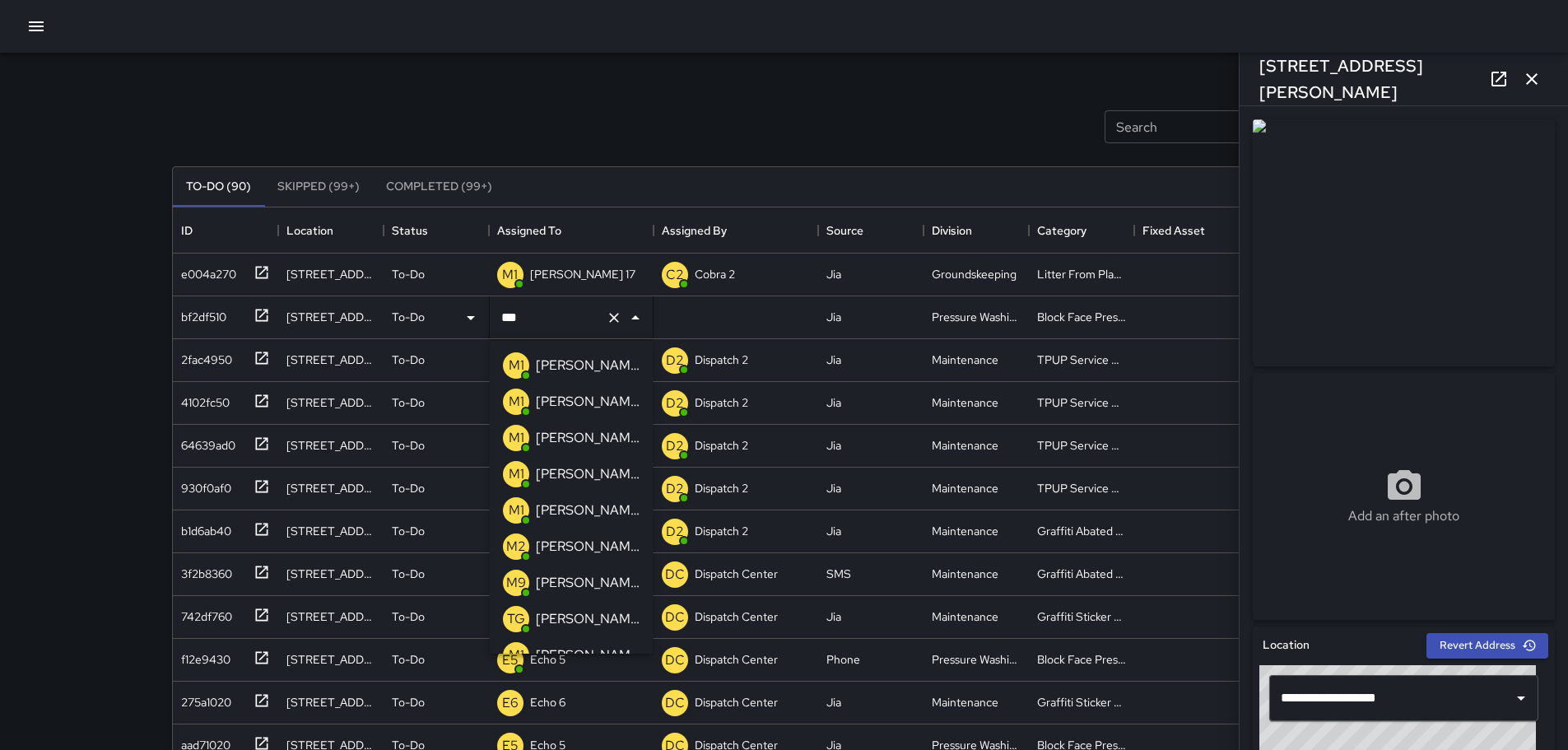
type input "****"
click at [571, 378] on div "M1 Mike 10" at bounding box center [572, 365] width 143 height 33
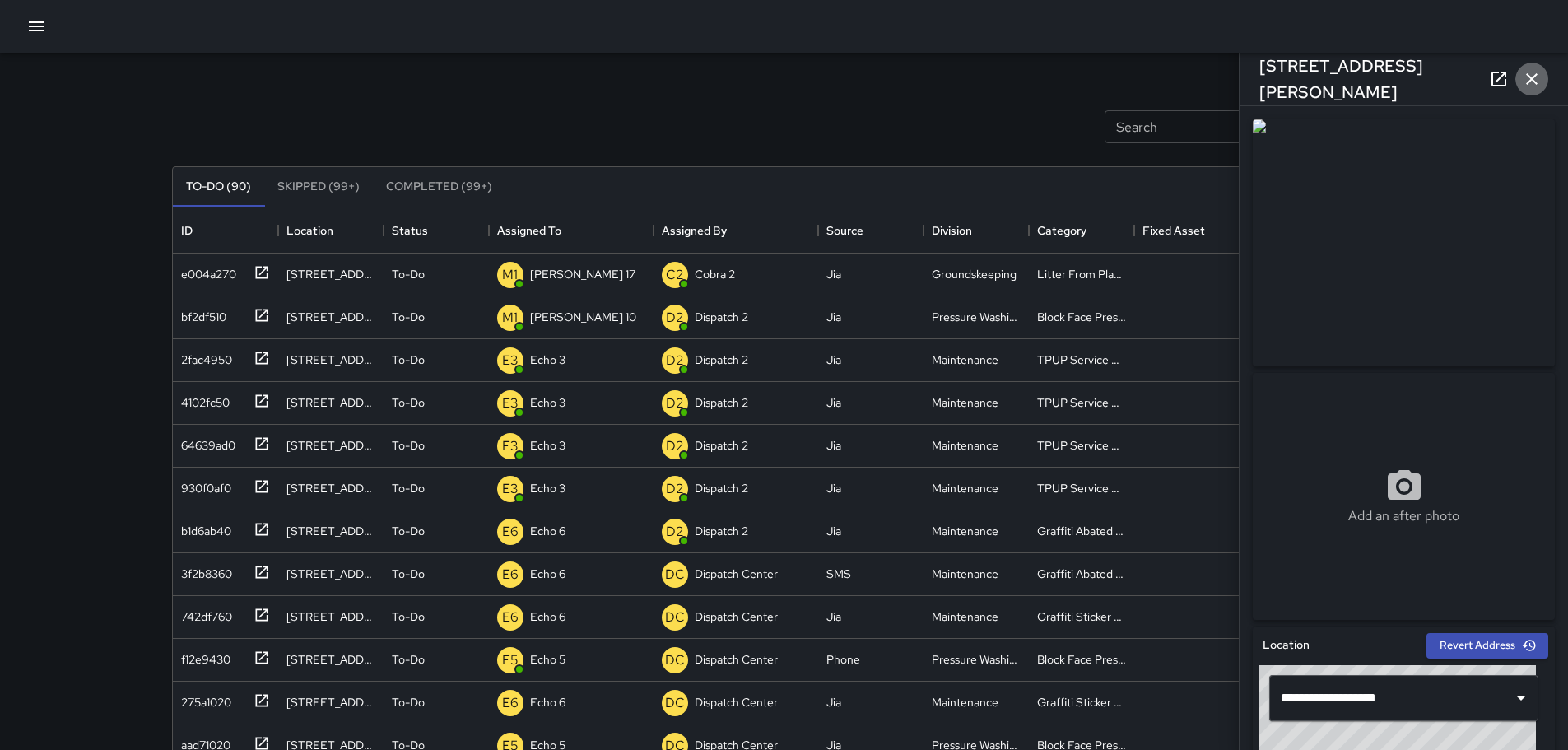
click at [1543, 72] on button "button" at bounding box center [1532, 79] width 33 height 33
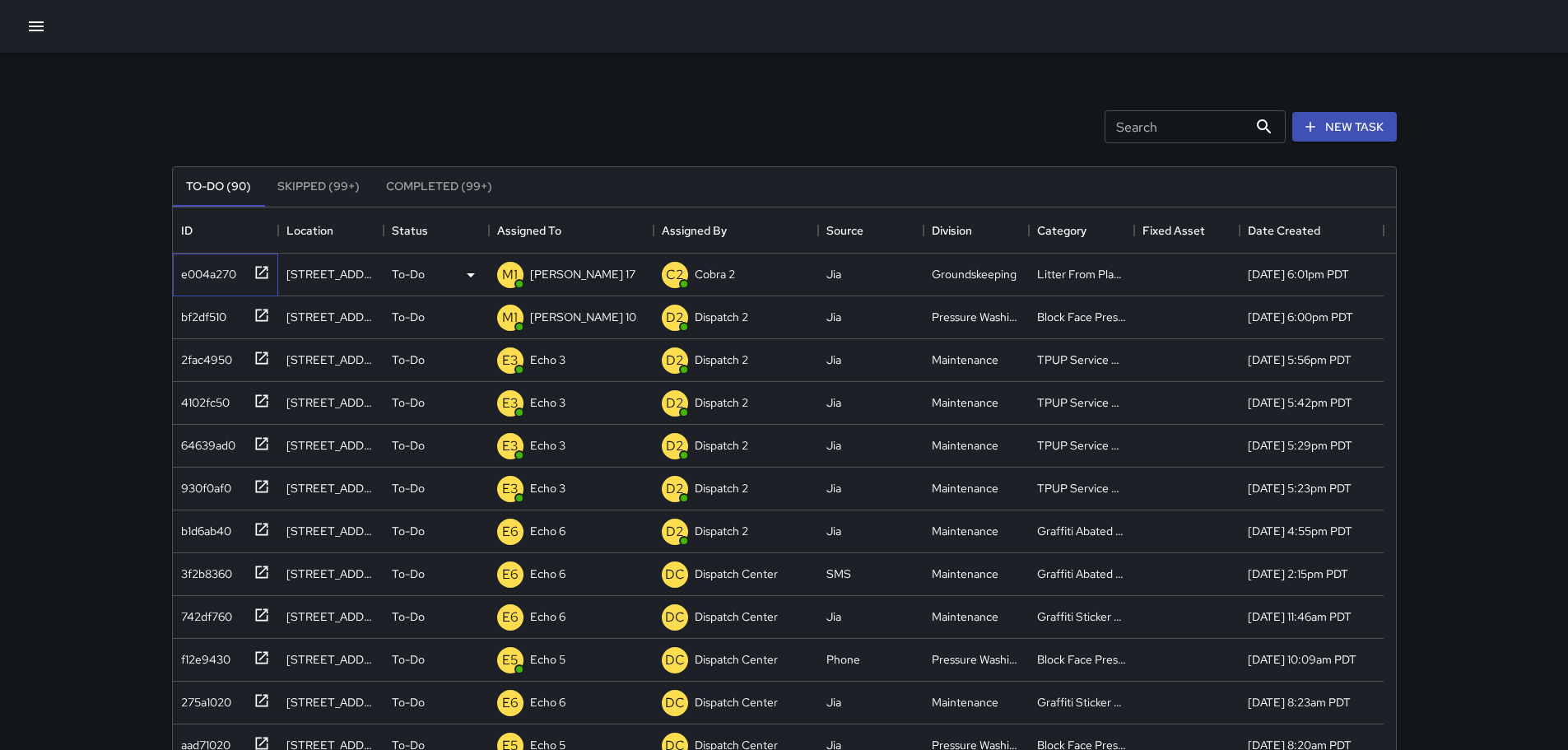
click at [262, 278] on icon at bounding box center [261, 272] width 12 height 12
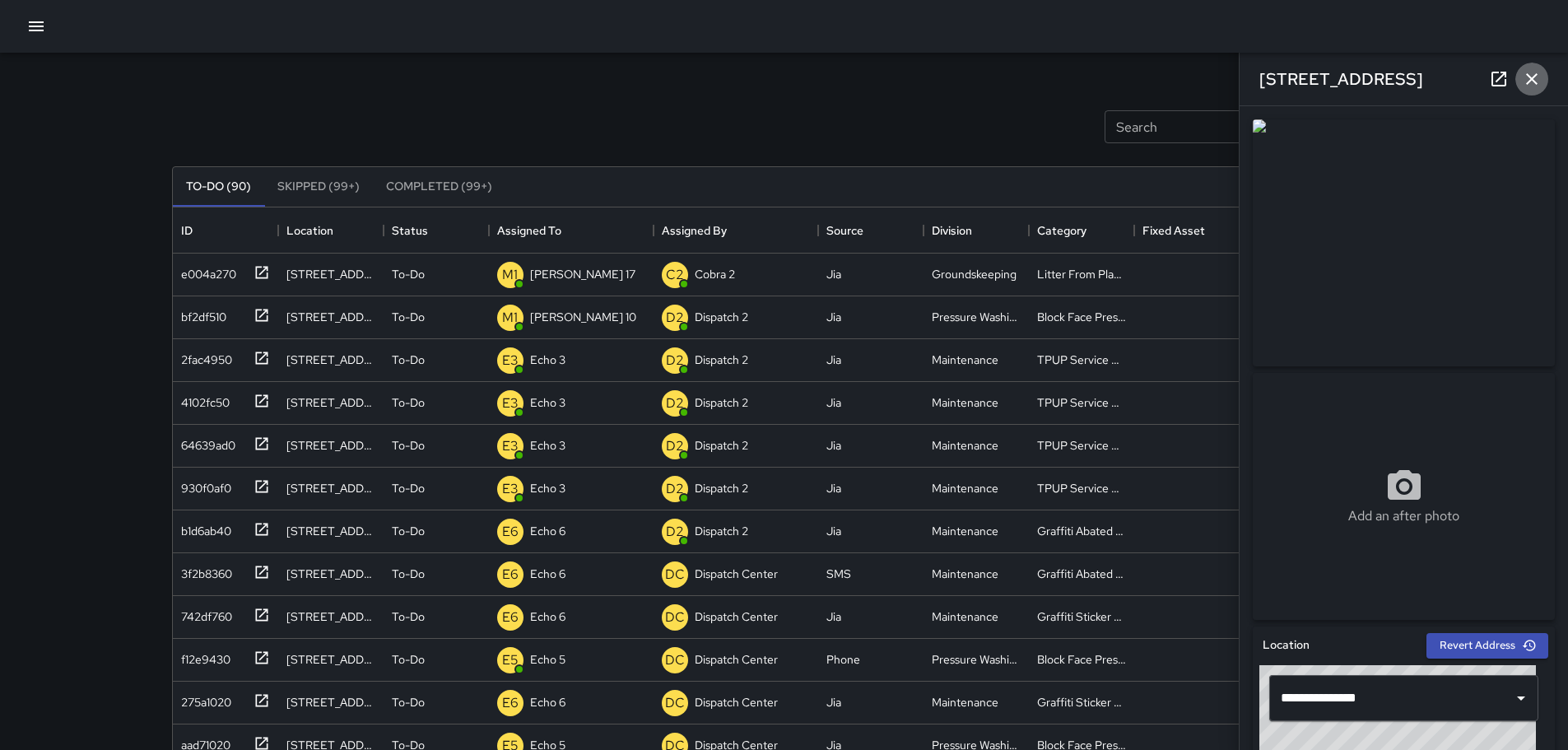
click at [1542, 82] on button "button" at bounding box center [1532, 79] width 33 height 33
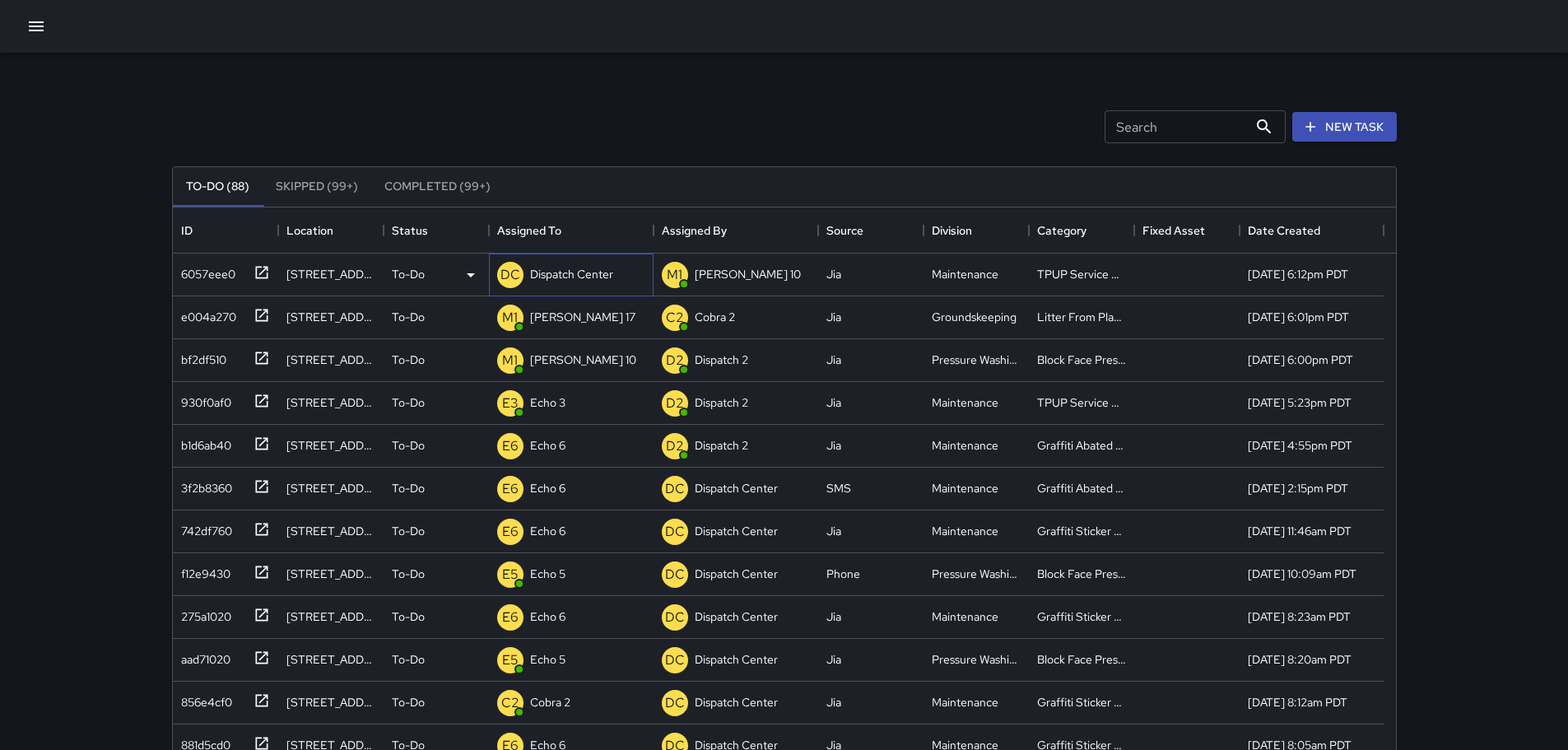
click at [604, 273] on p "Dispatch Center" at bounding box center [571, 274] width 83 height 17
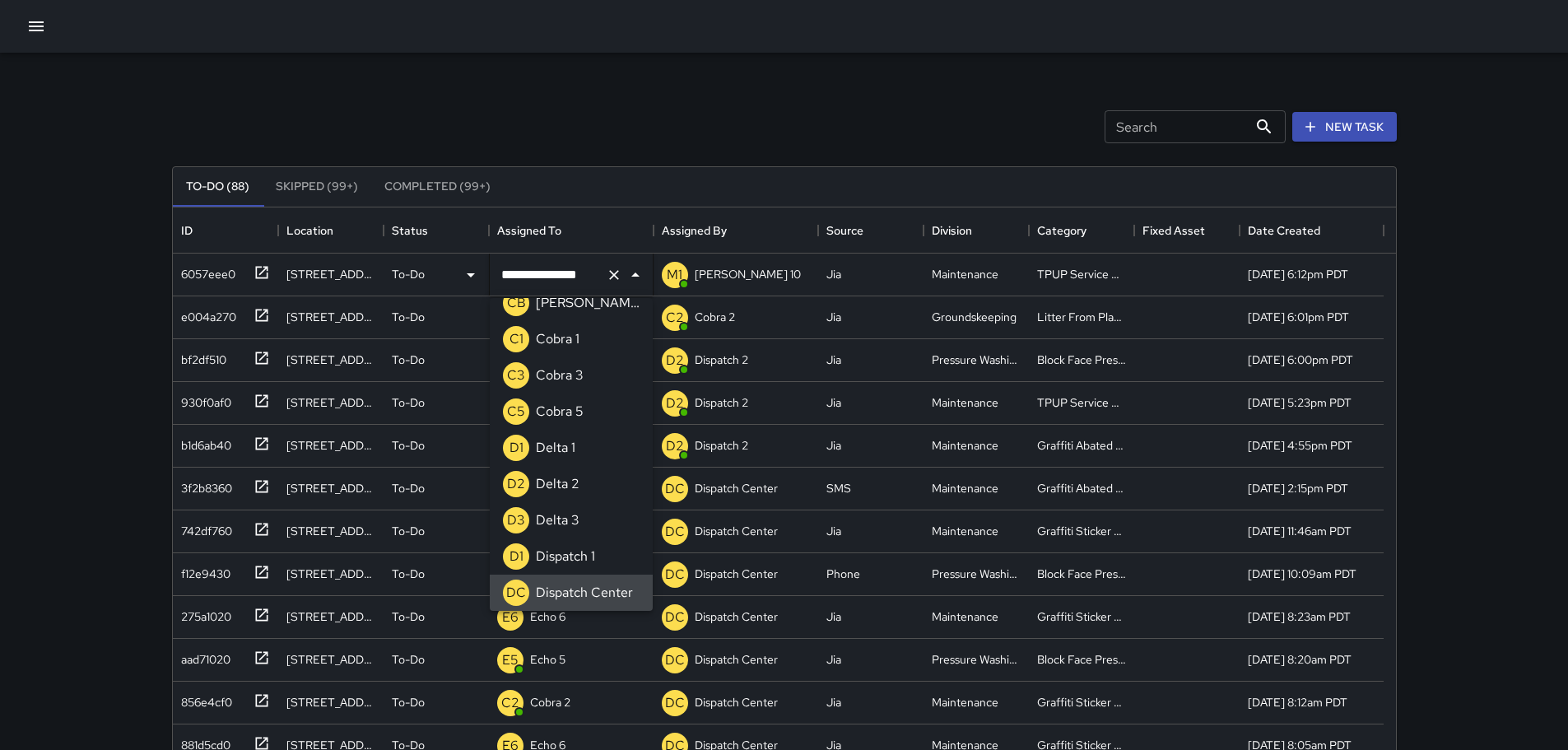
click at [615, 271] on icon "Clear" at bounding box center [614, 275] width 17 height 17
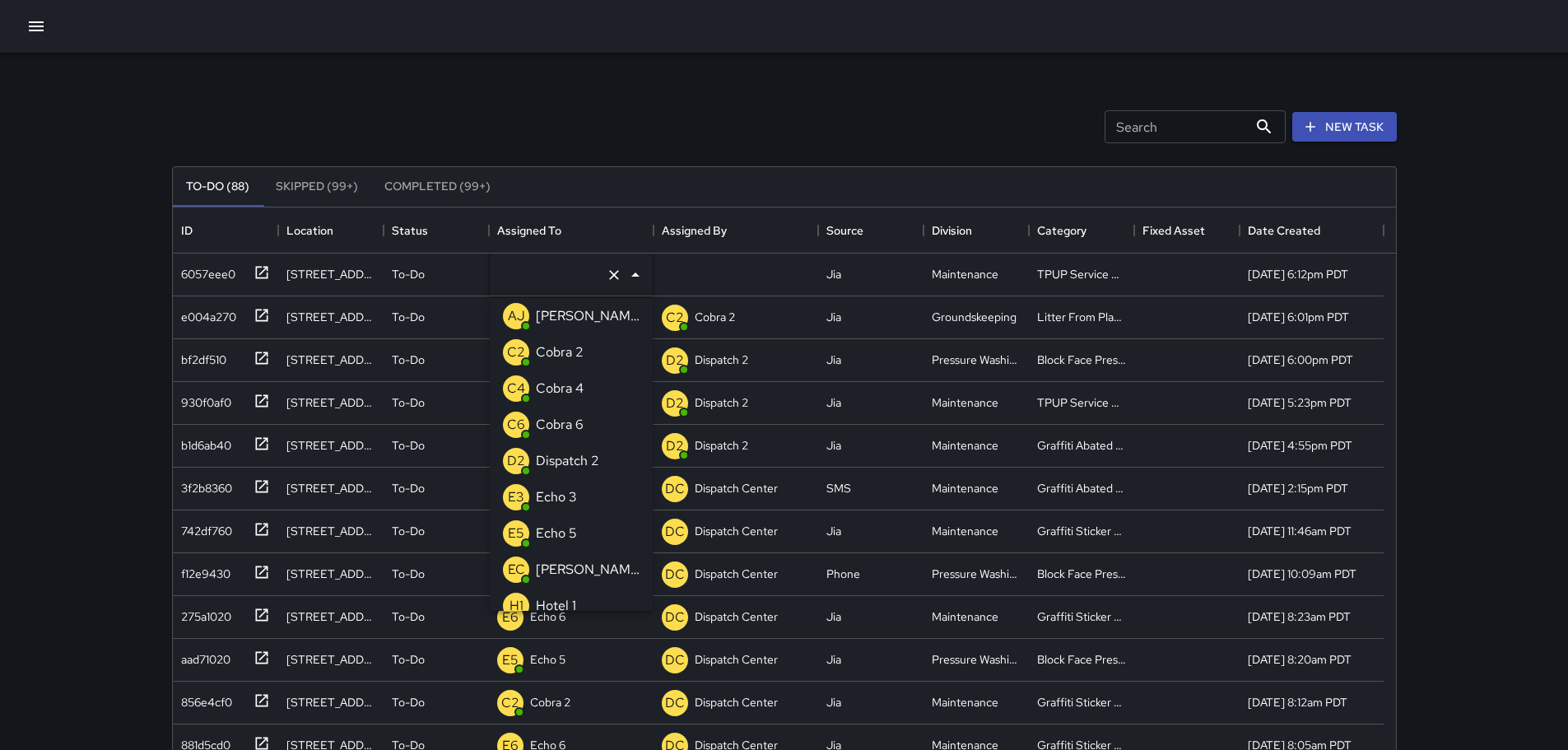
click at [571, 501] on p "Echo 3" at bounding box center [556, 497] width 41 height 20
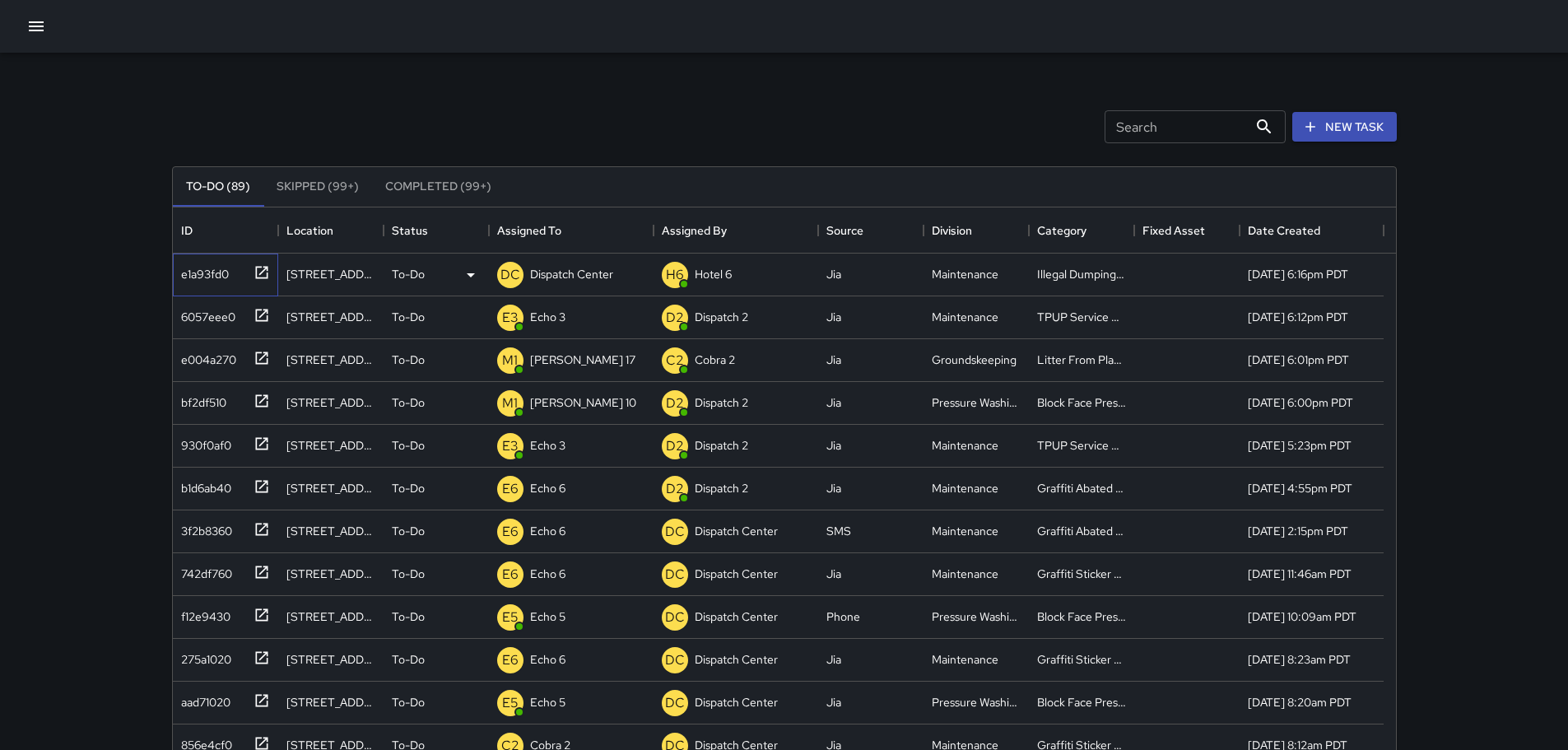
click at [255, 272] on icon at bounding box center [261, 272] width 12 height 12
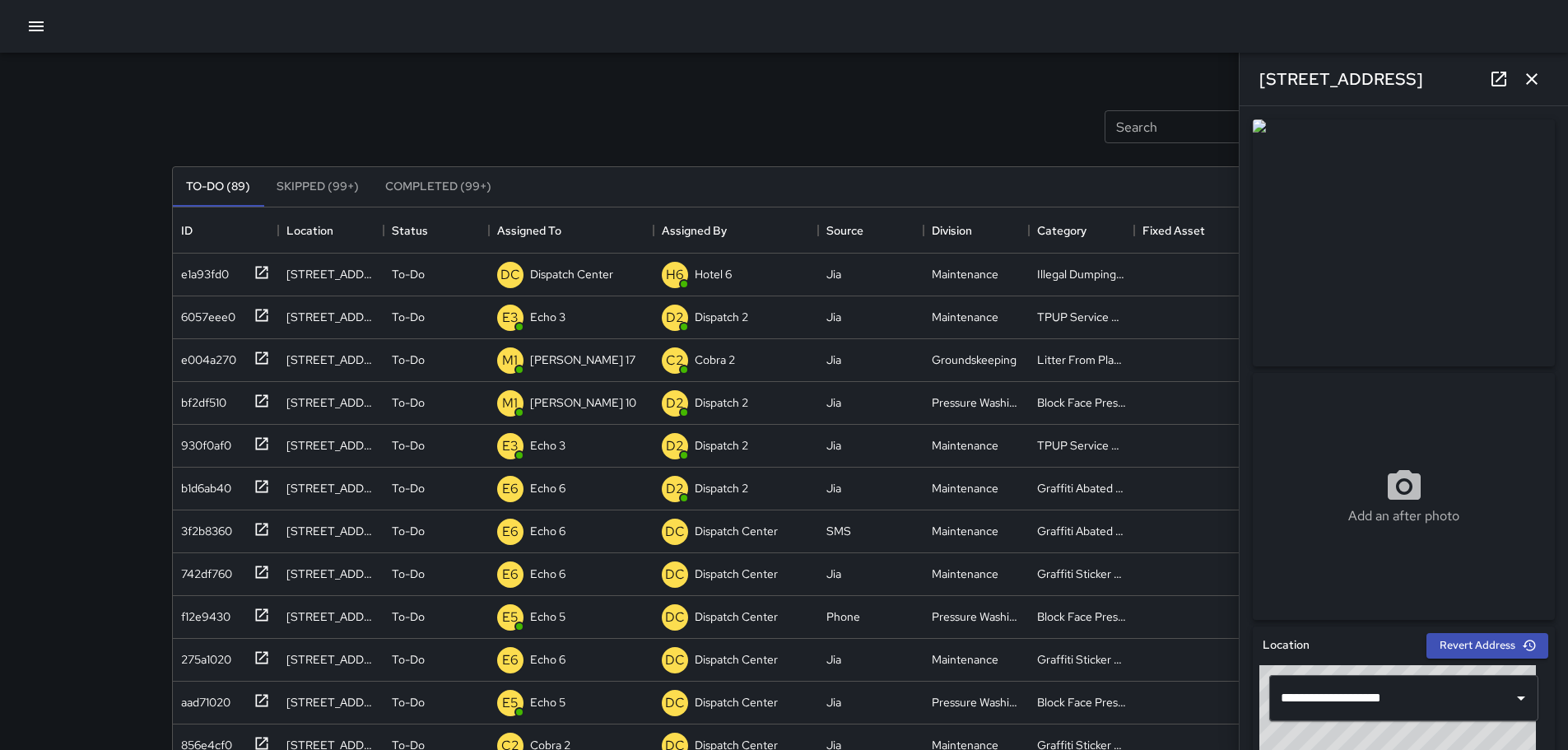
drag, startPoint x: 1419, startPoint y: 83, endPoint x: 1255, endPoint y: 77, distance: 164.1
click at [1255, 77] on div "1350 Franklin Street" at bounding box center [1405, 79] width 329 height 53
copy h6 "1350 Franklin Street"
click at [1530, 76] on icon "button" at bounding box center [1532, 80] width 12 height 12
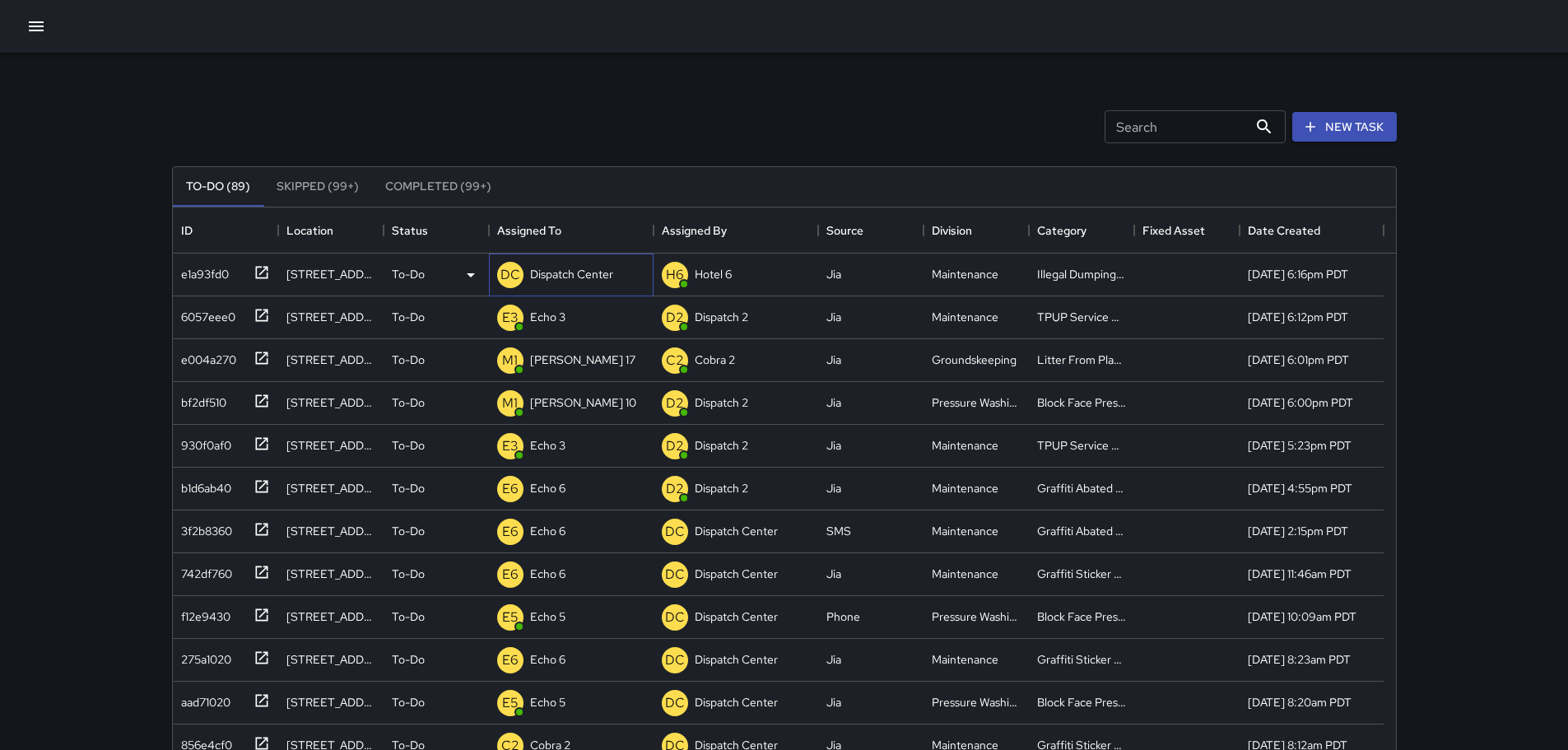
click at [564, 278] on p "Dispatch Center" at bounding box center [571, 274] width 83 height 17
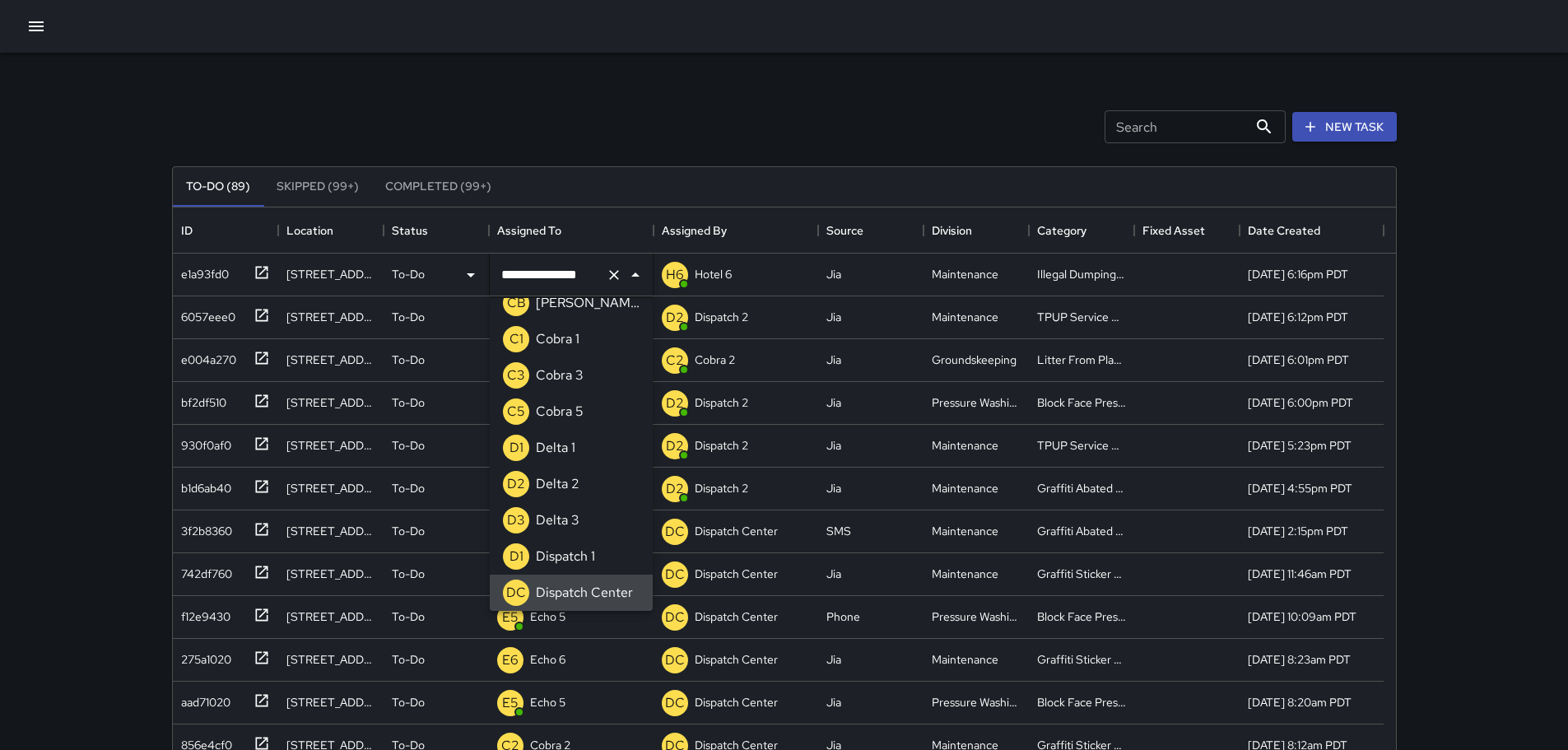
click at [608, 277] on icon "Clear" at bounding box center [614, 275] width 17 height 17
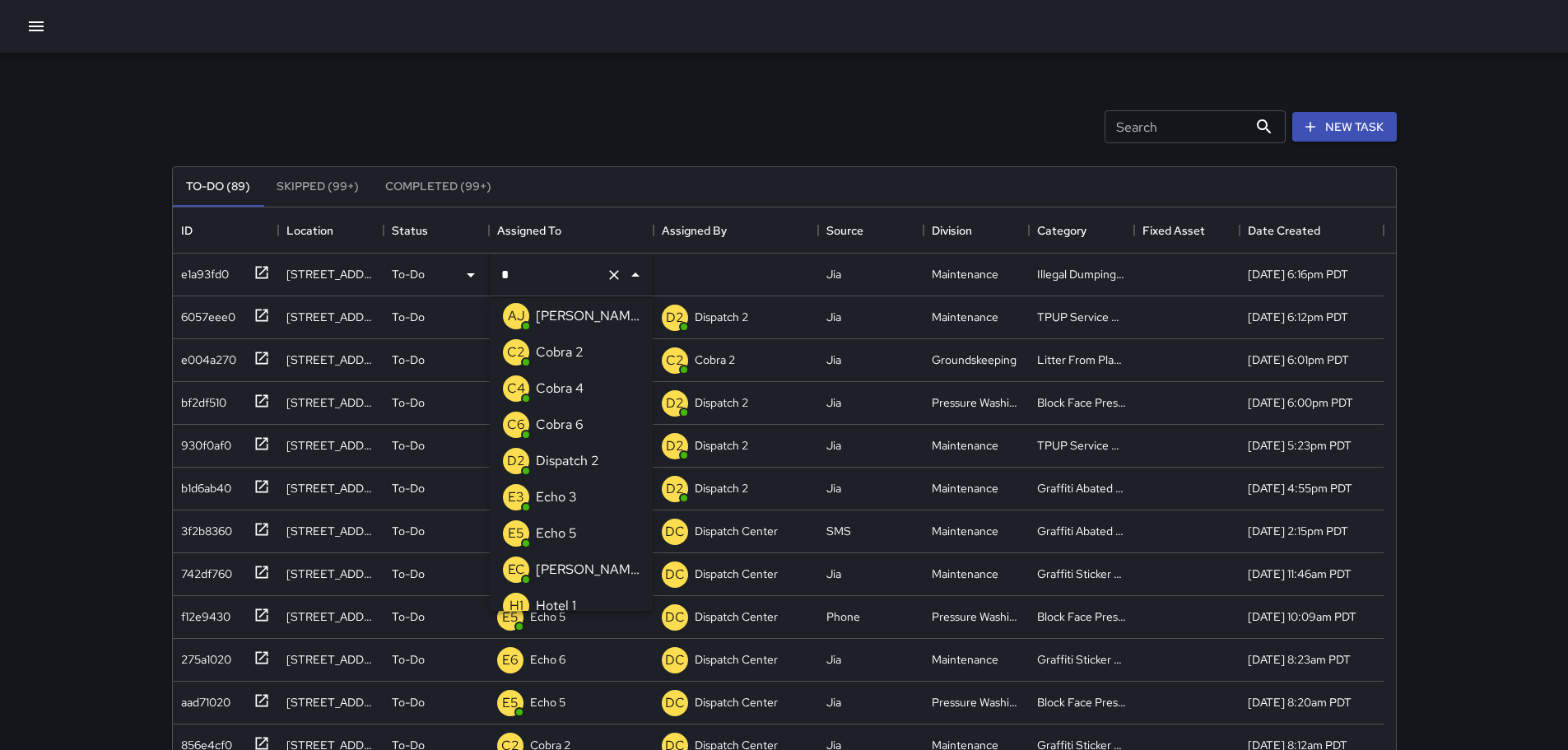
scroll to position [0, 0]
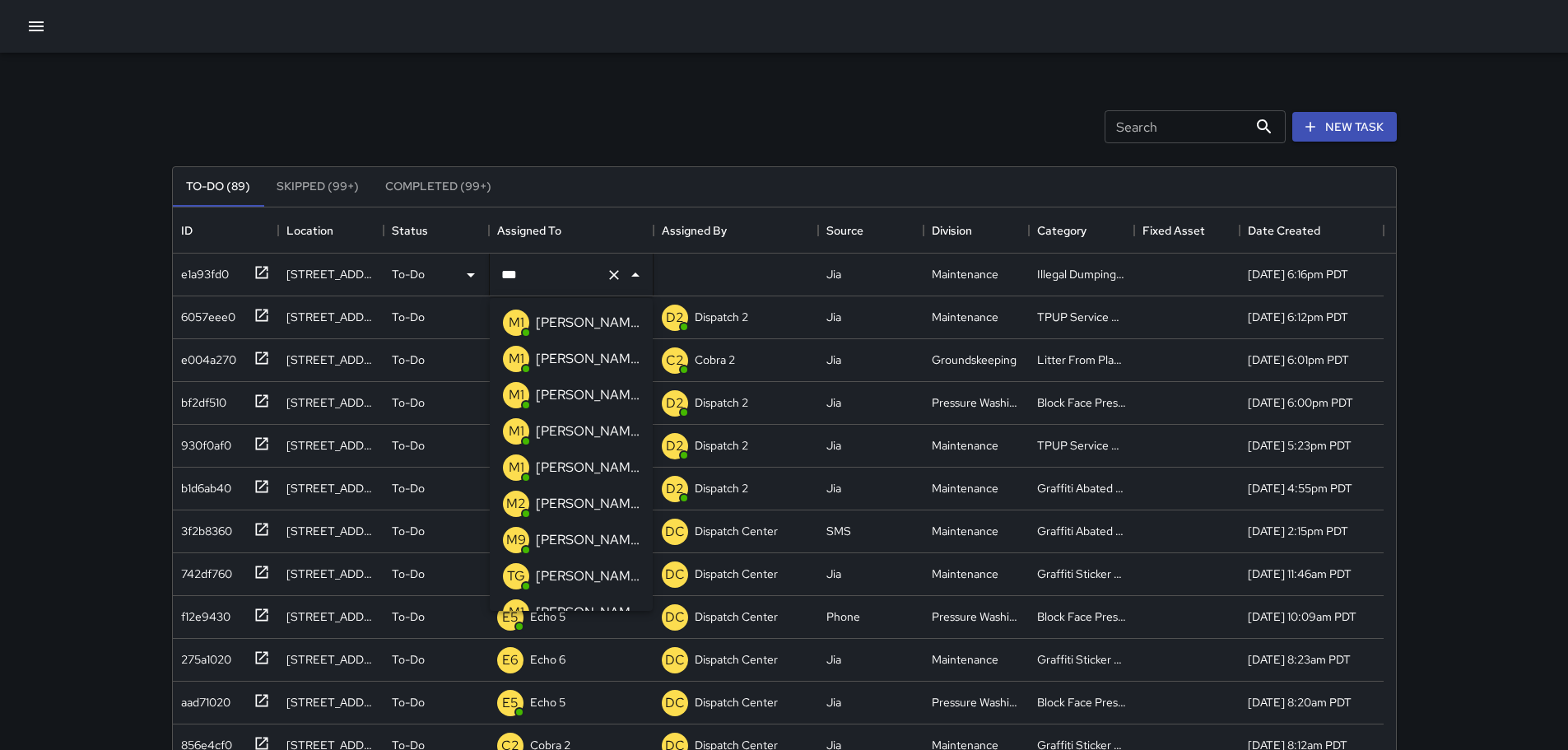
type input "****"
click at [539, 397] on p "[PERSON_NAME] 15" at bounding box center [588, 395] width 104 height 20
